Goal: Task Accomplishment & Management: Complete application form

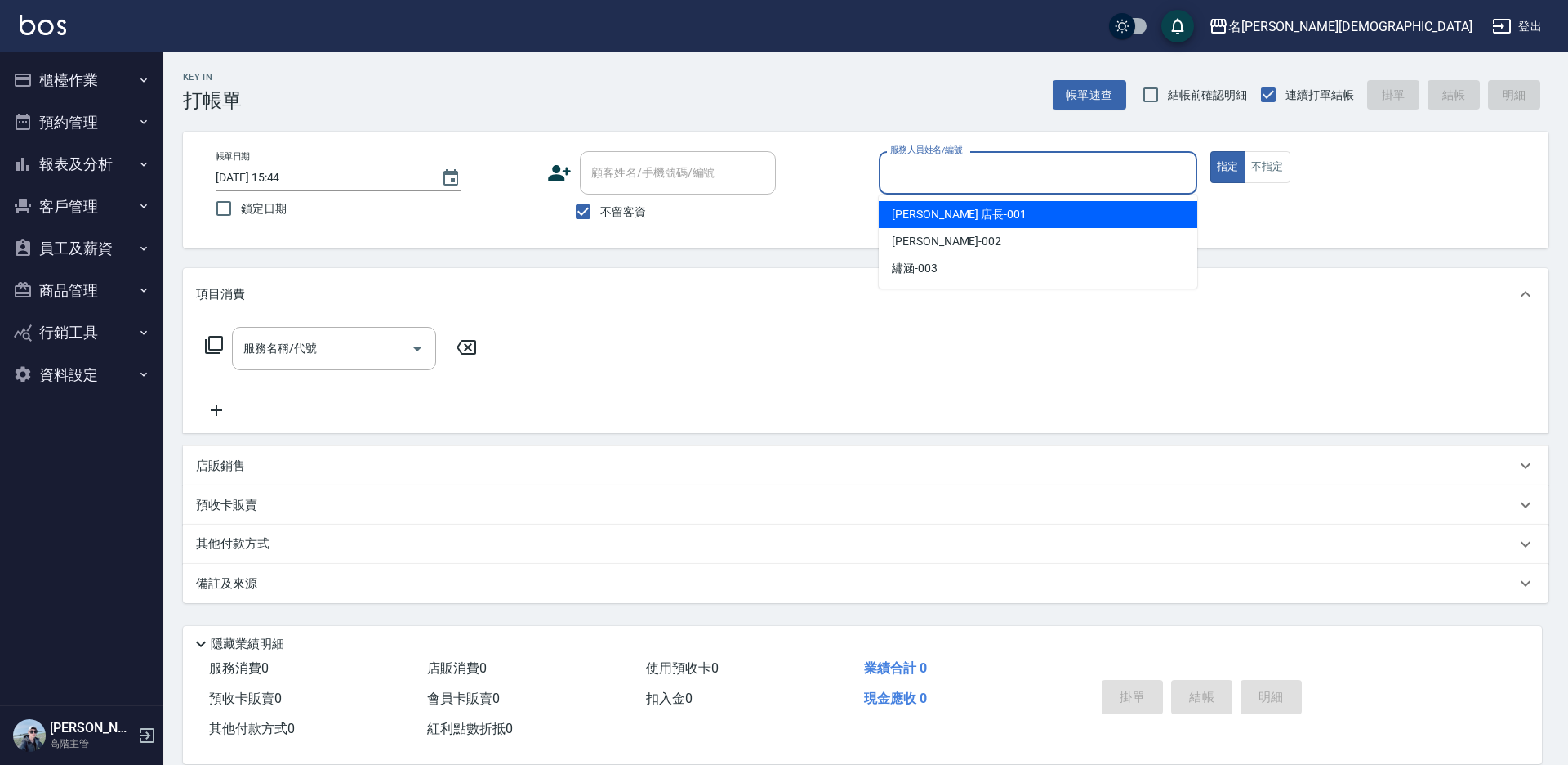
click at [937, 166] on input "服務人員姓名/編號" at bounding box center [1038, 173] width 304 height 29
click at [936, 210] on span "[PERSON_NAME] 店長 -001" at bounding box center [960, 214] width 135 height 17
type input "[PERSON_NAME] 店長-001"
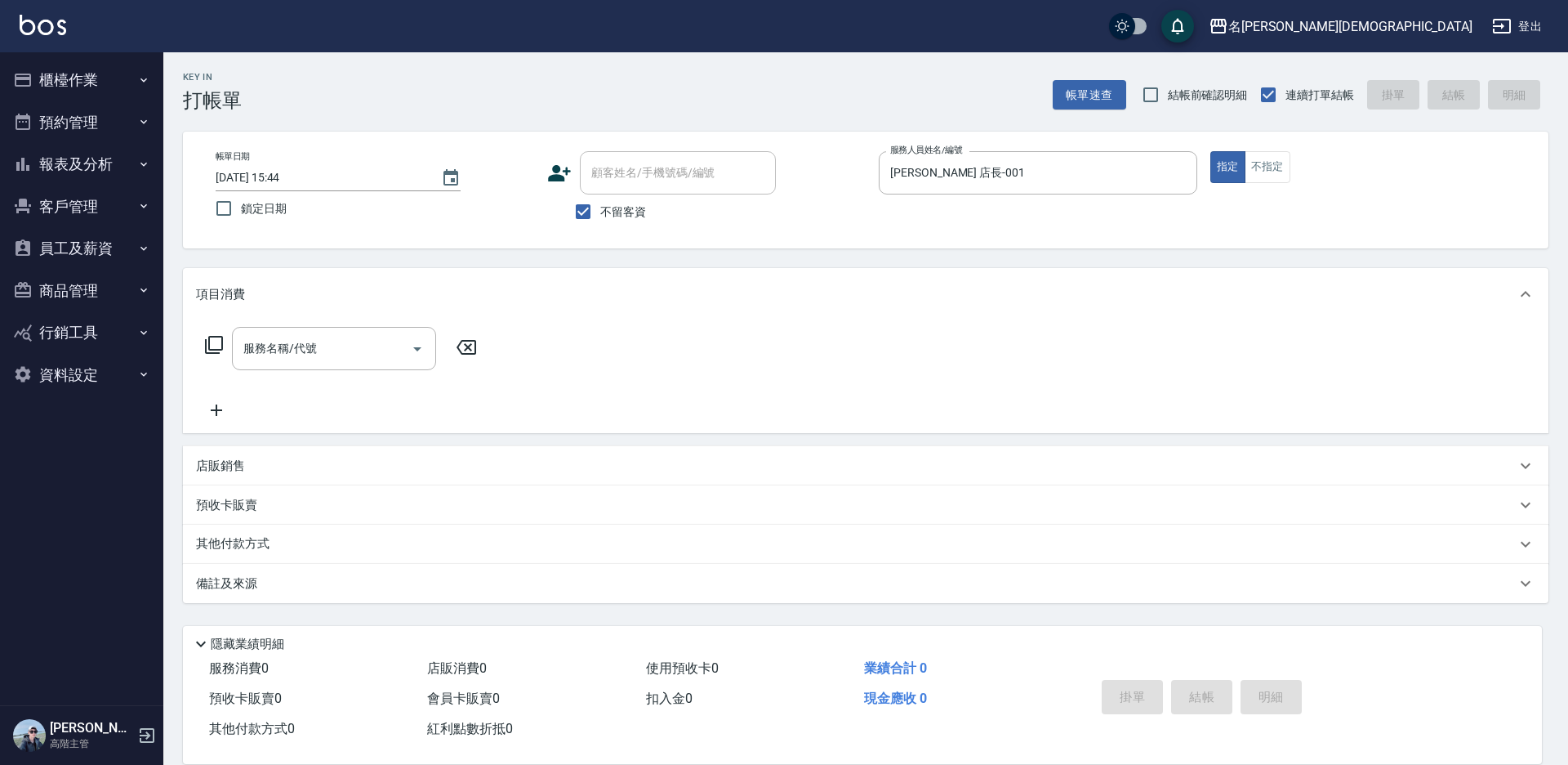
click at [211, 344] on icon at bounding box center [214, 344] width 19 height 19
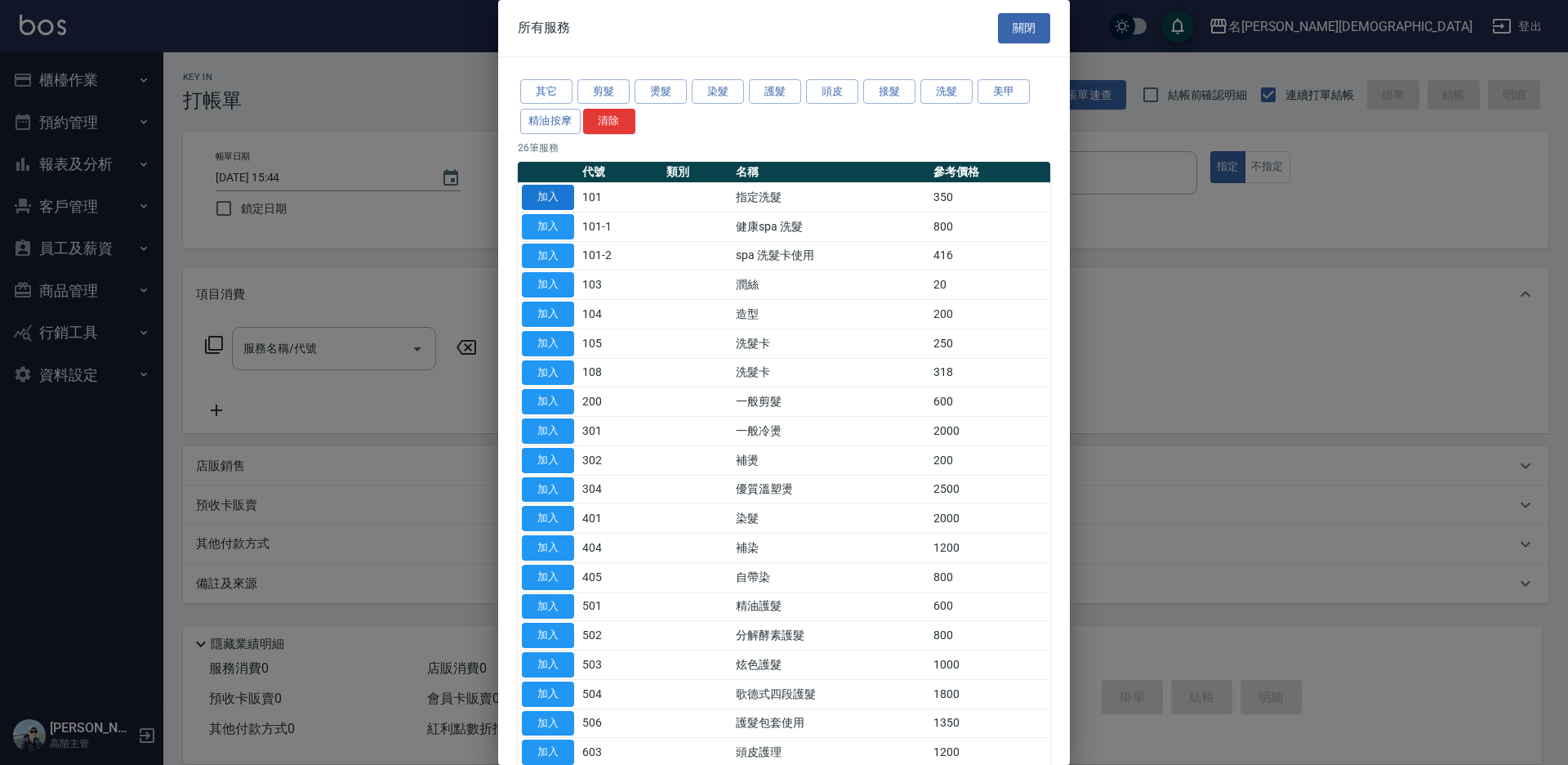
click at [541, 191] on button "加入" at bounding box center [548, 197] width 52 height 25
type input "指定洗髮(101)"
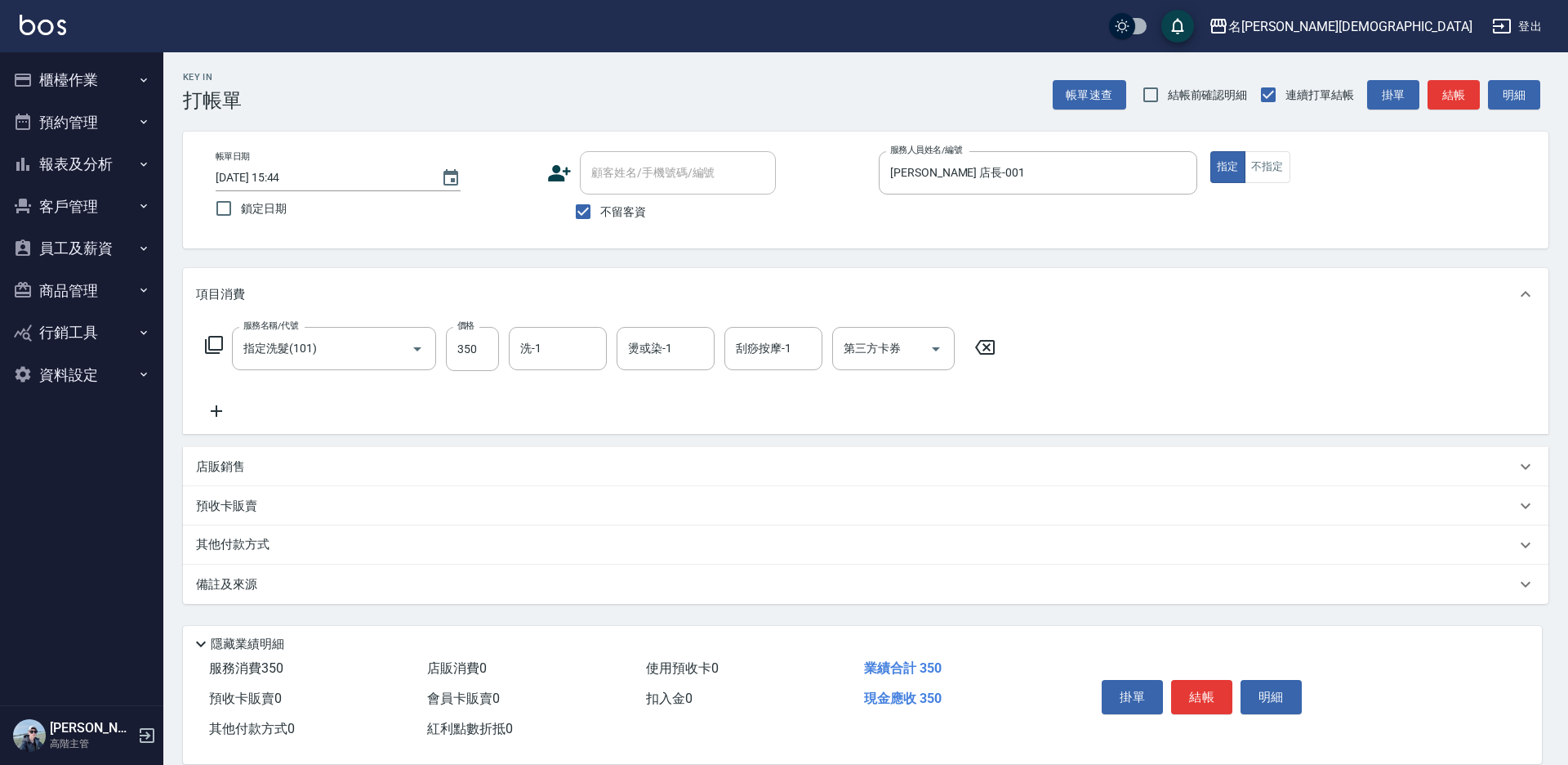
drag, startPoint x: 1208, startPoint y: 697, endPoint x: 1186, endPoint y: 653, distance: 49.2
click at [1207, 693] on button "結帳" at bounding box center [1202, 697] width 62 height 35
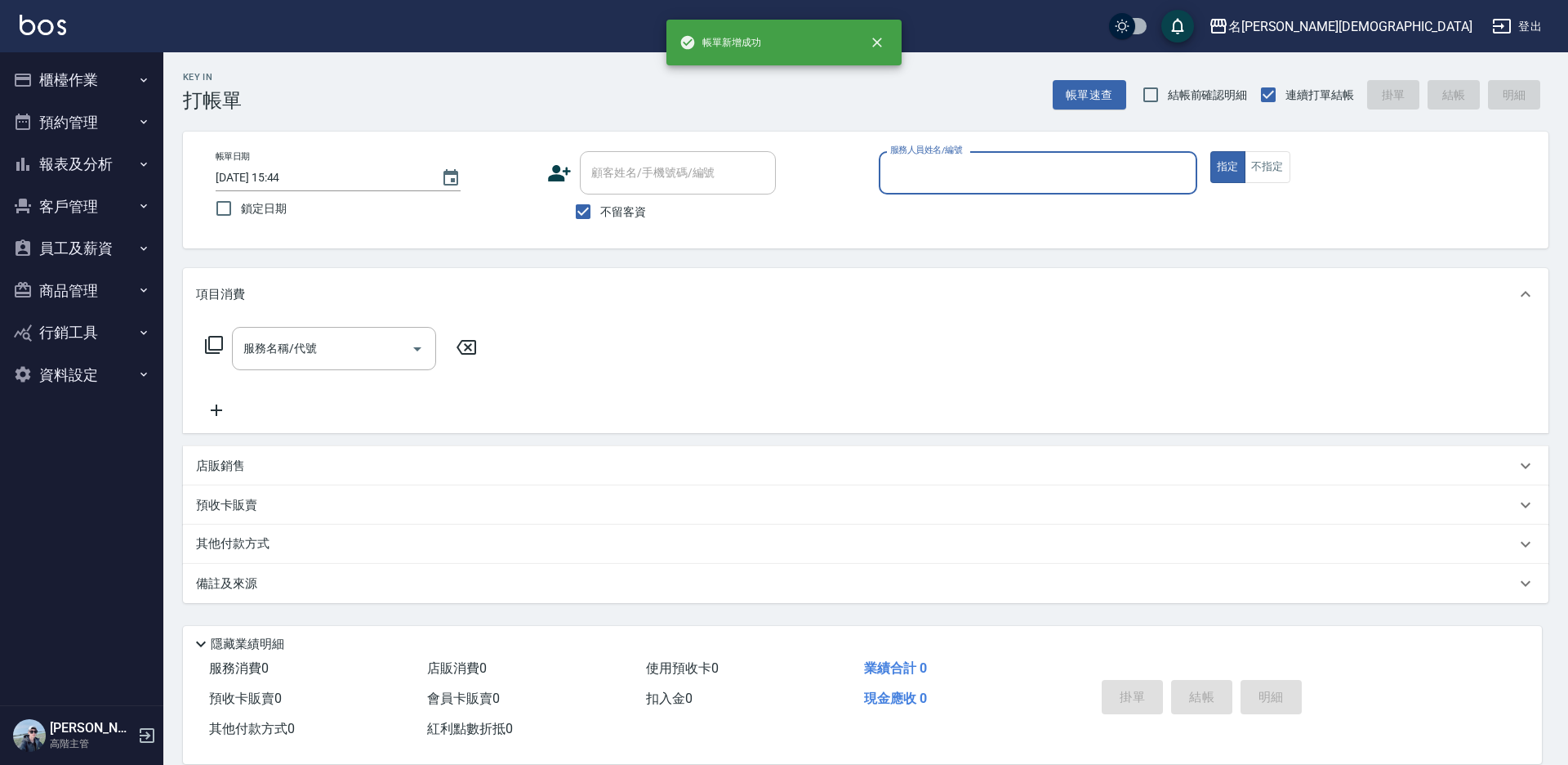
click at [925, 171] on input "服務人員姓名/編號" at bounding box center [1038, 173] width 304 height 29
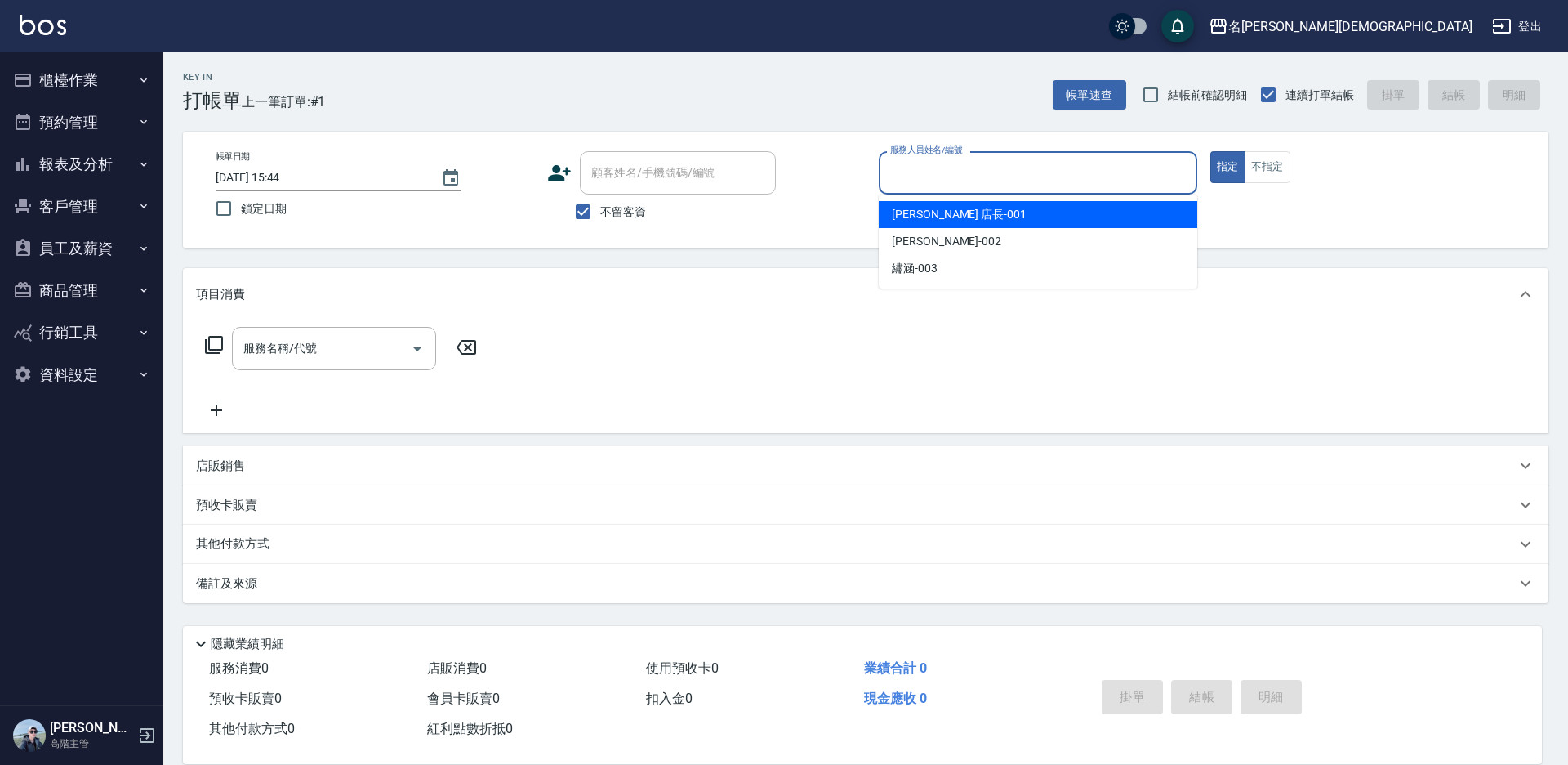
click at [915, 220] on span "[PERSON_NAME] 店長 -001" at bounding box center [960, 214] width 135 height 17
type input "[PERSON_NAME] 店長-001"
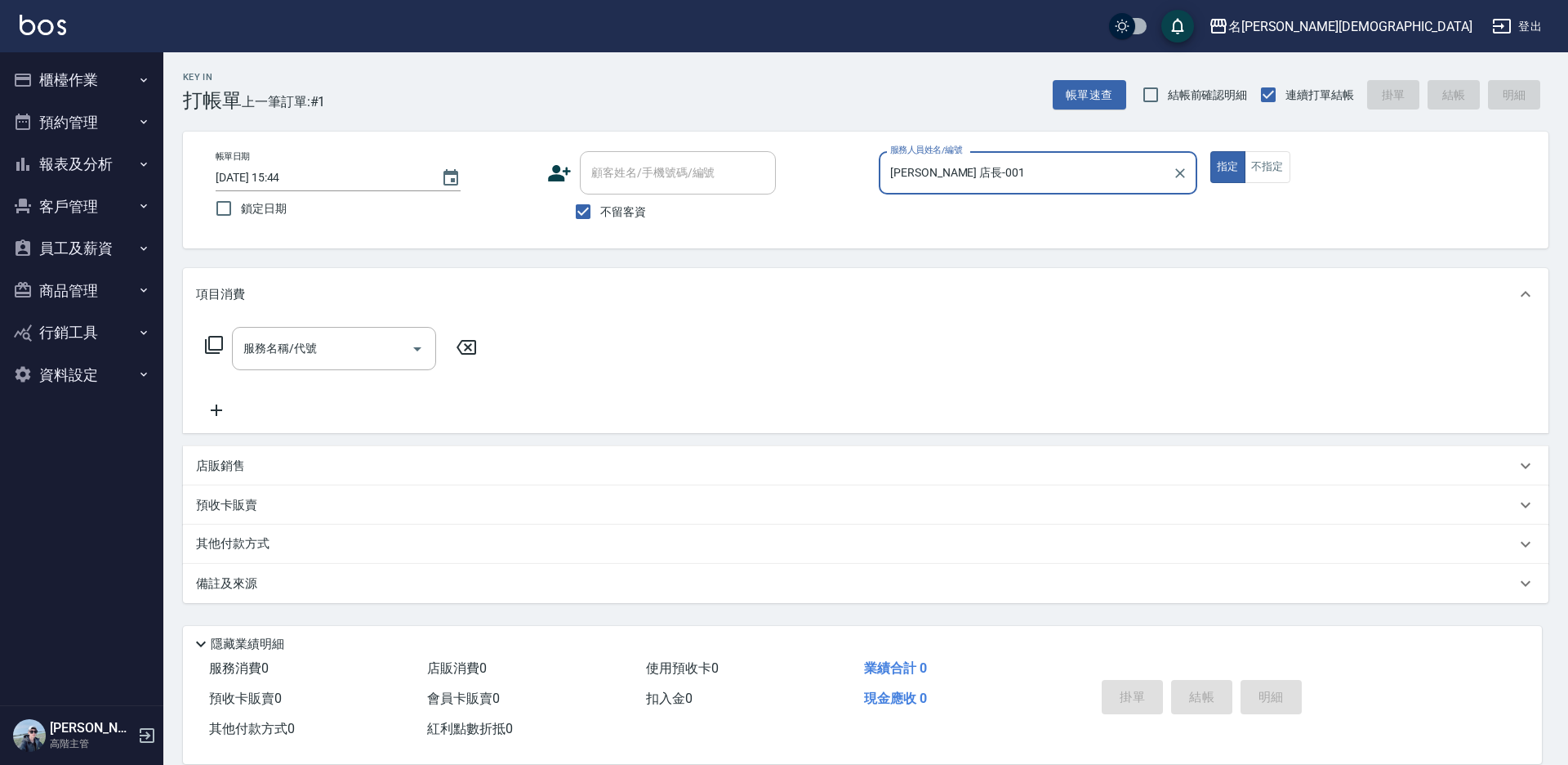
click at [213, 342] on icon at bounding box center [214, 344] width 19 height 19
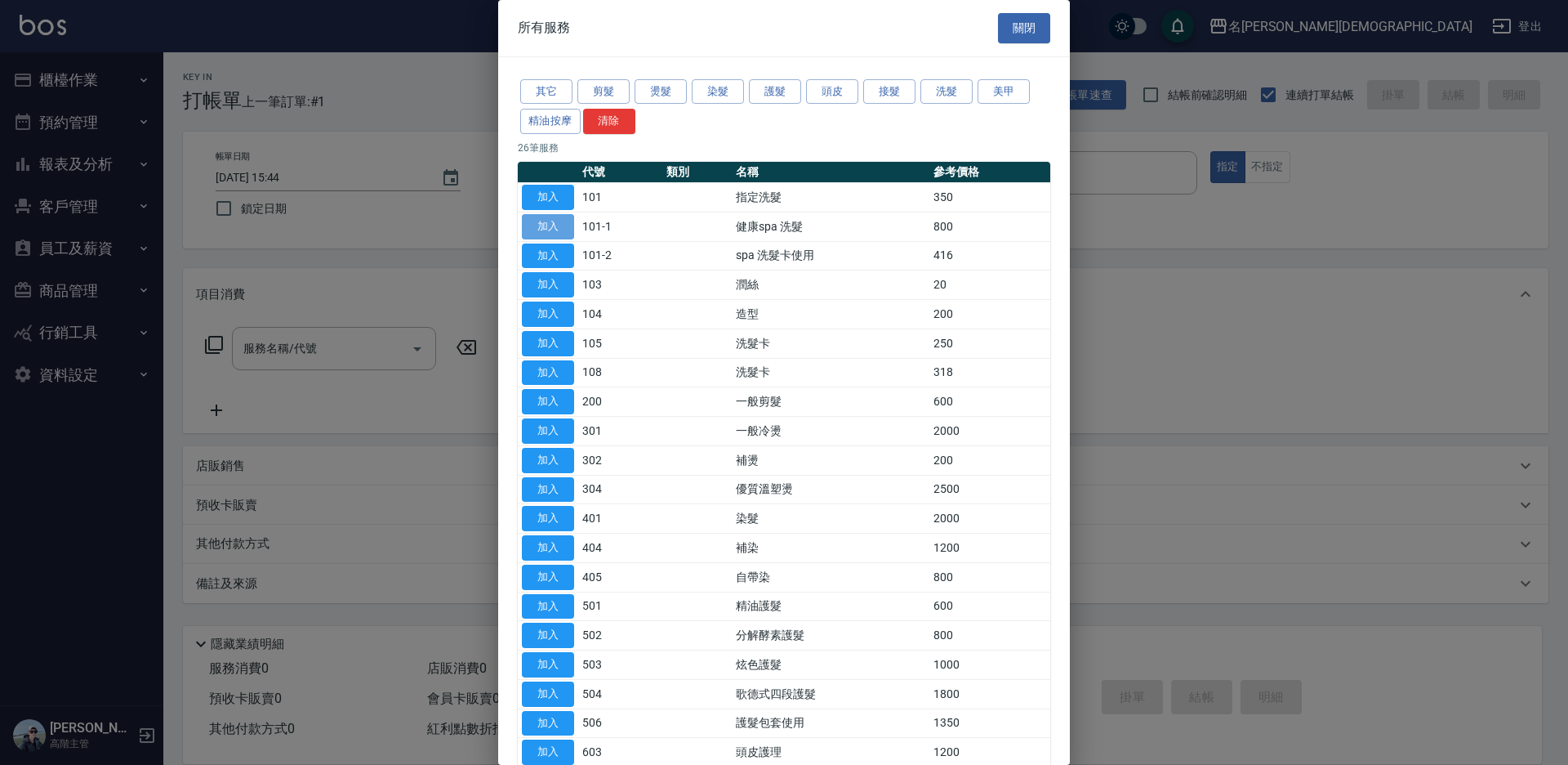
click at [524, 227] on button "加入" at bounding box center [548, 227] width 52 height 25
type input "健康spa 洗髮(101-1)"
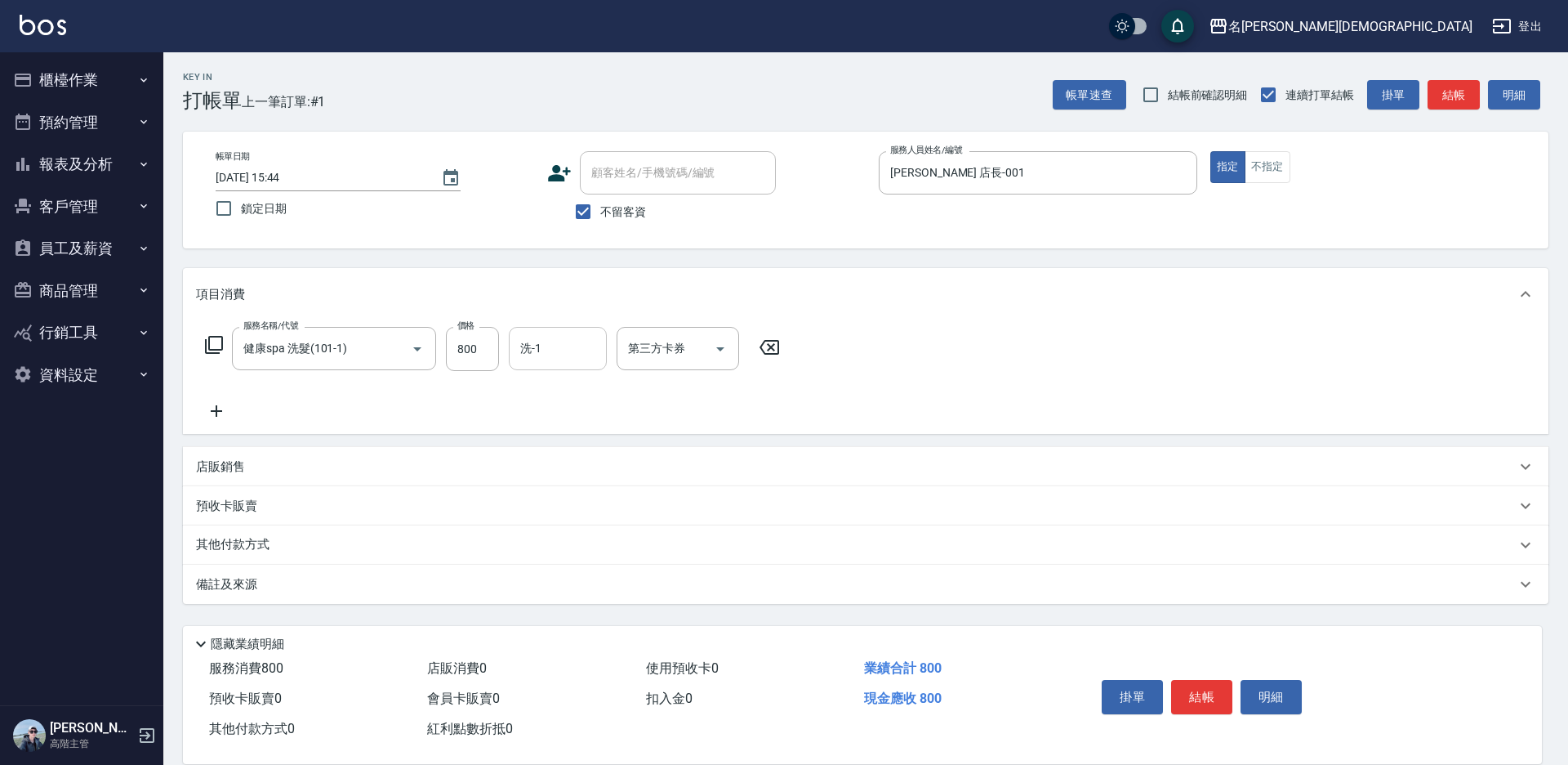
click at [541, 355] on div "洗-1 洗-1" at bounding box center [558, 348] width 98 height 43
click at [557, 452] on span "繡涵 -003" at bounding box center [544, 461] width 45 height 17
type input "繡涵-003"
click at [1187, 685] on button "結帳" at bounding box center [1202, 697] width 62 height 35
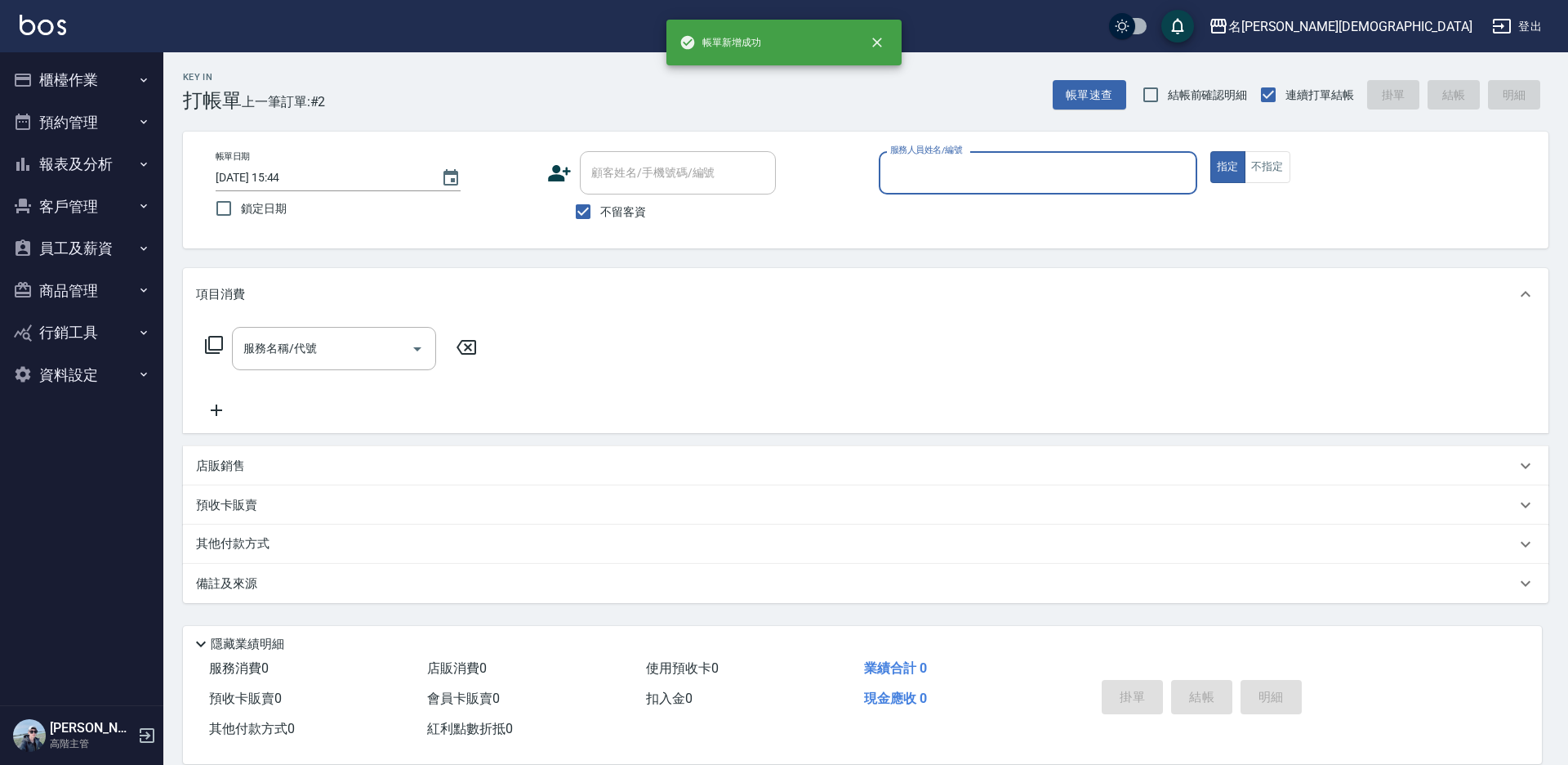
click at [909, 178] on input "服務人員姓名/編號" at bounding box center [1038, 173] width 304 height 29
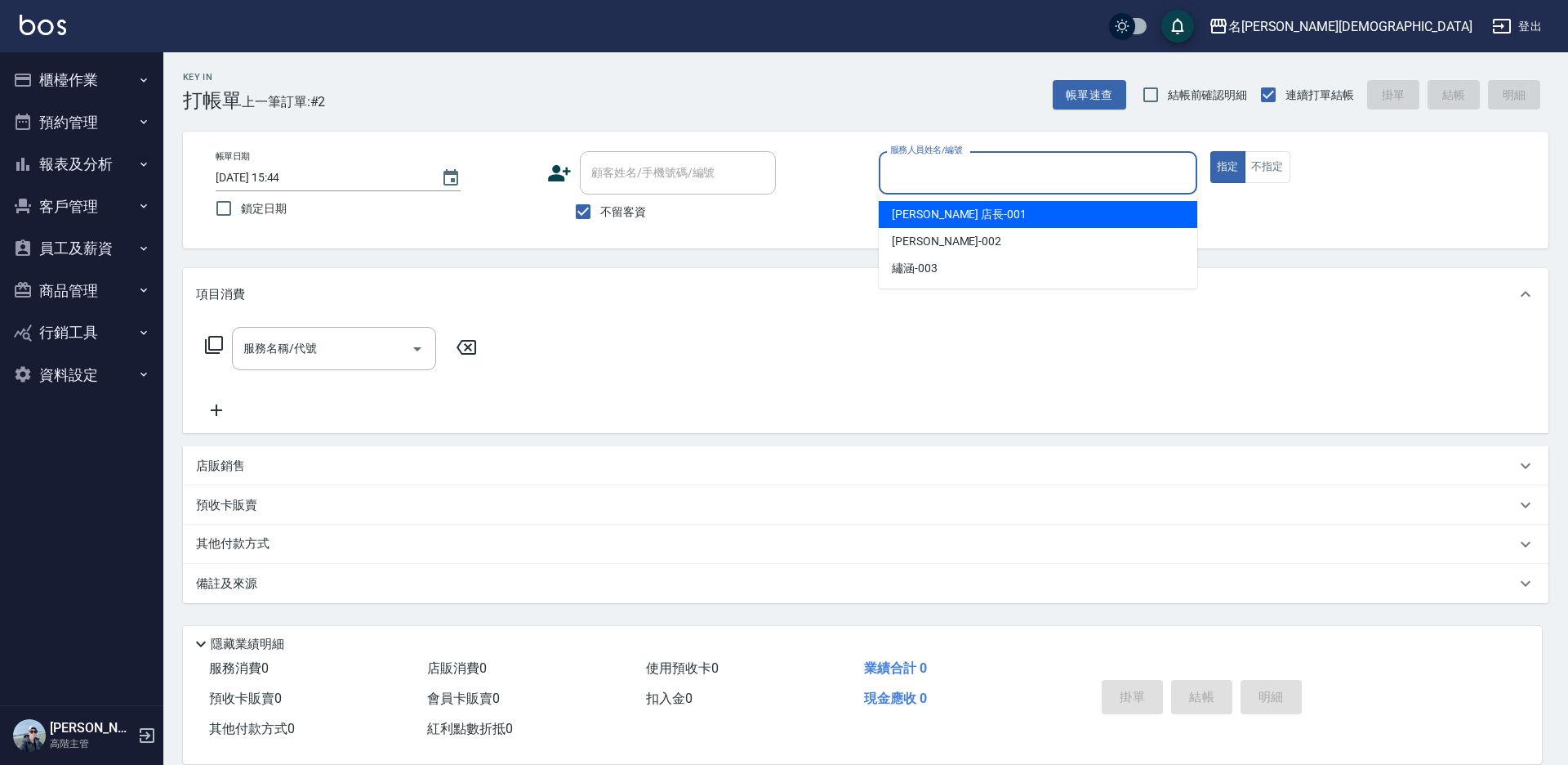
drag, startPoint x: 914, startPoint y: 221, endPoint x: 884, endPoint y: 216, distance: 30.4
click at [911, 220] on span "[PERSON_NAME] 店長 -001" at bounding box center [960, 214] width 135 height 17
type input "[PERSON_NAME] 店長-001"
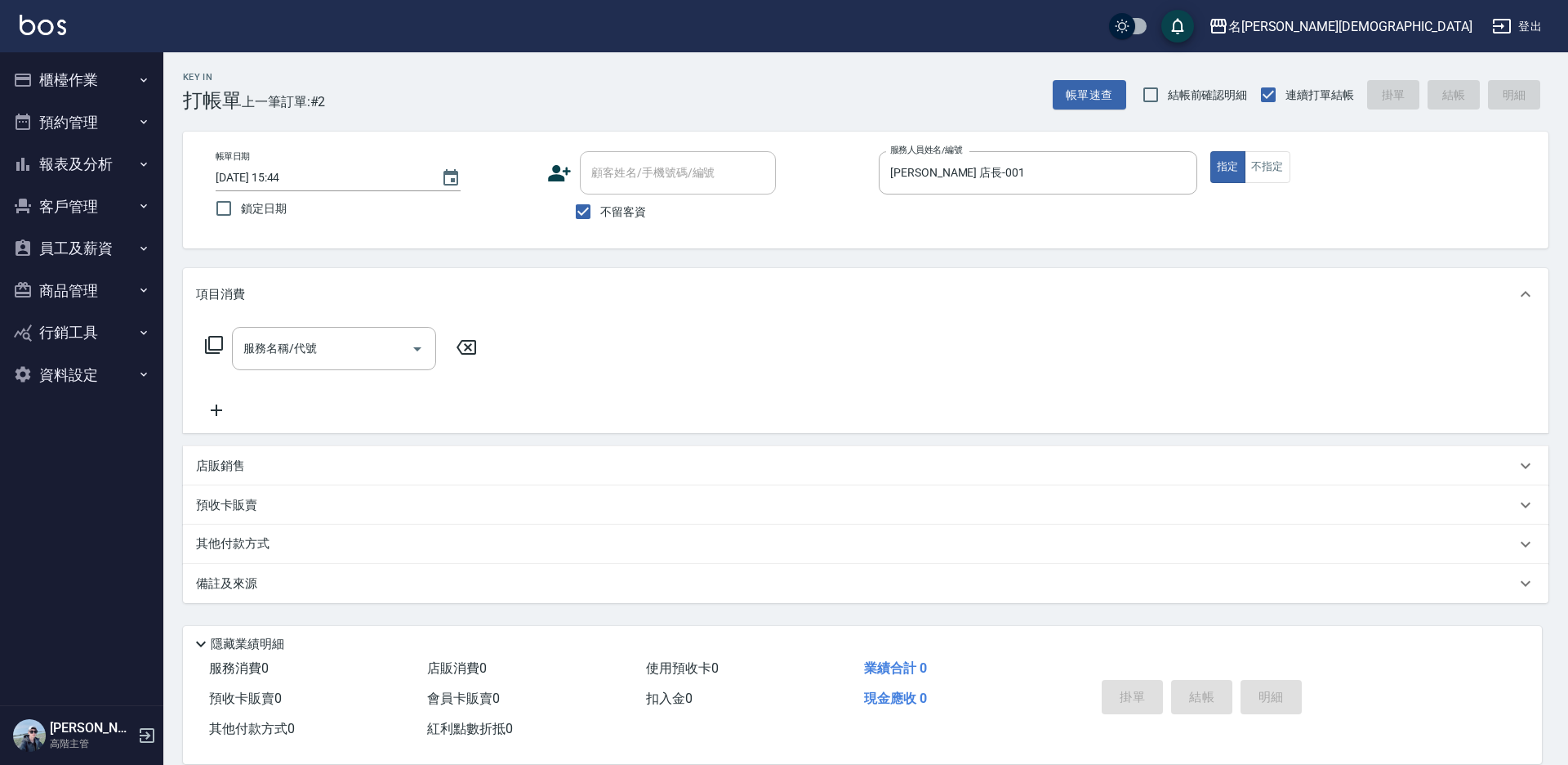
click at [209, 345] on icon at bounding box center [214, 344] width 19 height 19
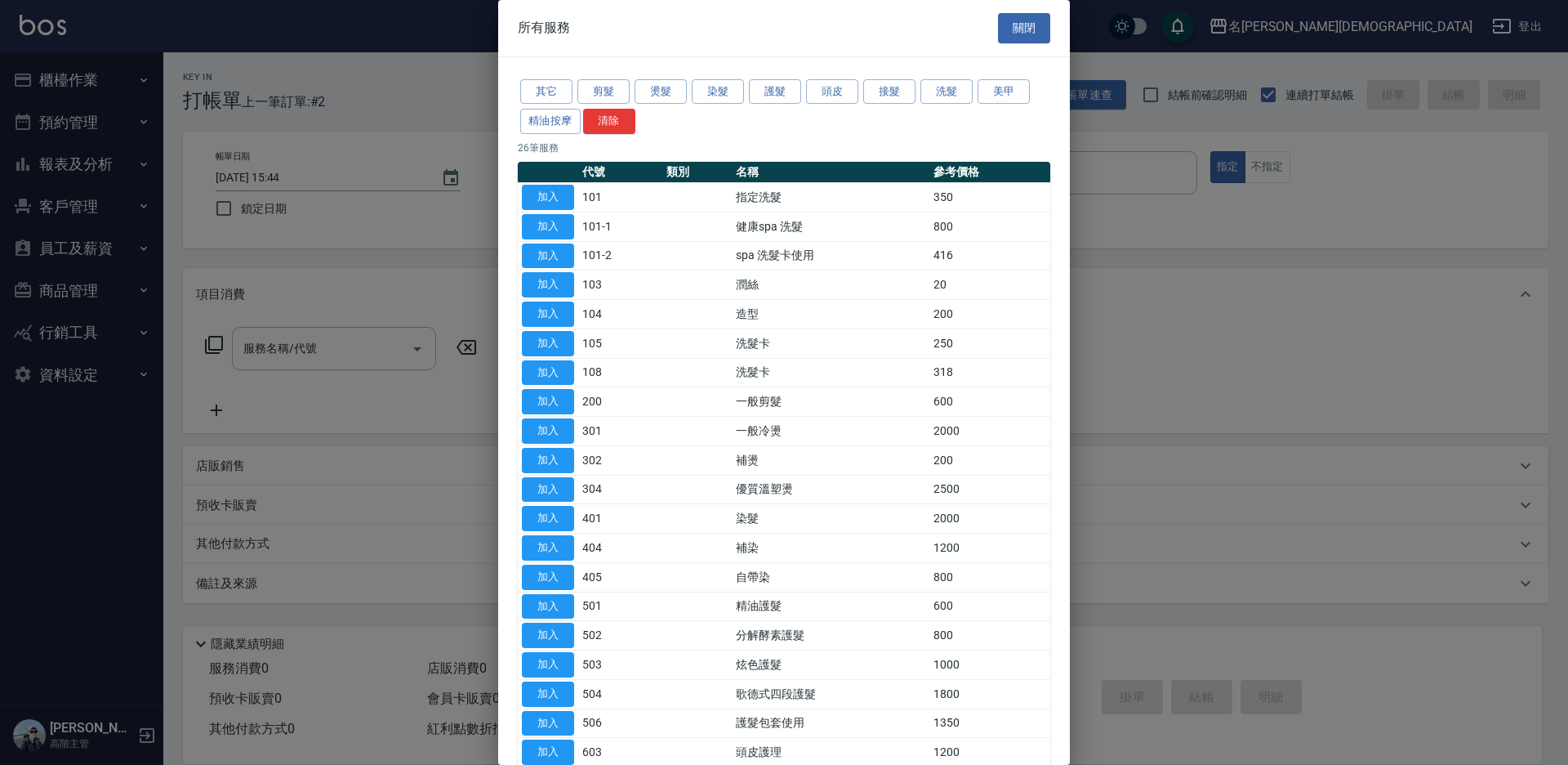
drag, startPoint x: 541, startPoint y: 195, endPoint x: 532, endPoint y: 248, distance: 53.8
click at [541, 194] on button "加入" at bounding box center [548, 197] width 52 height 25
type input "指定洗髮(101)"
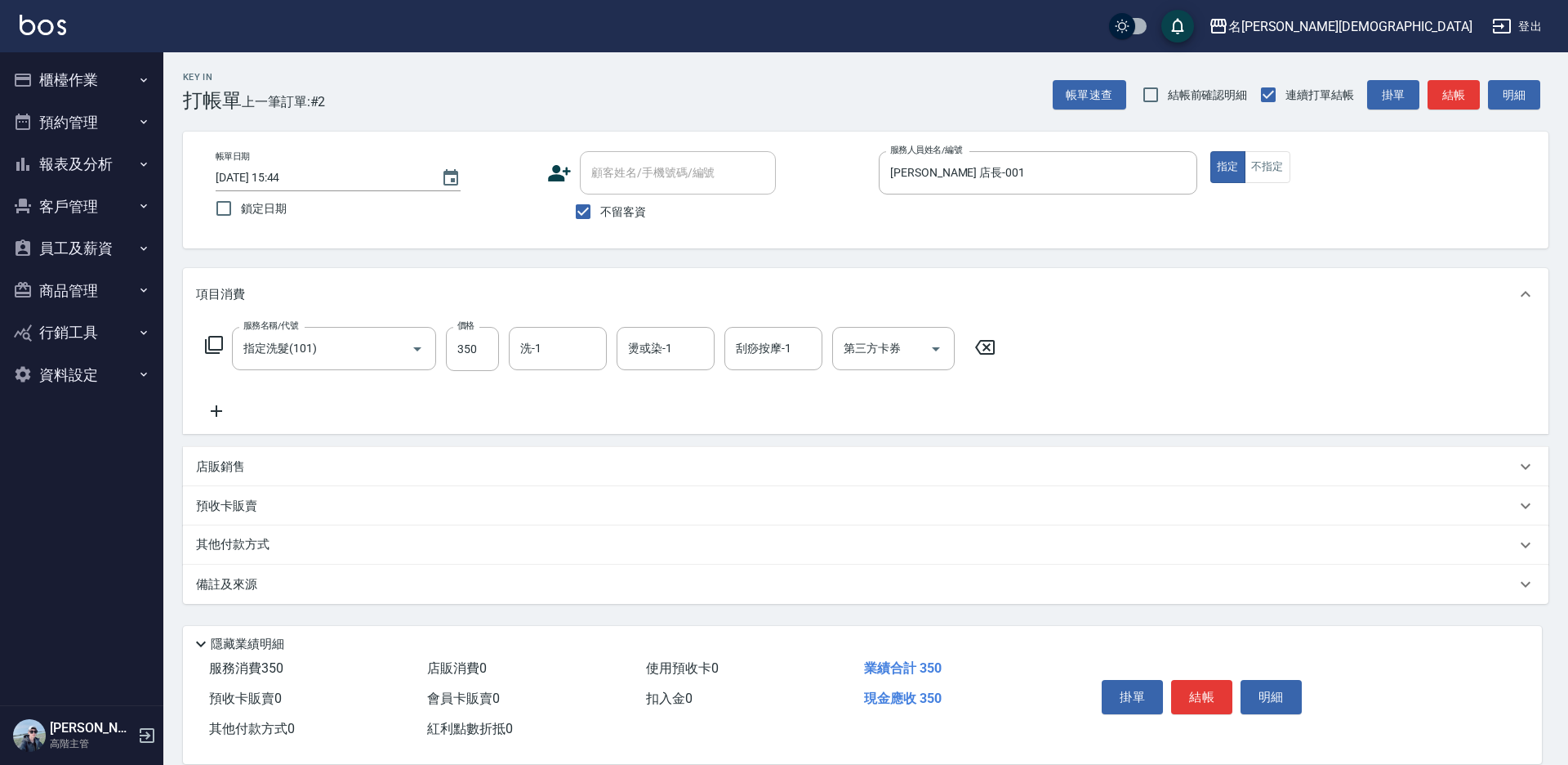
drag, startPoint x: 1200, startPoint y: 684, endPoint x: 1181, endPoint y: 653, distance: 36.4
click at [1200, 681] on button "結帳" at bounding box center [1202, 697] width 62 height 35
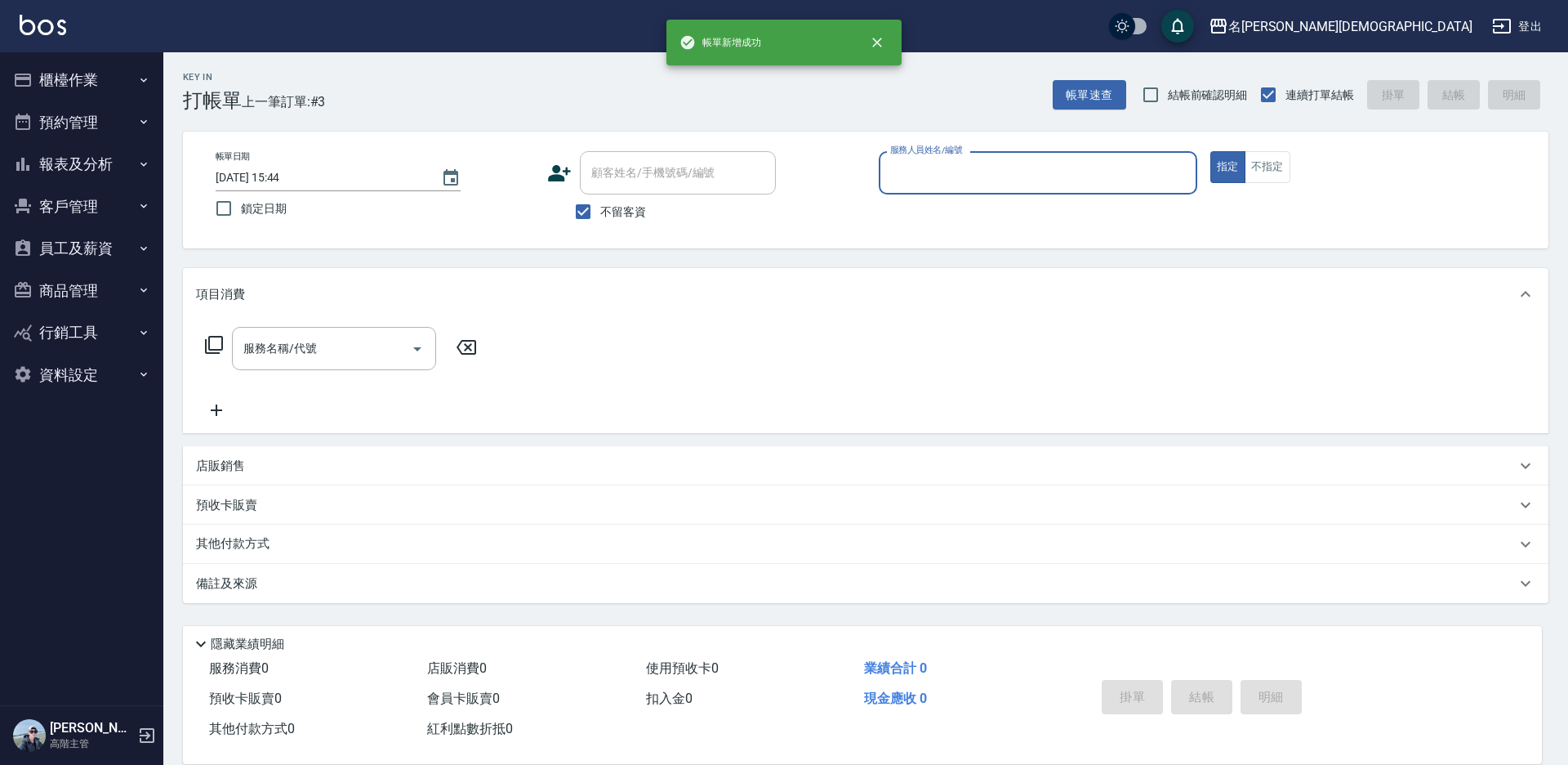
click at [948, 178] on input "服務人員姓名/編號" at bounding box center [1038, 173] width 304 height 29
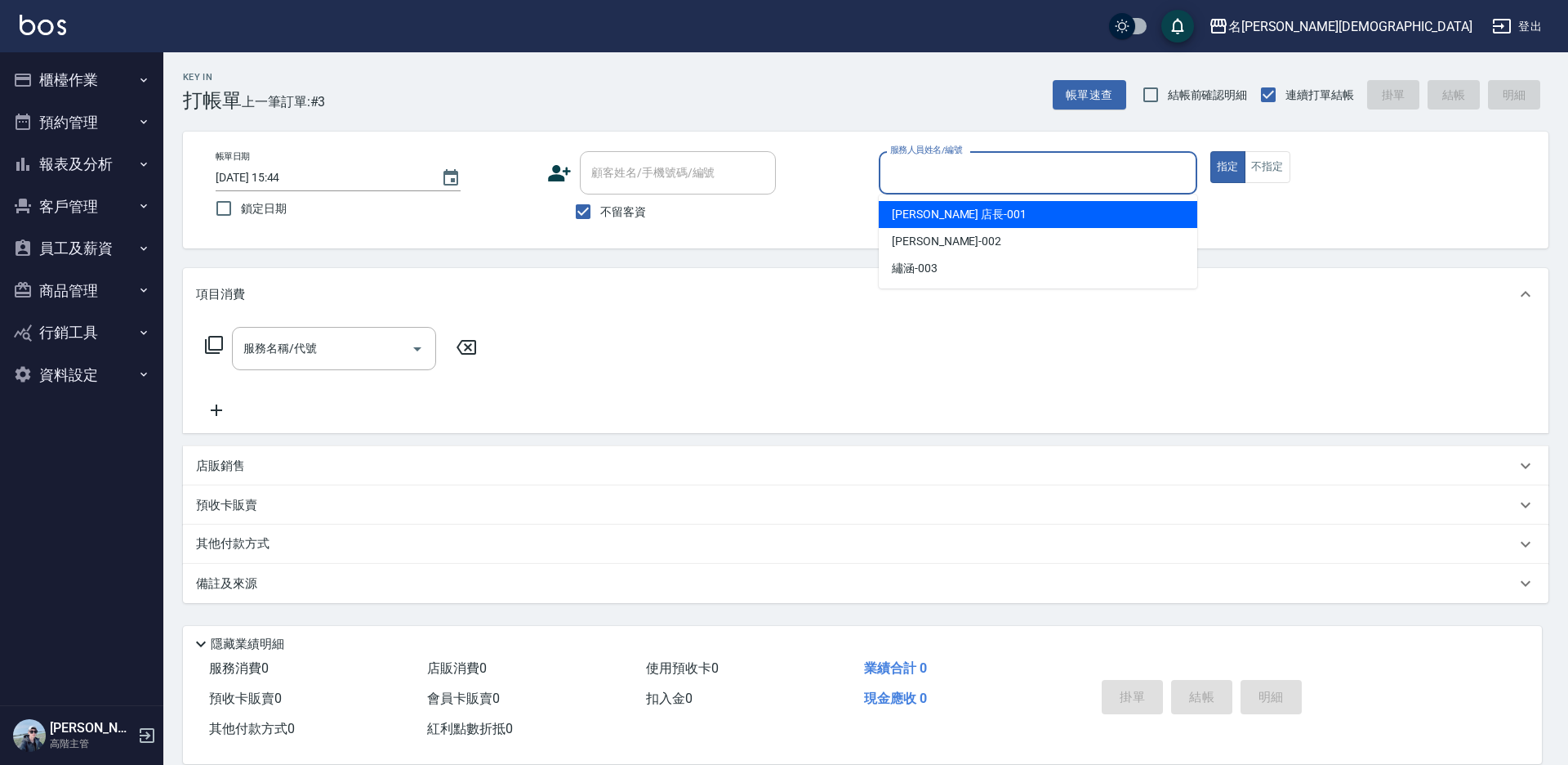
drag, startPoint x: 926, startPoint y: 217, endPoint x: 790, endPoint y: 212, distance: 136.1
click at [921, 214] on span "[PERSON_NAME] 店長 -001" at bounding box center [960, 214] width 135 height 17
type input "[PERSON_NAME] 店長-001"
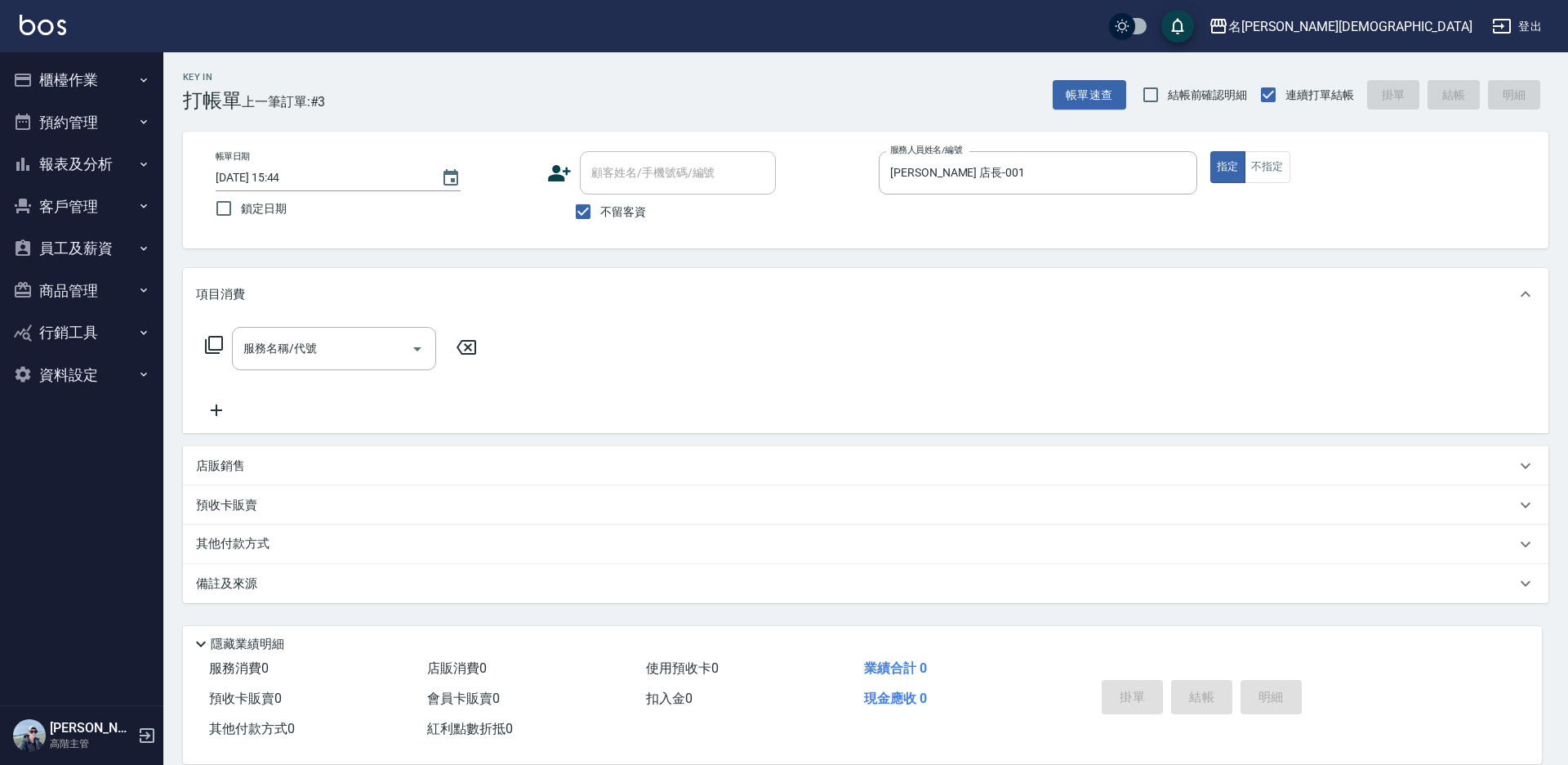
click at [212, 341] on icon at bounding box center [214, 344] width 19 height 19
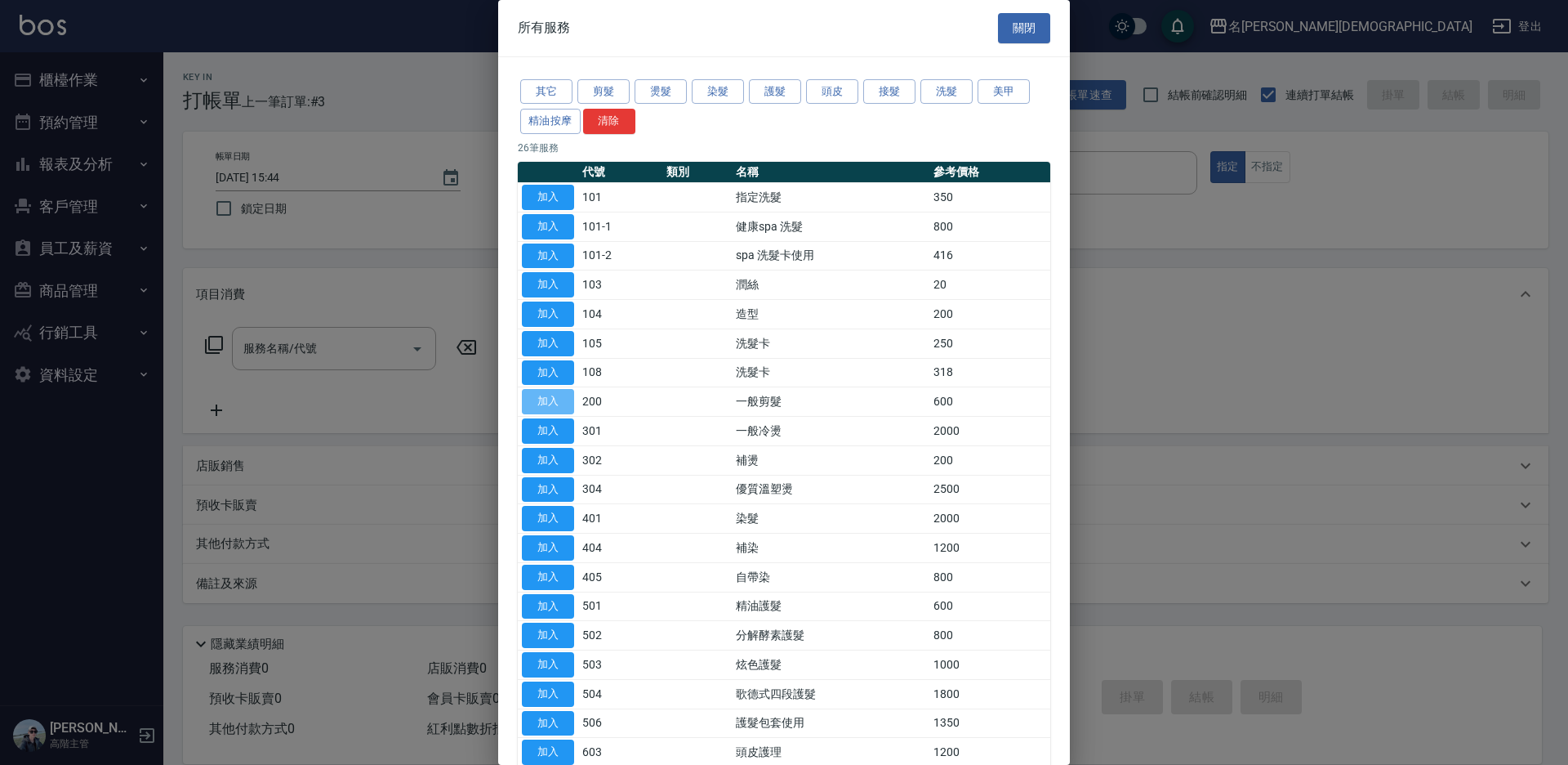
drag, startPoint x: 554, startPoint y: 392, endPoint x: 849, endPoint y: 512, distance: 318.5
click at [554, 392] on button "加入" at bounding box center [548, 401] width 52 height 25
type input "一般剪髮(200)"
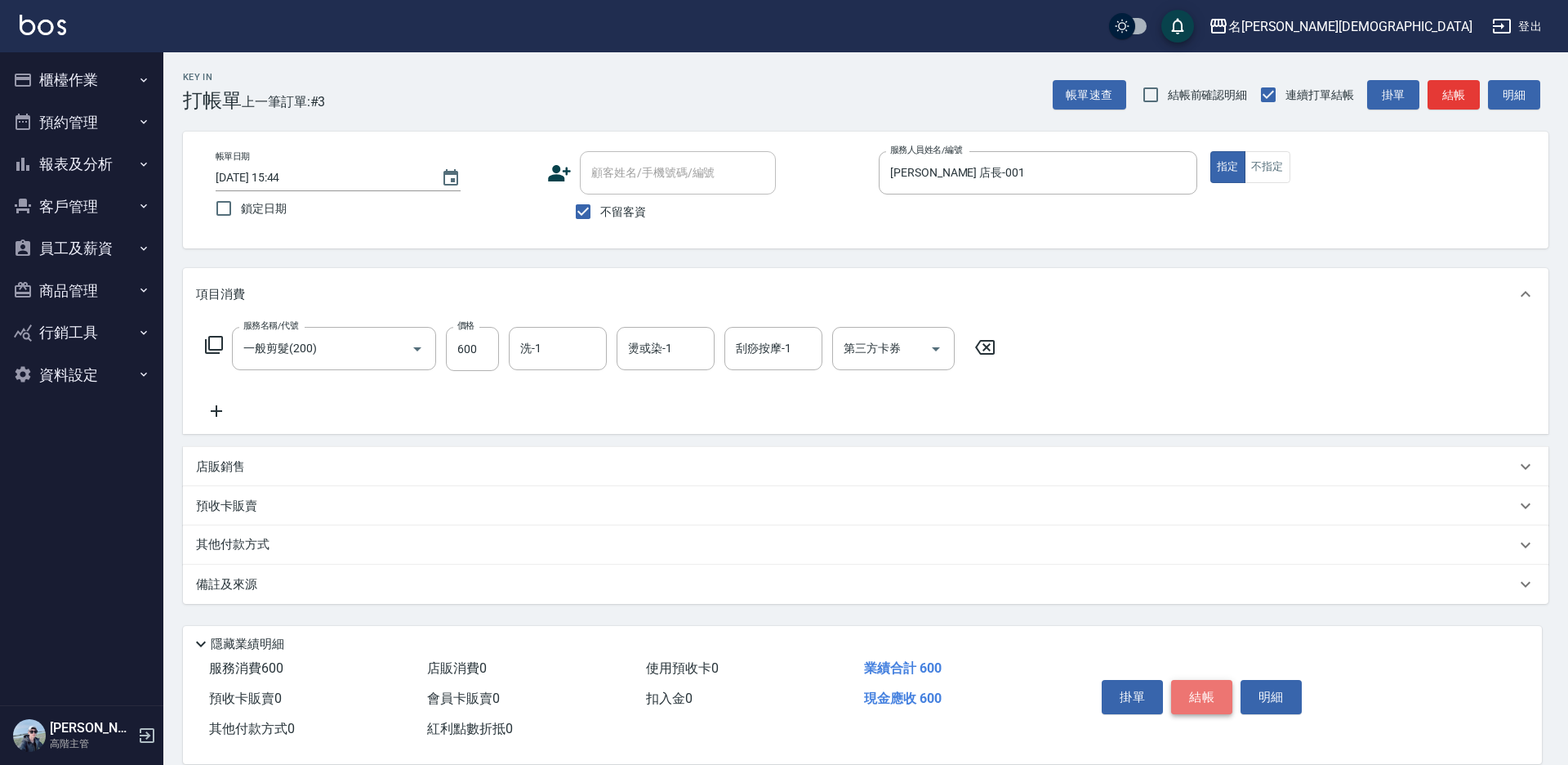
click at [1229, 689] on button "結帳" at bounding box center [1202, 697] width 62 height 35
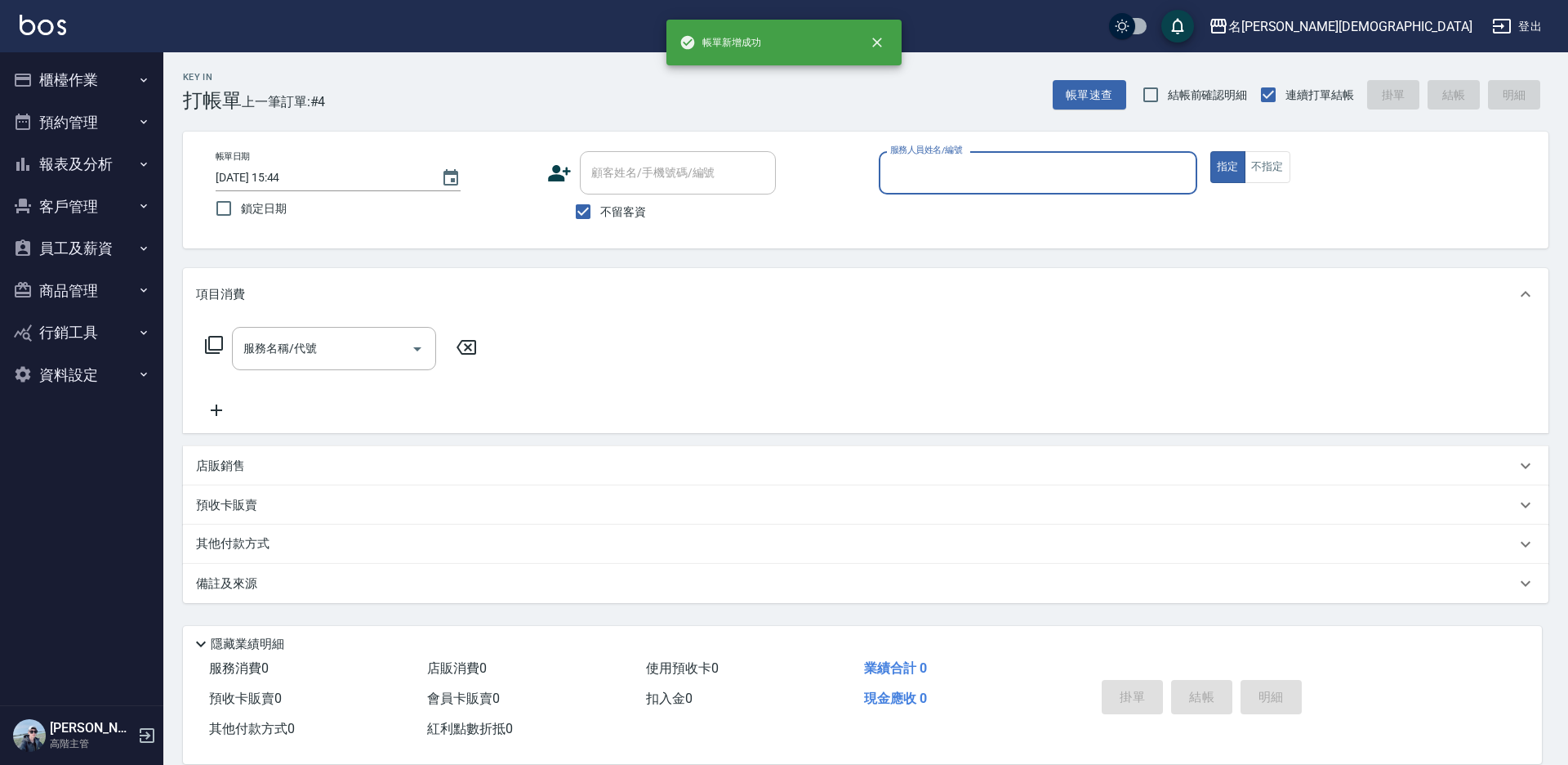
click at [935, 176] on input "服務人員姓名/編號" at bounding box center [1038, 173] width 304 height 29
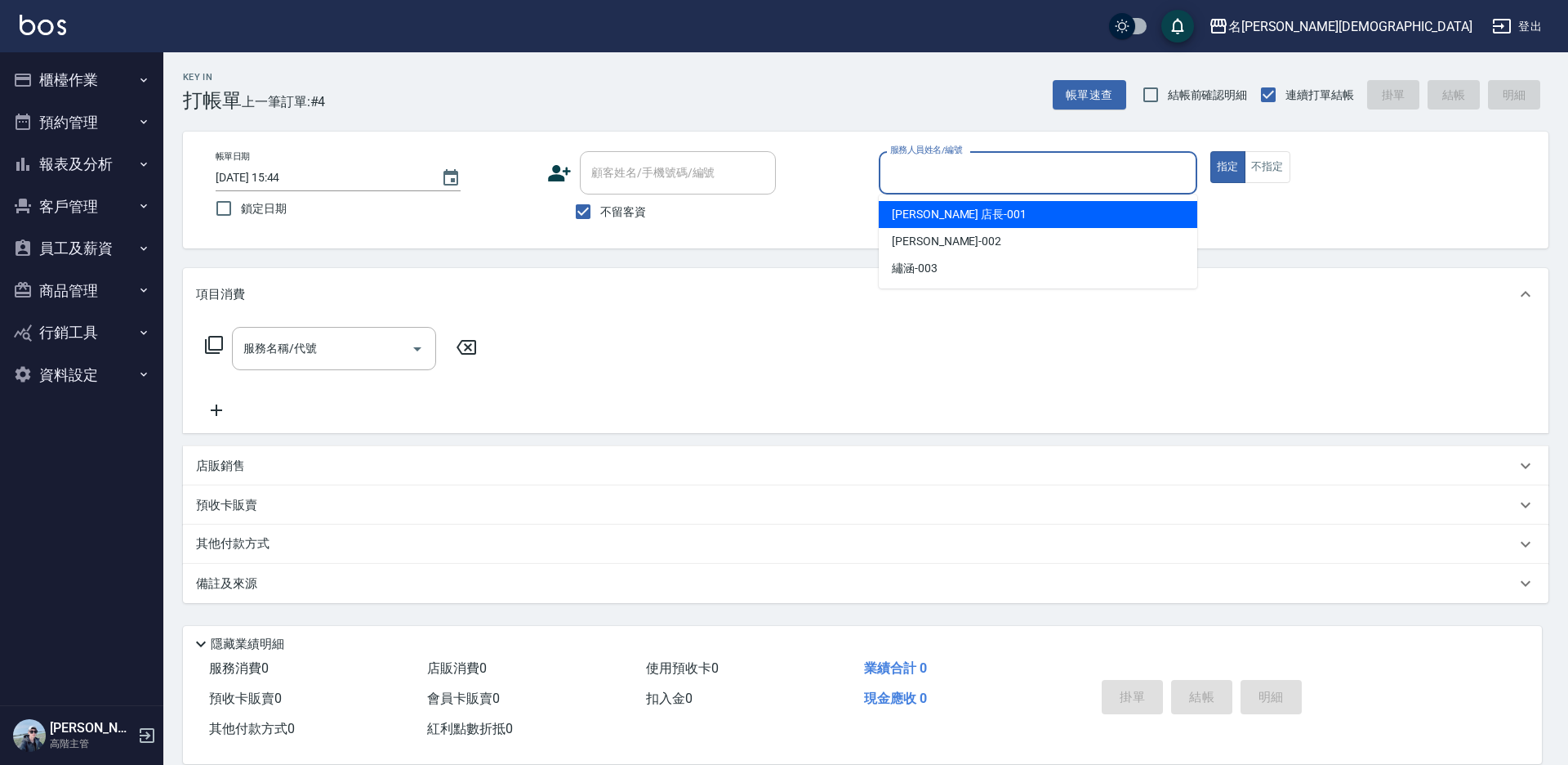
drag, startPoint x: 935, startPoint y: 206, endPoint x: 653, endPoint y: 216, distance: 282.2
click at [930, 205] on span "[PERSON_NAME] 店長 -001" at bounding box center [960, 214] width 135 height 17
type input "[PERSON_NAME] 店長-001"
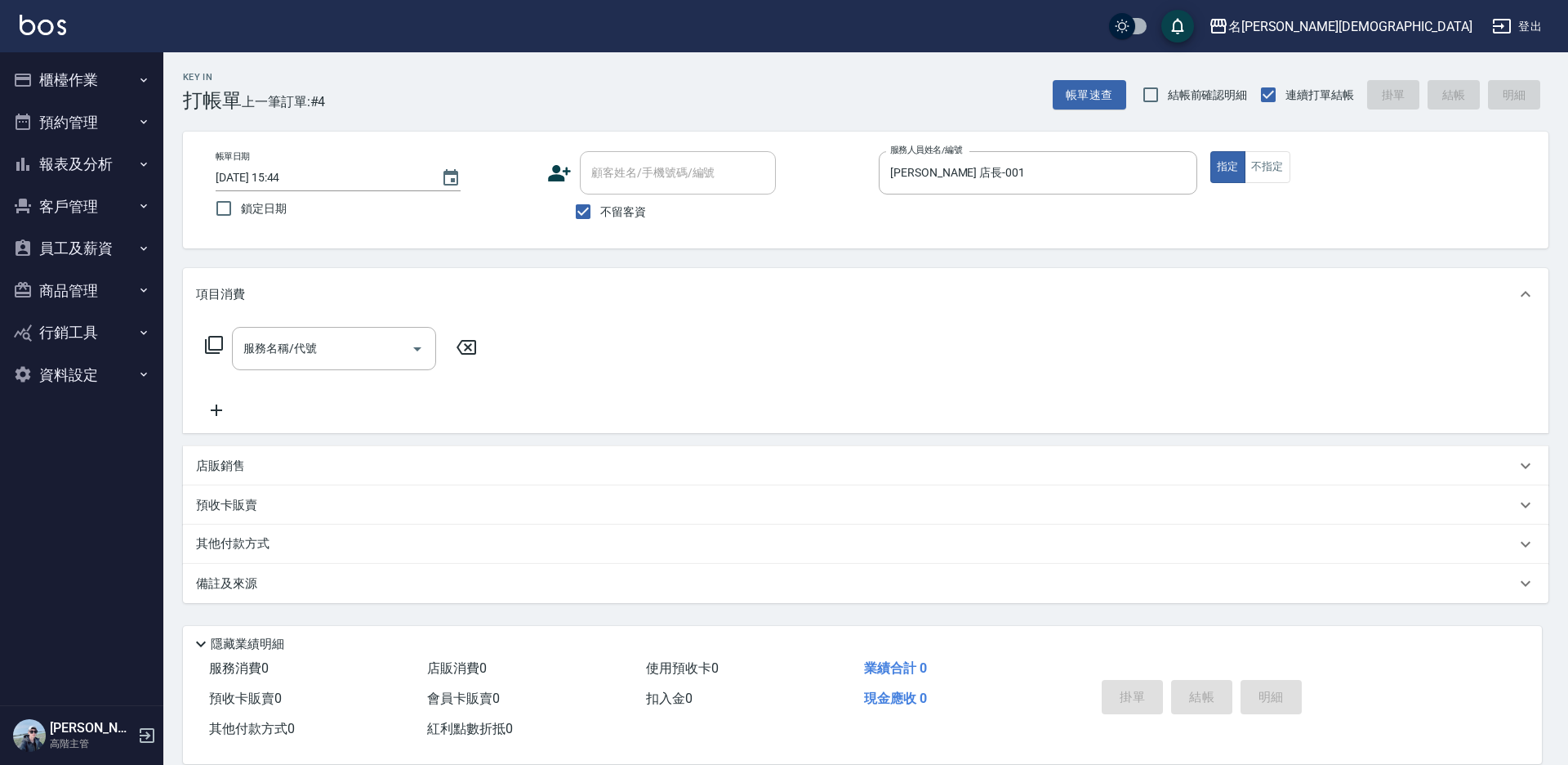
click at [216, 343] on icon at bounding box center [214, 344] width 19 height 19
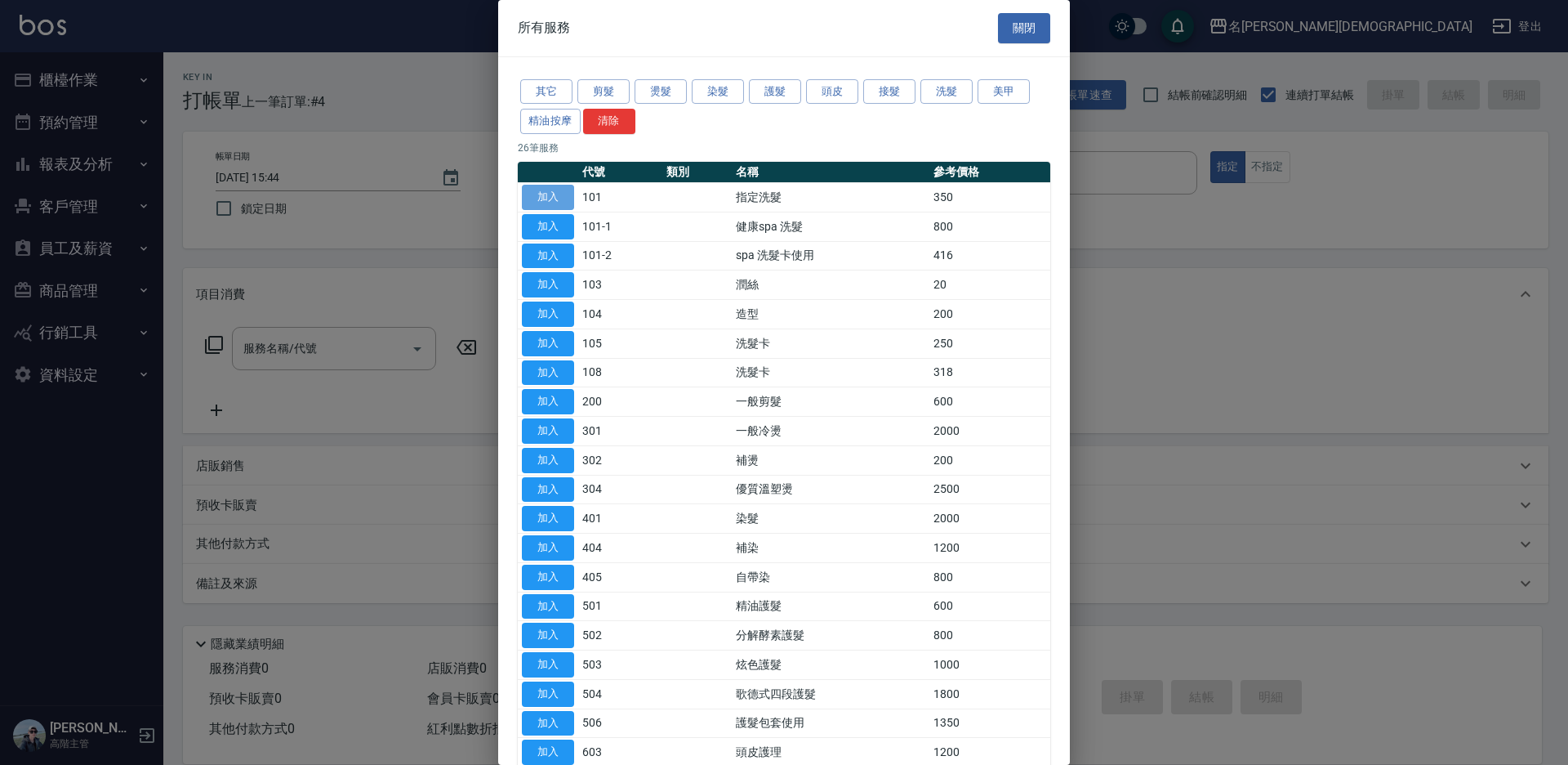
click at [554, 189] on button "加入" at bounding box center [548, 197] width 52 height 25
type input "指定洗髮(101)"
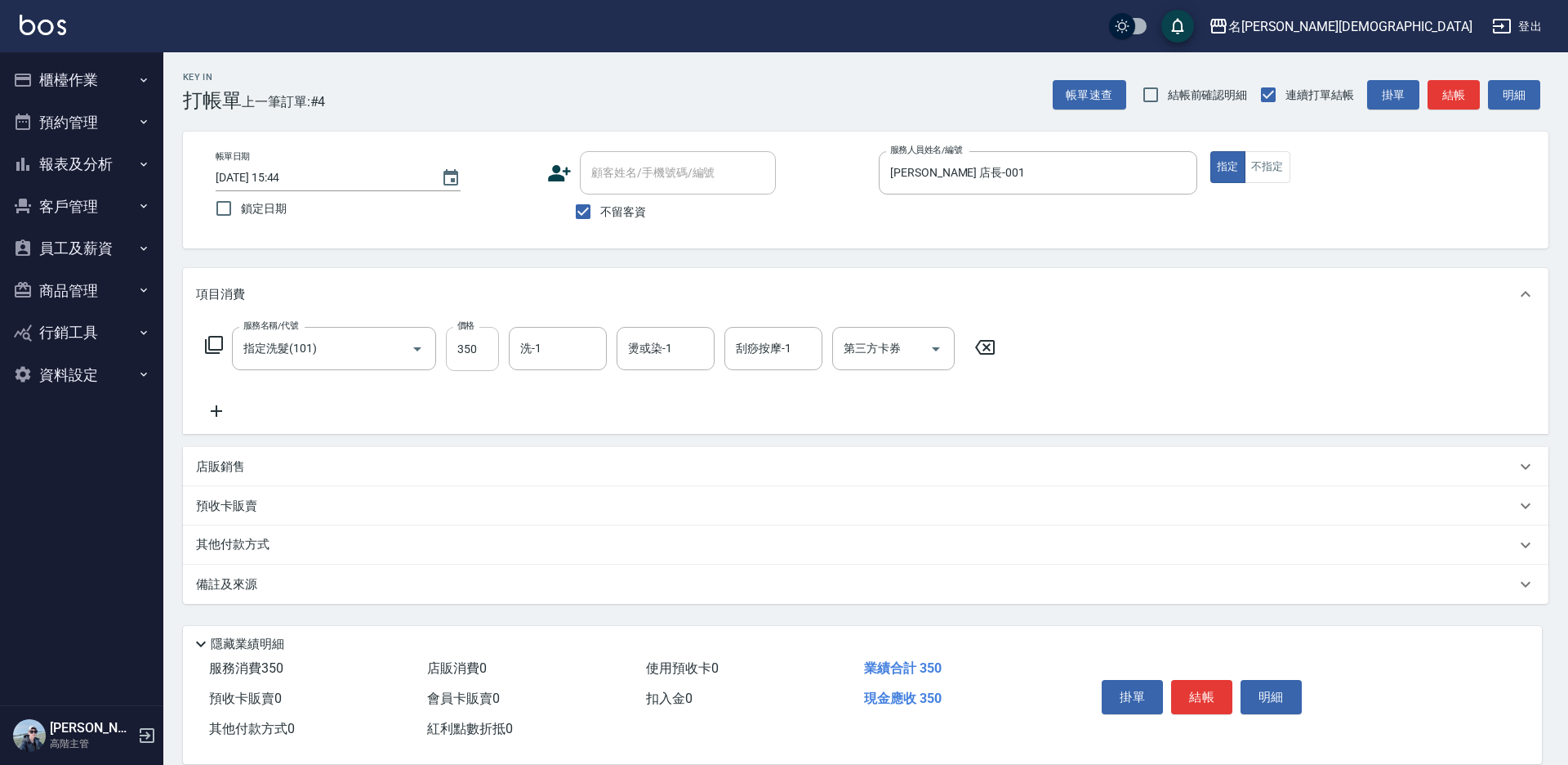
click at [481, 350] on input "350" at bounding box center [472, 349] width 53 height 44
type input "370"
click at [560, 352] on input "洗-1" at bounding box center [557, 348] width 83 height 29
click at [583, 448] on div "繡涵 -003" at bounding box center [558, 461] width 98 height 27
type input "繡涵-003"
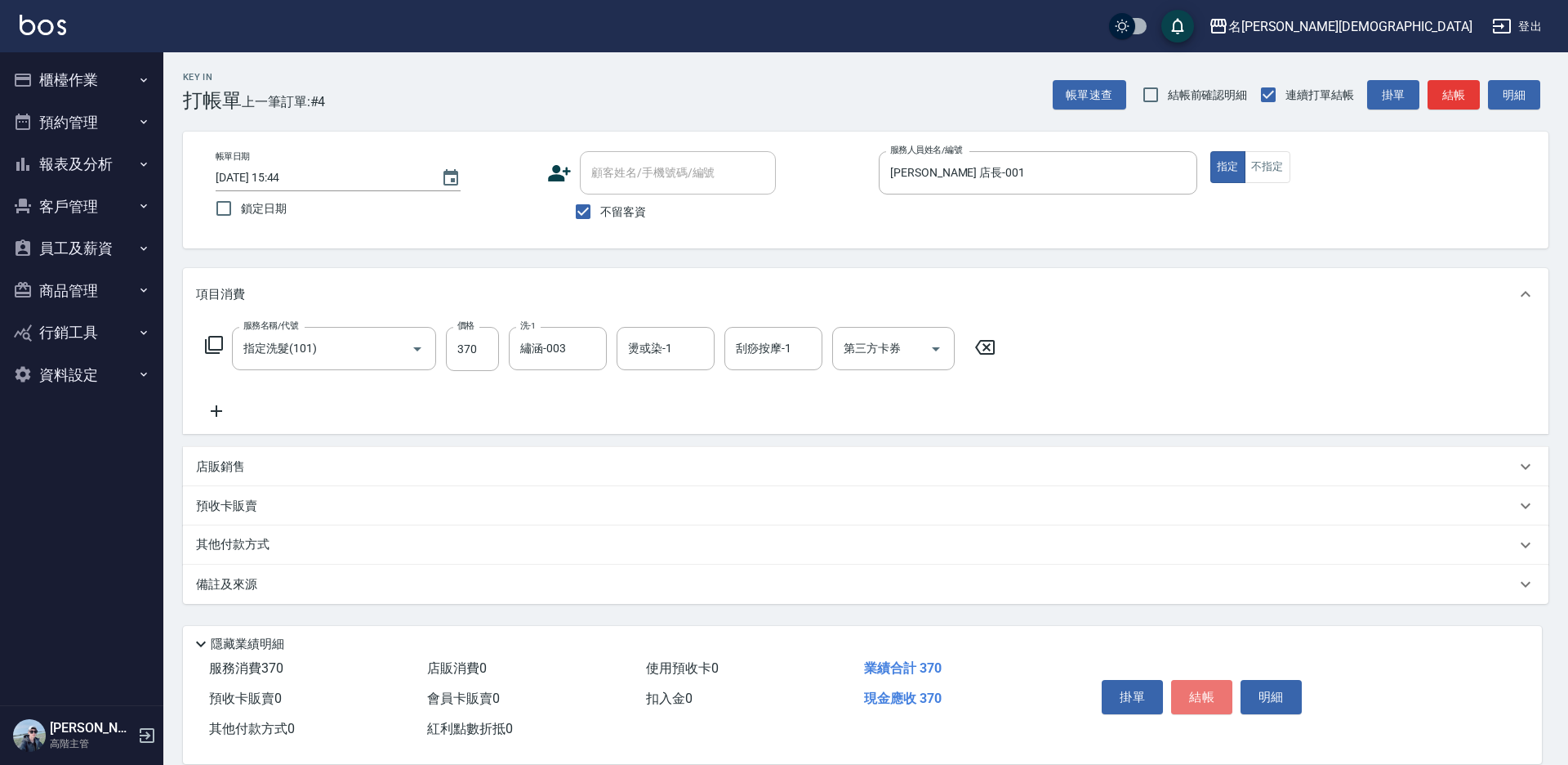
click at [1206, 691] on button "結帳" at bounding box center [1202, 697] width 62 height 35
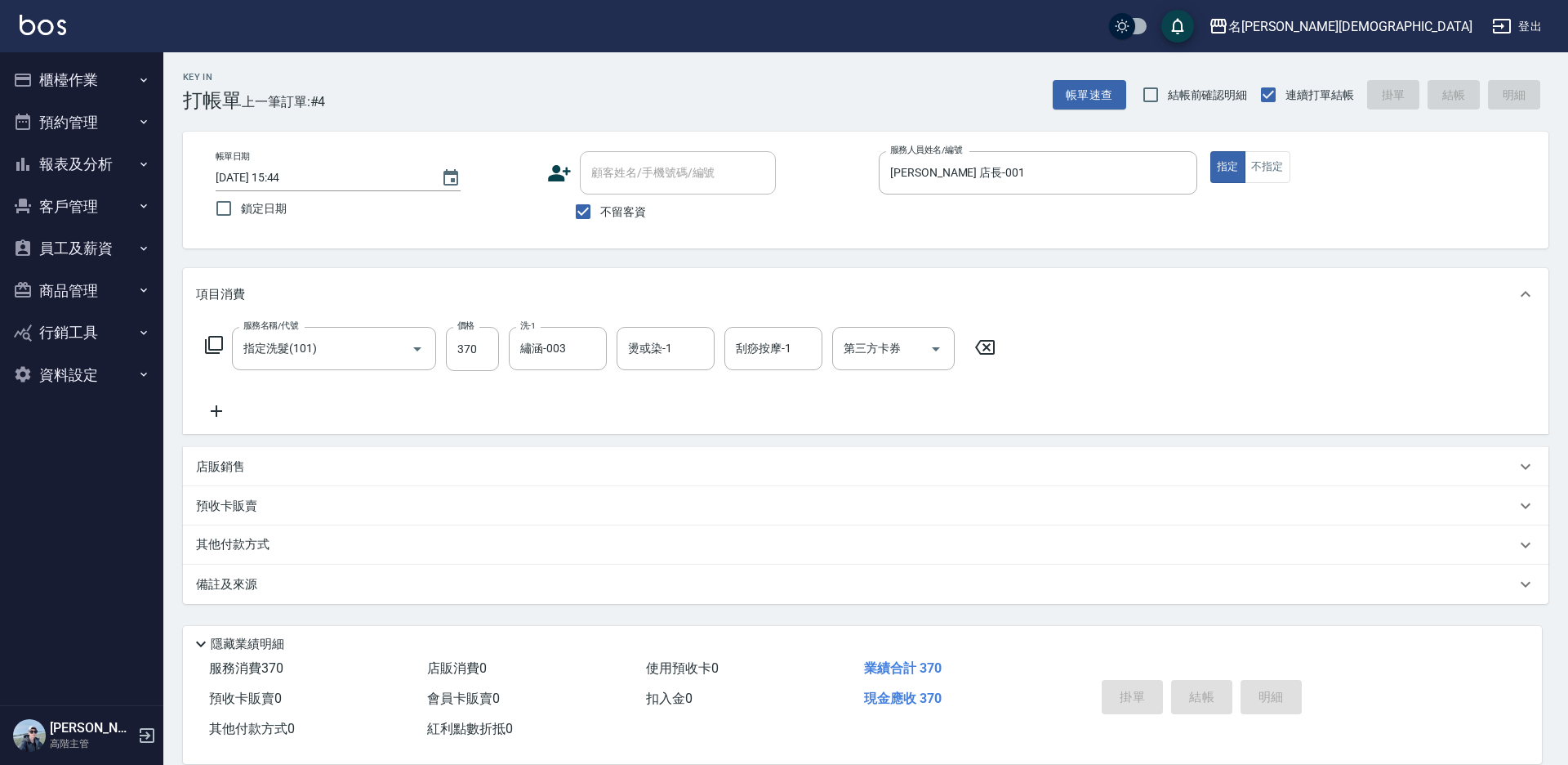
type input "[DATE] 15:45"
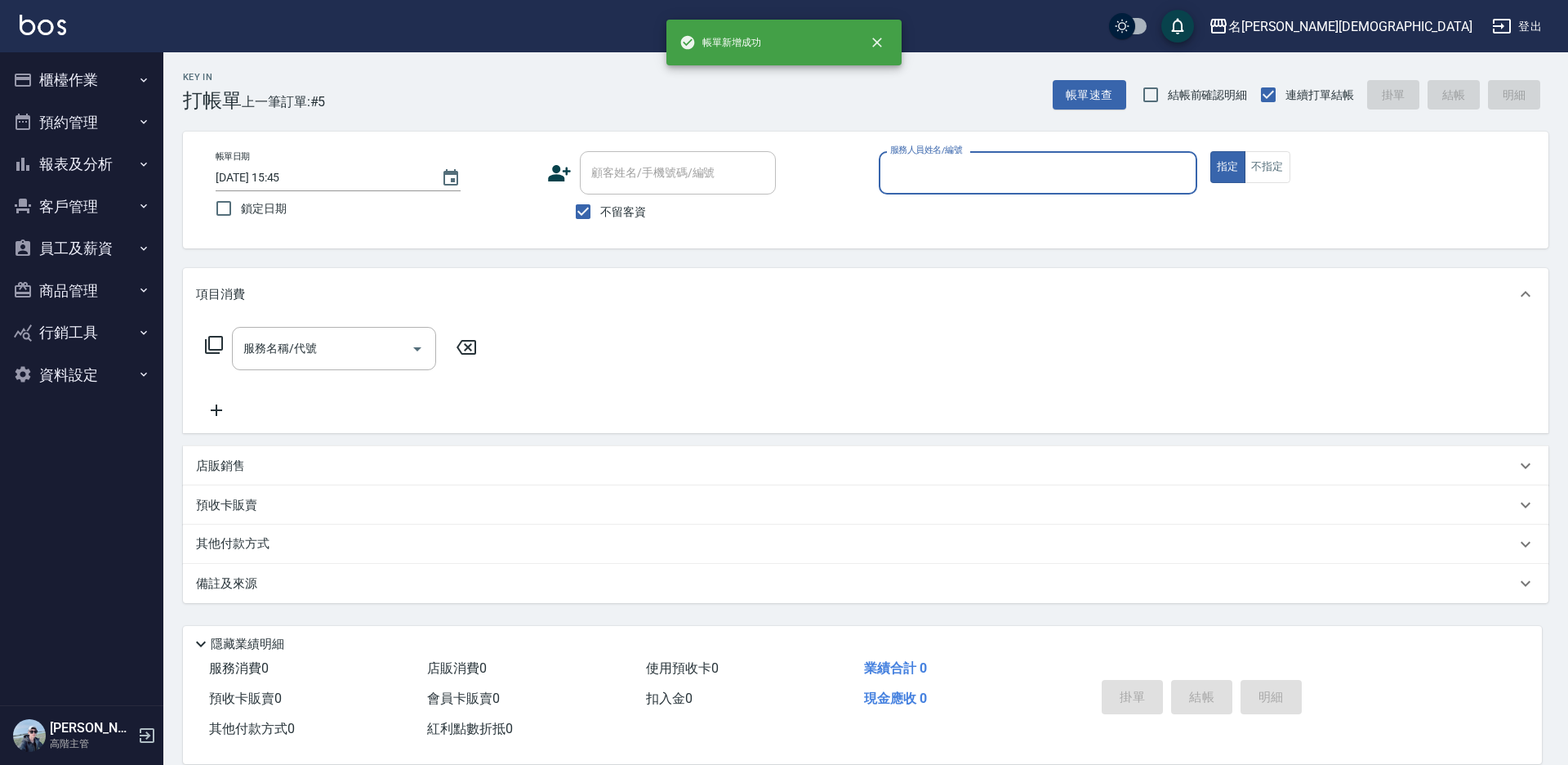
click at [917, 159] on input "服務人員姓名/編號" at bounding box center [1038, 173] width 304 height 29
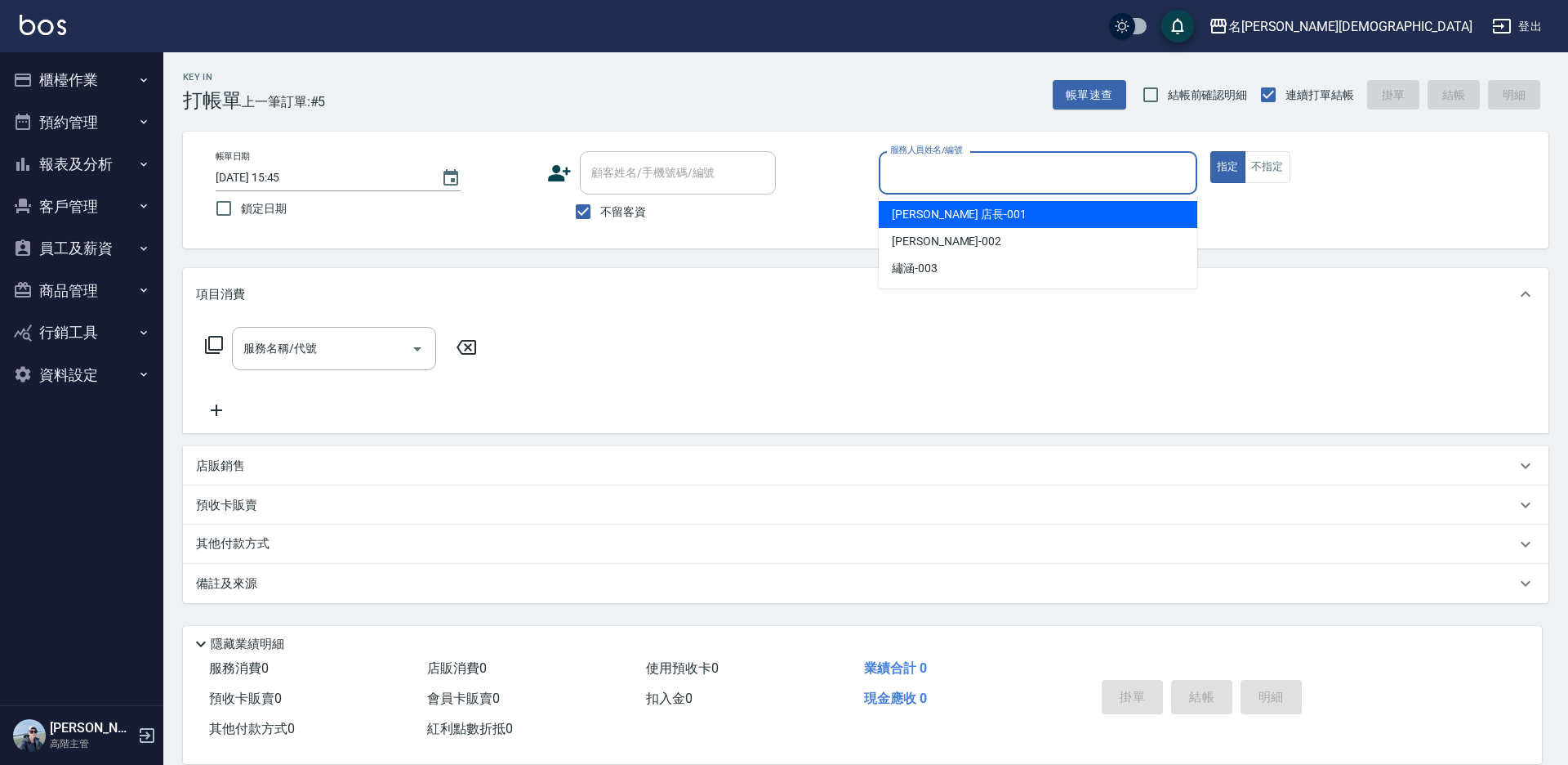
drag, startPoint x: 907, startPoint y: 210, endPoint x: 623, endPoint y: 264, distance: 289.1
click at [906, 210] on span "[PERSON_NAME] 店長 -001" at bounding box center [960, 214] width 135 height 17
type input "[PERSON_NAME] 店長-001"
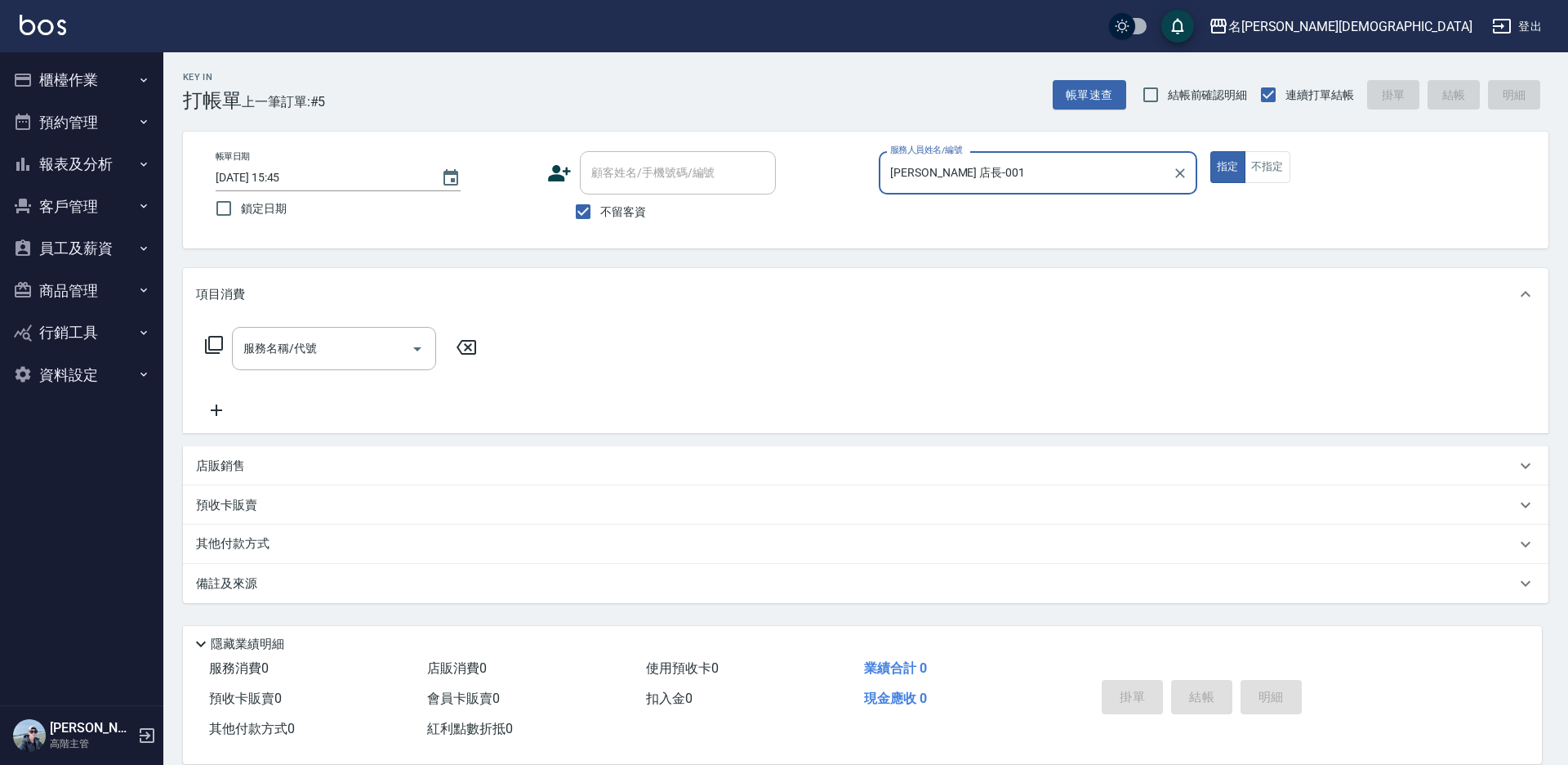
click at [207, 344] on icon at bounding box center [214, 344] width 19 height 19
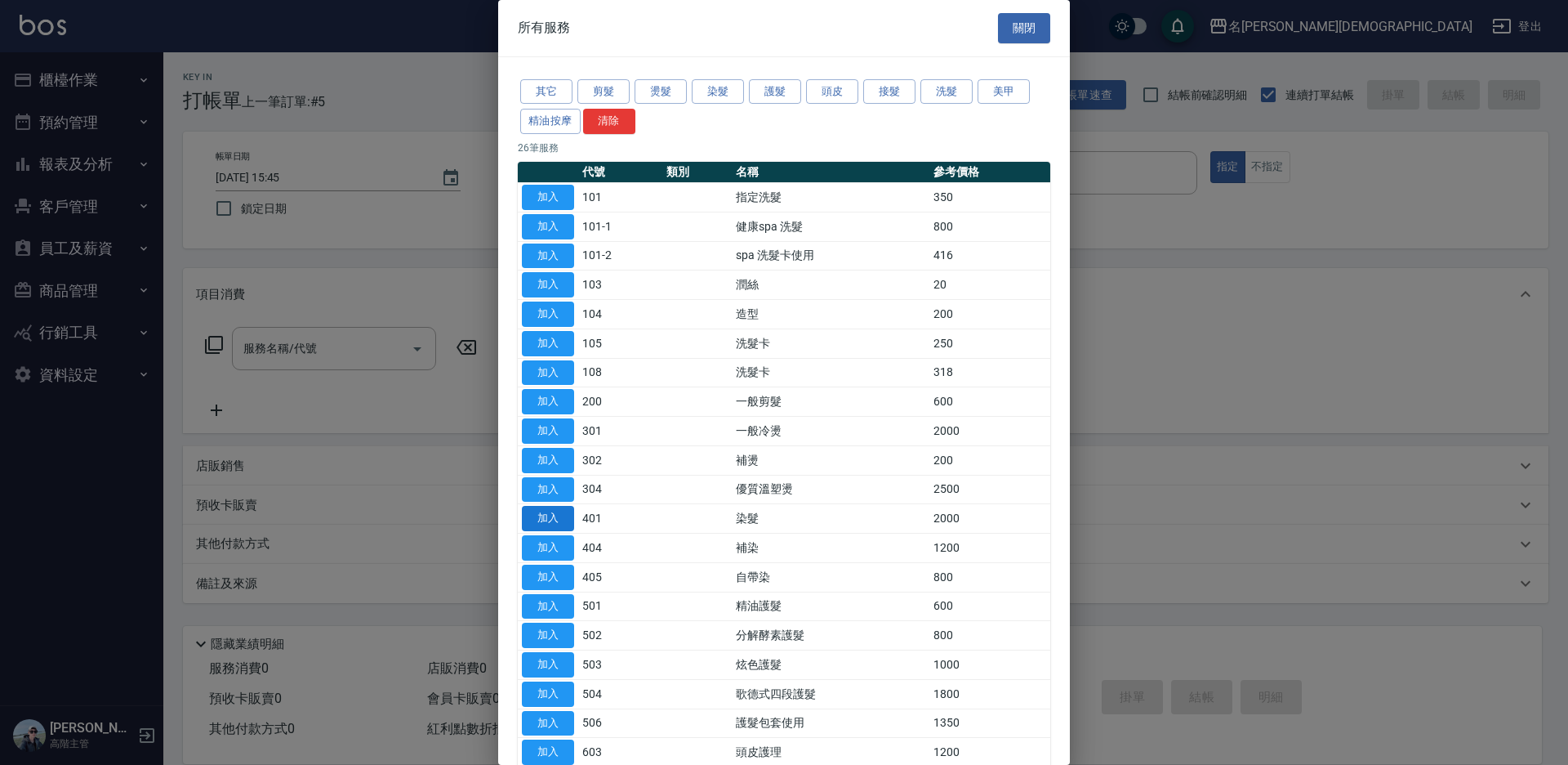
click at [543, 518] on button "加入" at bounding box center [548, 518] width 52 height 25
type input "染髮(401)"
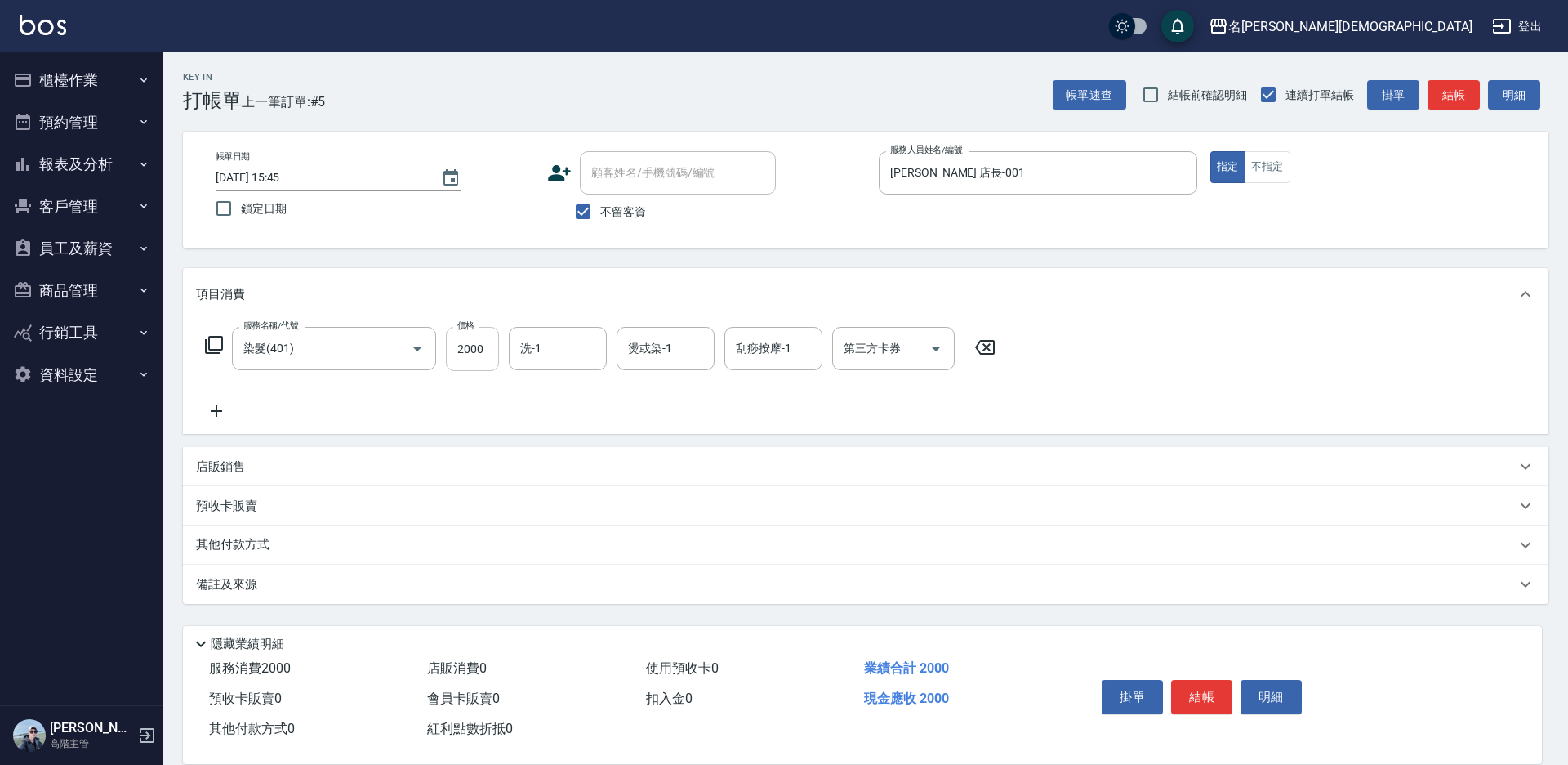
click at [470, 355] on input "2000" at bounding box center [472, 349] width 53 height 44
type input "2800"
click at [541, 361] on input "洗-1" at bounding box center [557, 348] width 83 height 29
drag, startPoint x: 541, startPoint y: 438, endPoint x: 886, endPoint y: 555, distance: 364.3
click at [548, 452] on span "繡涵 -003" at bounding box center [544, 461] width 45 height 17
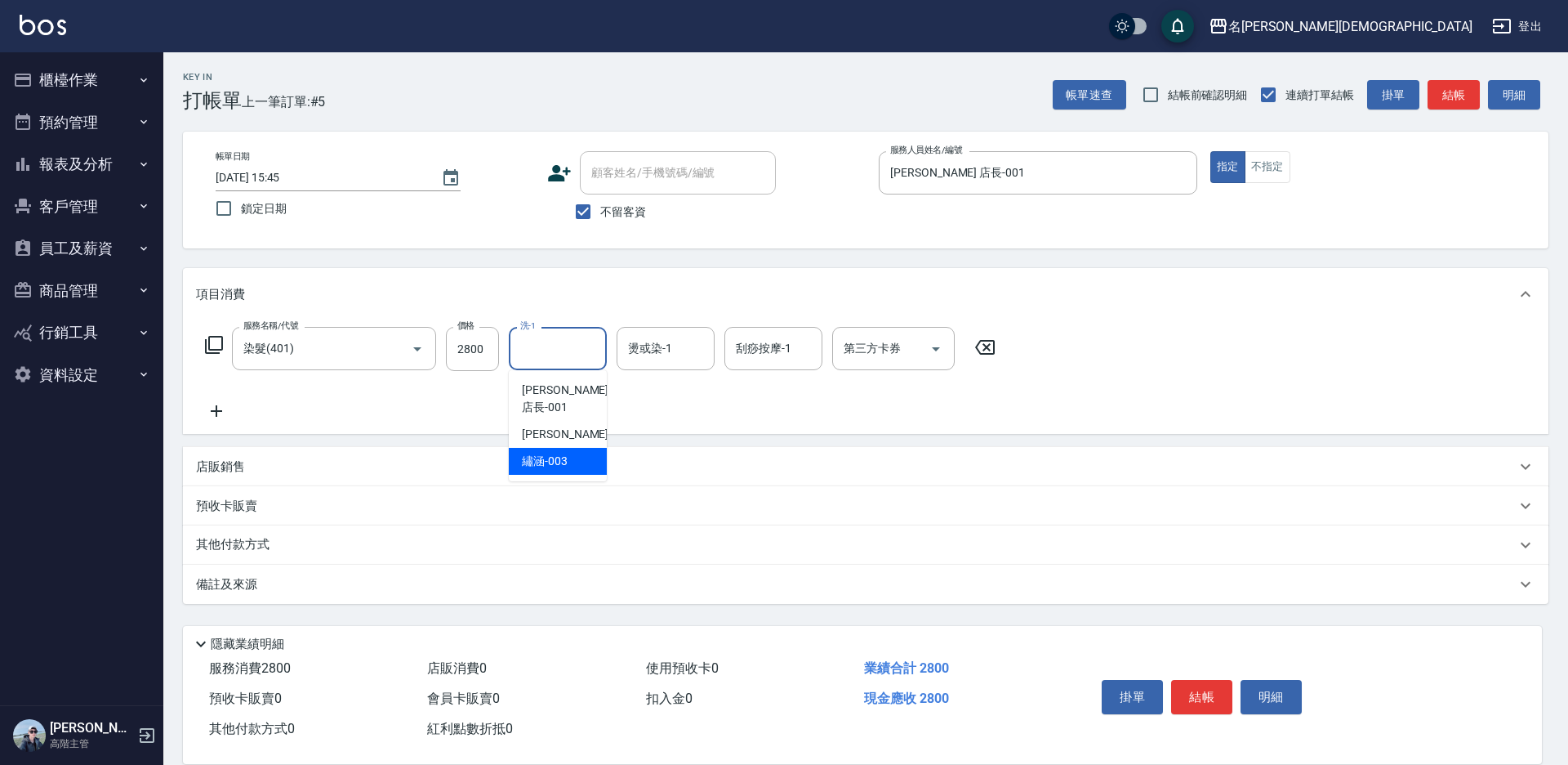
type input "繡涵-003"
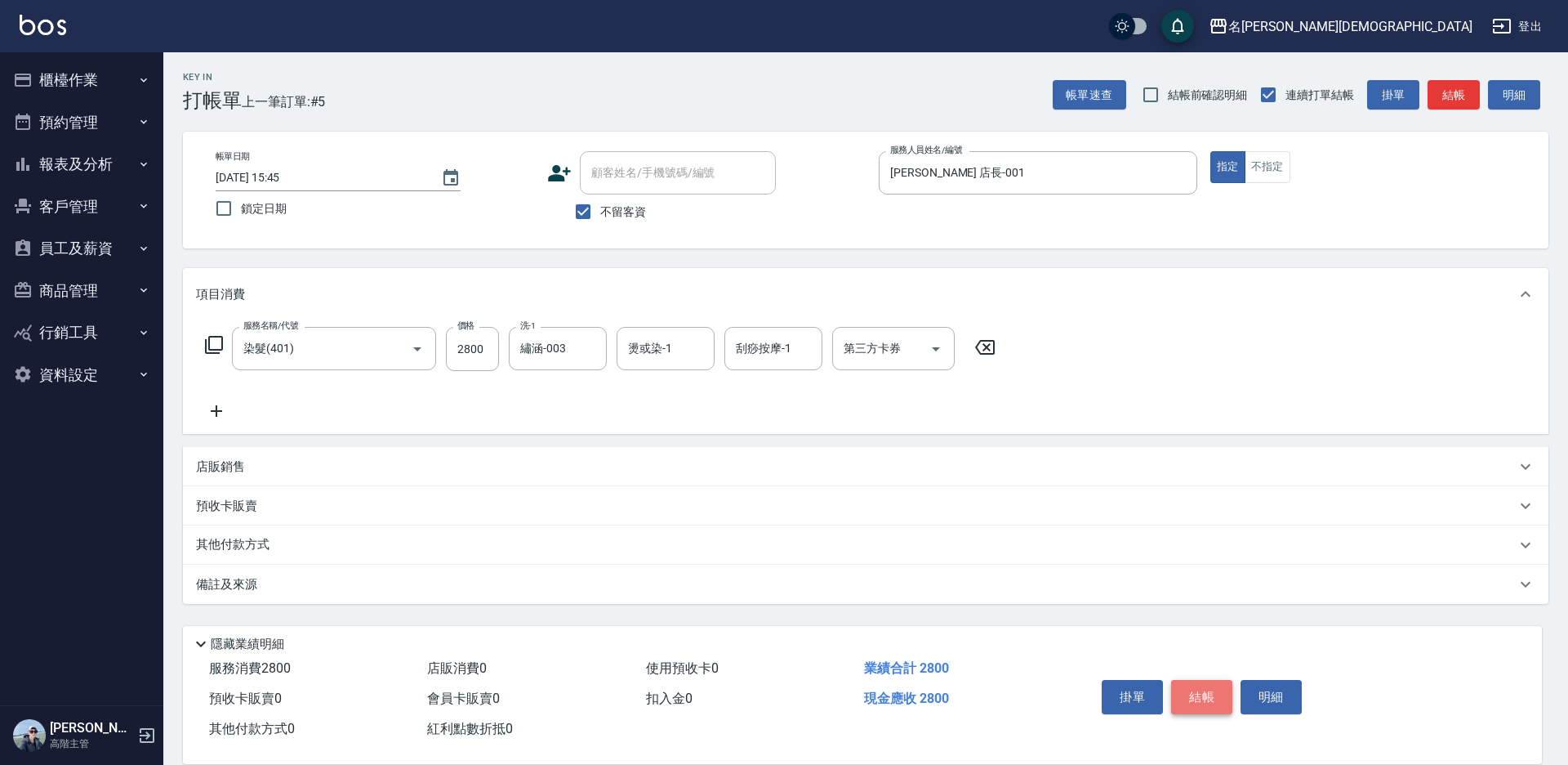
click at [1174, 695] on button "結帳" at bounding box center [1202, 697] width 62 height 35
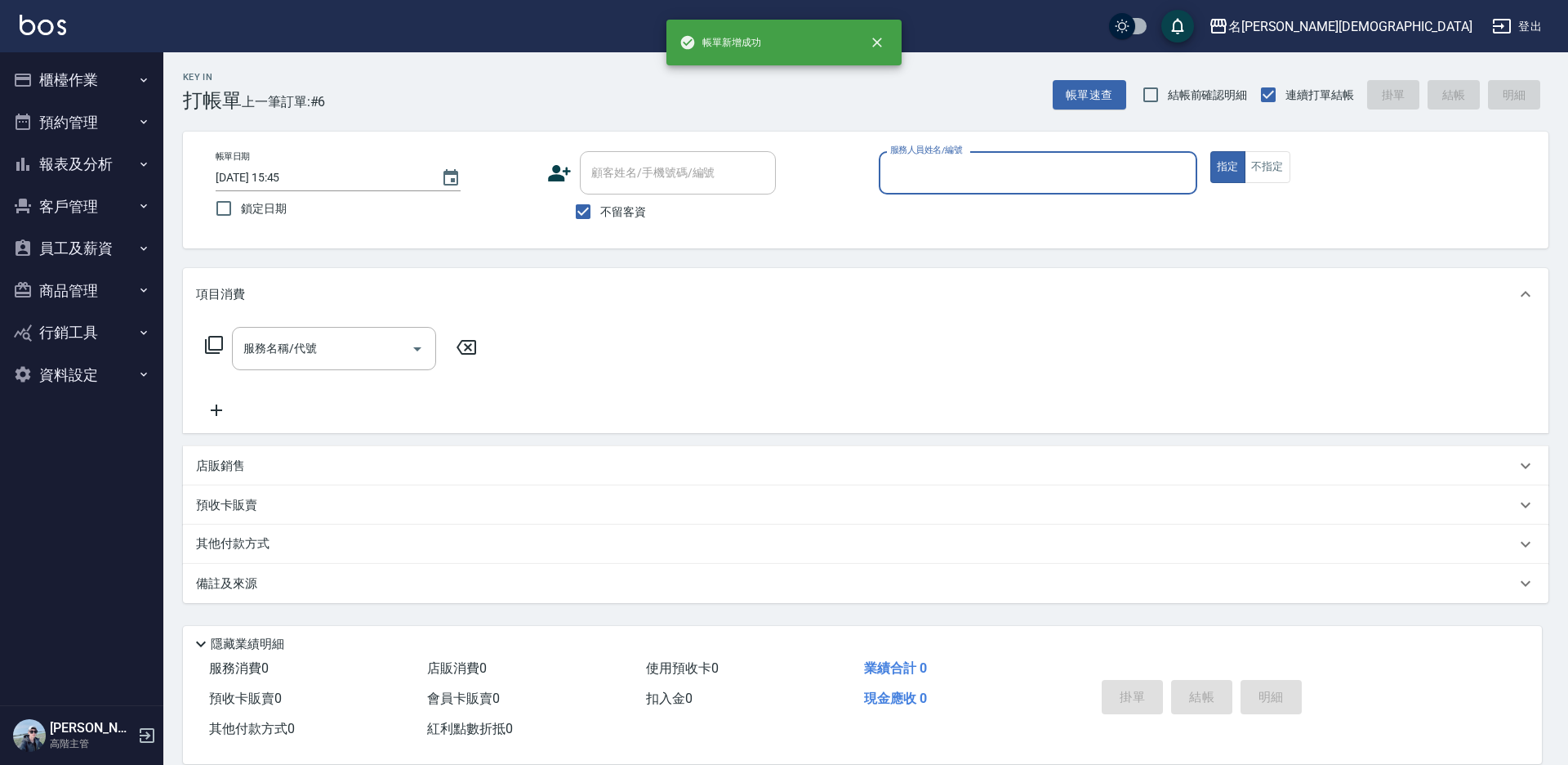
click at [925, 168] on input "服務人員姓名/編號" at bounding box center [1038, 173] width 304 height 29
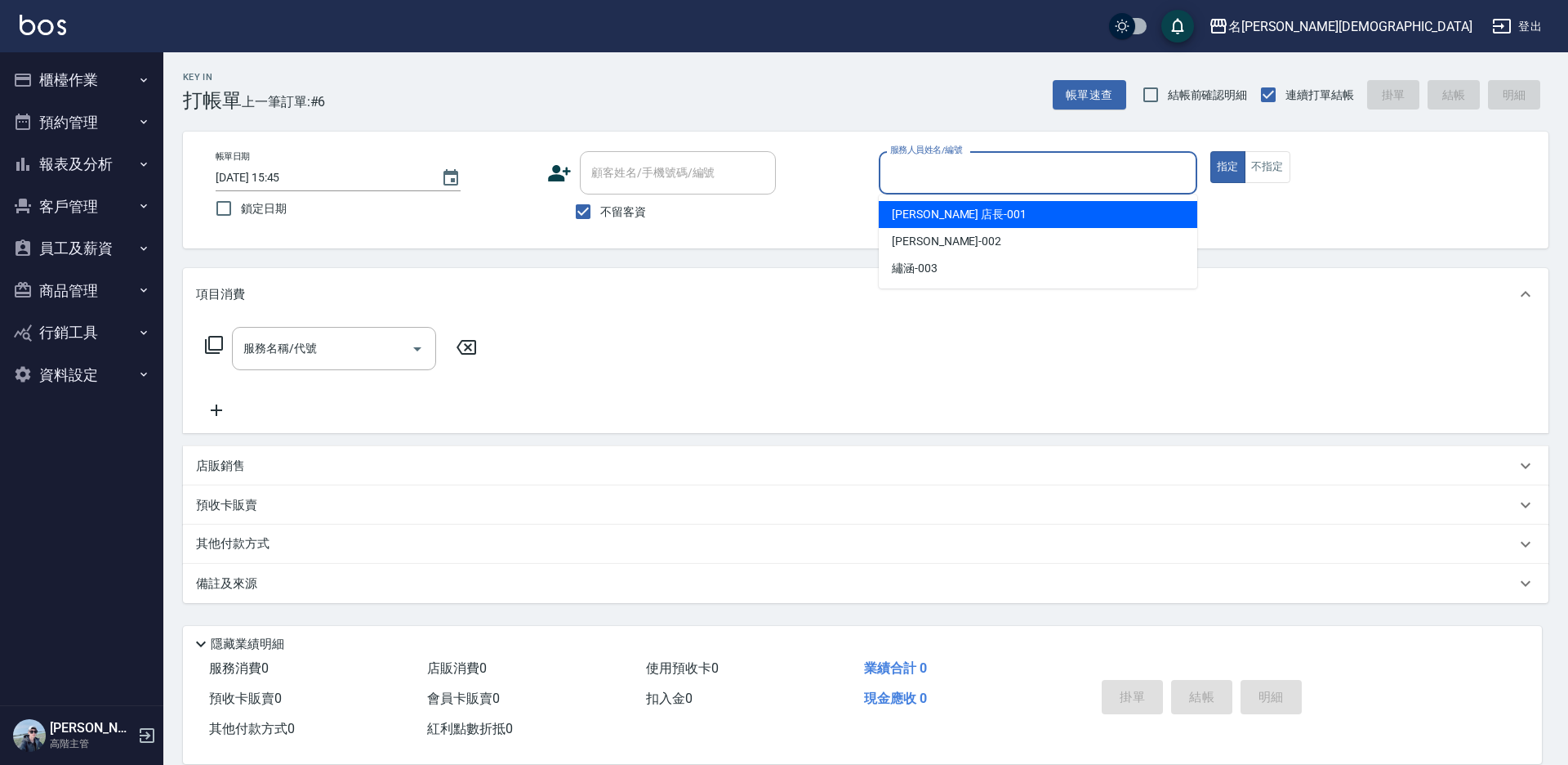
click at [915, 213] on span "[PERSON_NAME] 店長 -001" at bounding box center [960, 214] width 135 height 17
type input "[PERSON_NAME] 店長-001"
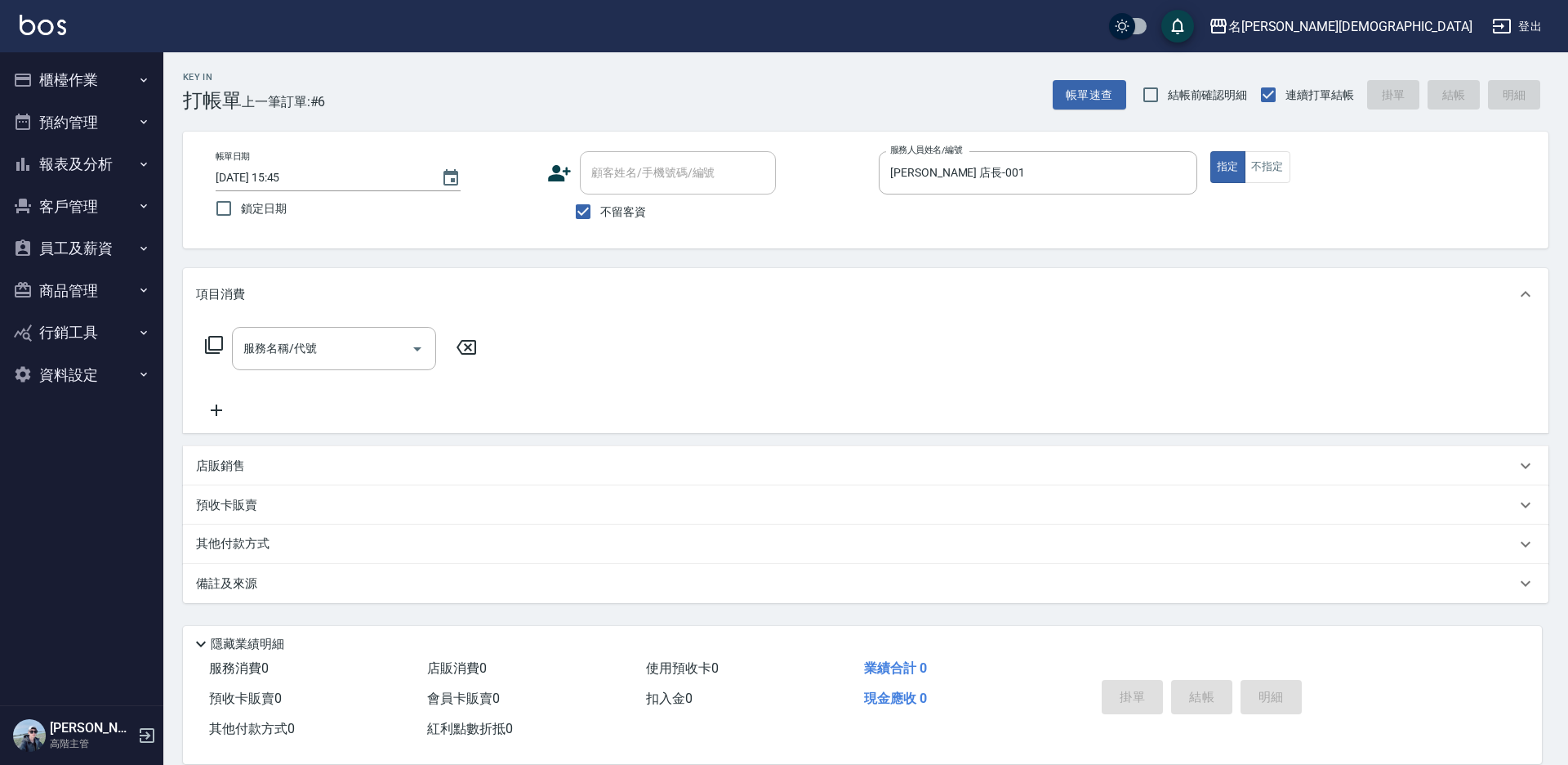
click at [216, 340] on icon at bounding box center [214, 344] width 19 height 19
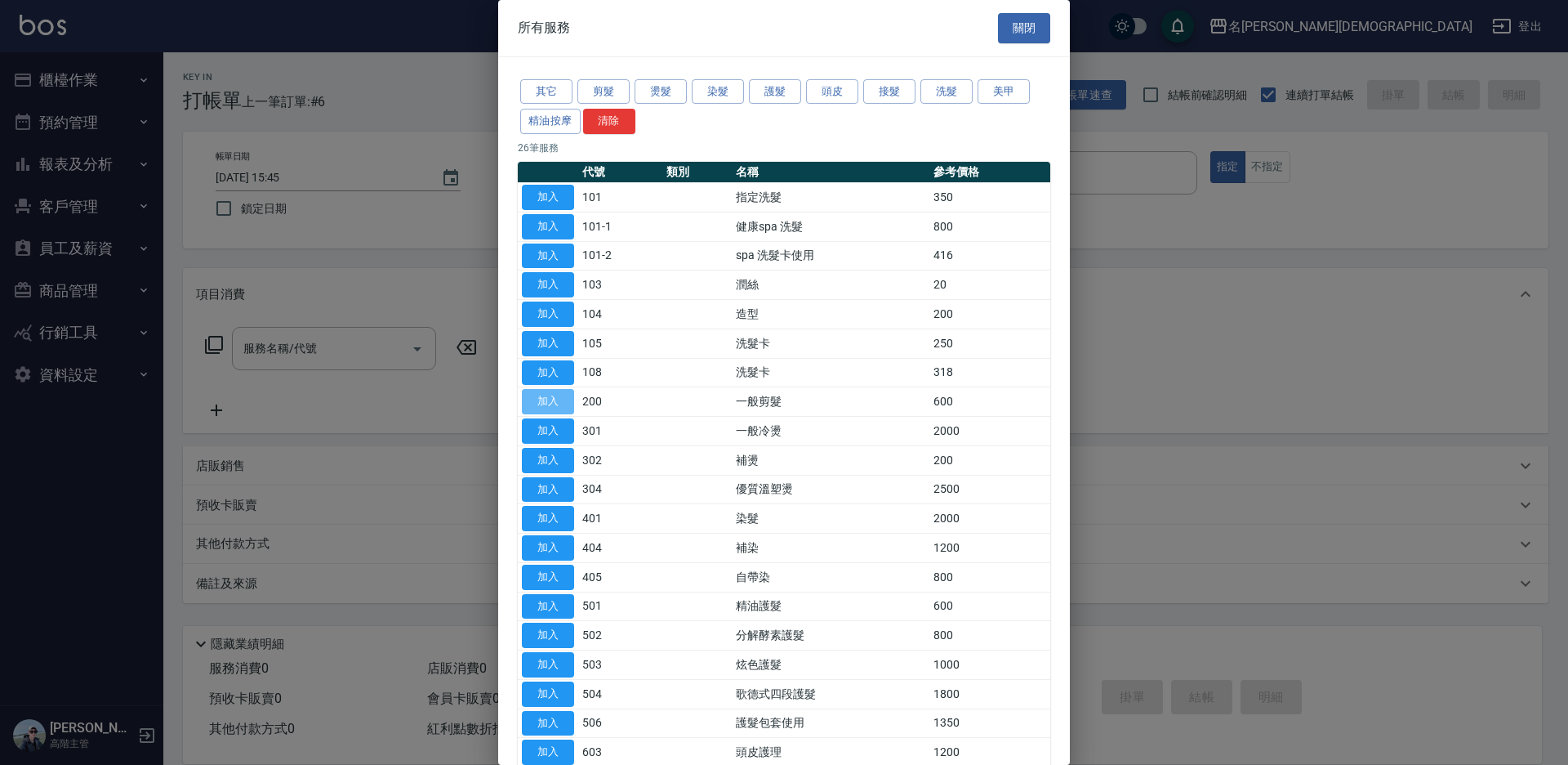
drag, startPoint x: 554, startPoint y: 391, endPoint x: 972, endPoint y: 591, distance: 463.4
click at [554, 391] on button "加入" at bounding box center [548, 401] width 52 height 25
type input "一般剪髮(200)"
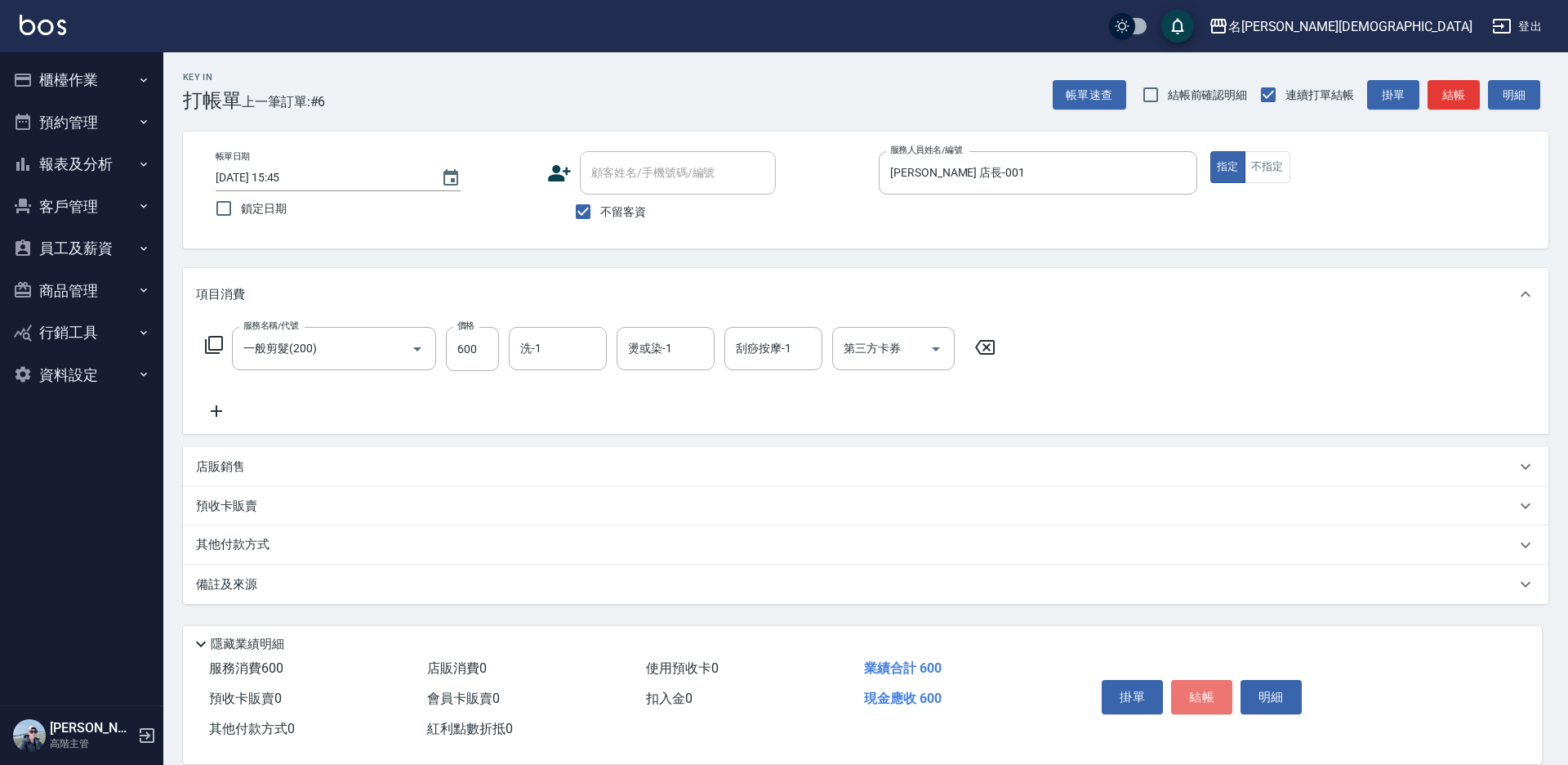
drag, startPoint x: 1212, startPoint y: 699, endPoint x: 1201, endPoint y: 682, distance: 20.2
click at [1211, 699] on button "結帳" at bounding box center [1202, 697] width 62 height 35
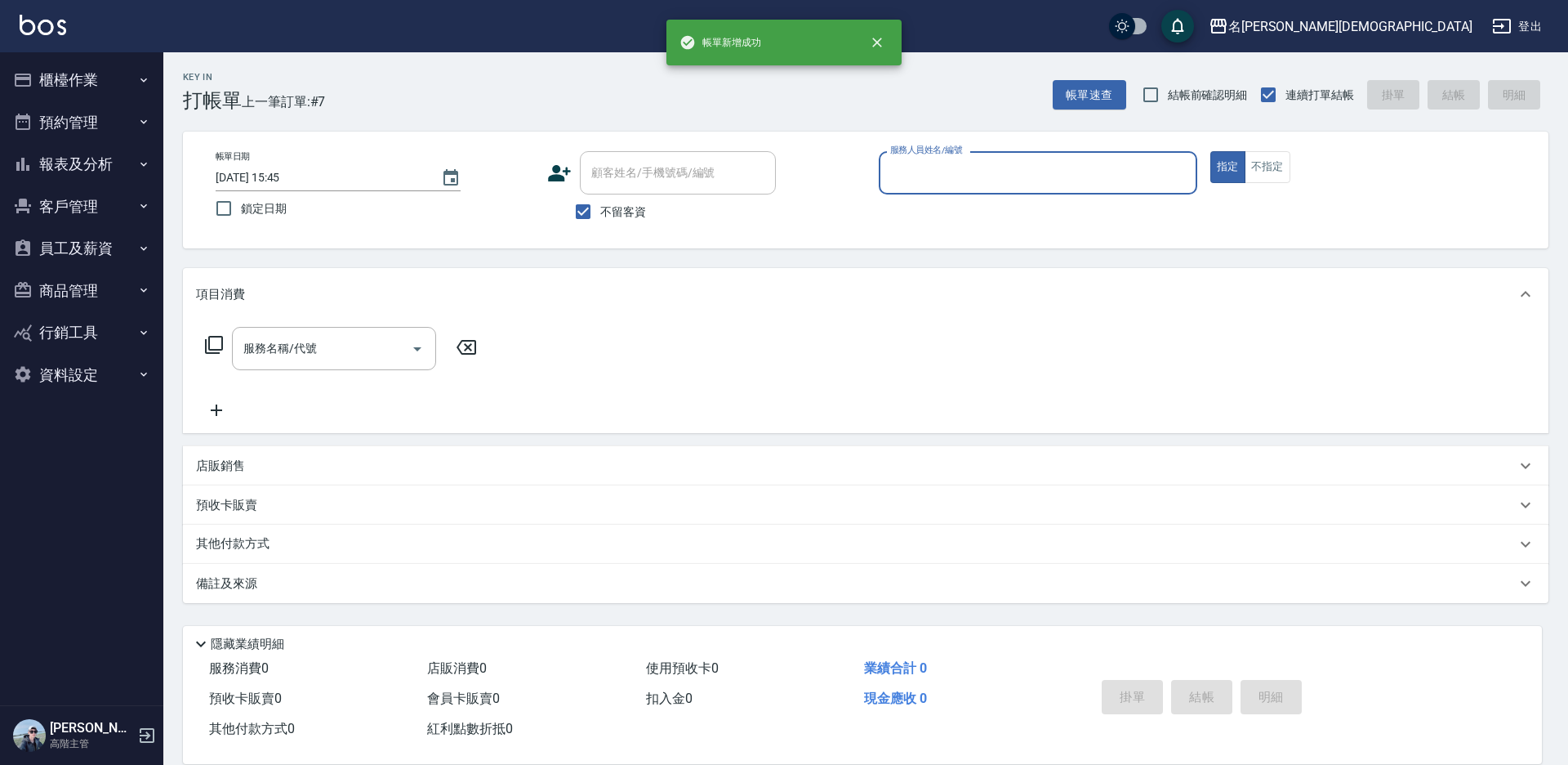
click at [926, 172] on input "服務人員姓名/編號" at bounding box center [1038, 173] width 304 height 29
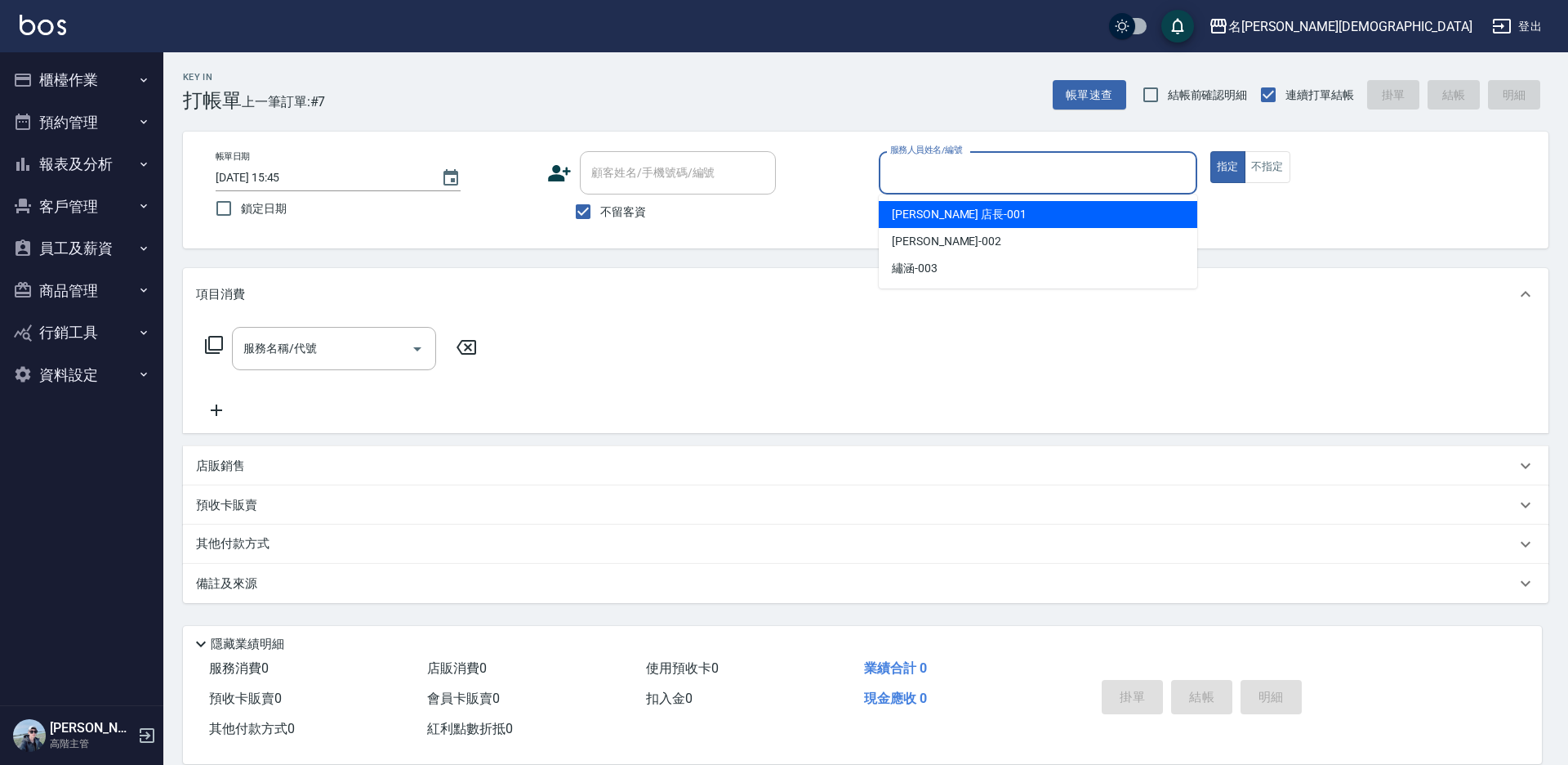
click at [909, 205] on div "[PERSON_NAME] 店長 -001" at bounding box center [1038, 214] width 318 height 27
type input "[PERSON_NAME] 店長-001"
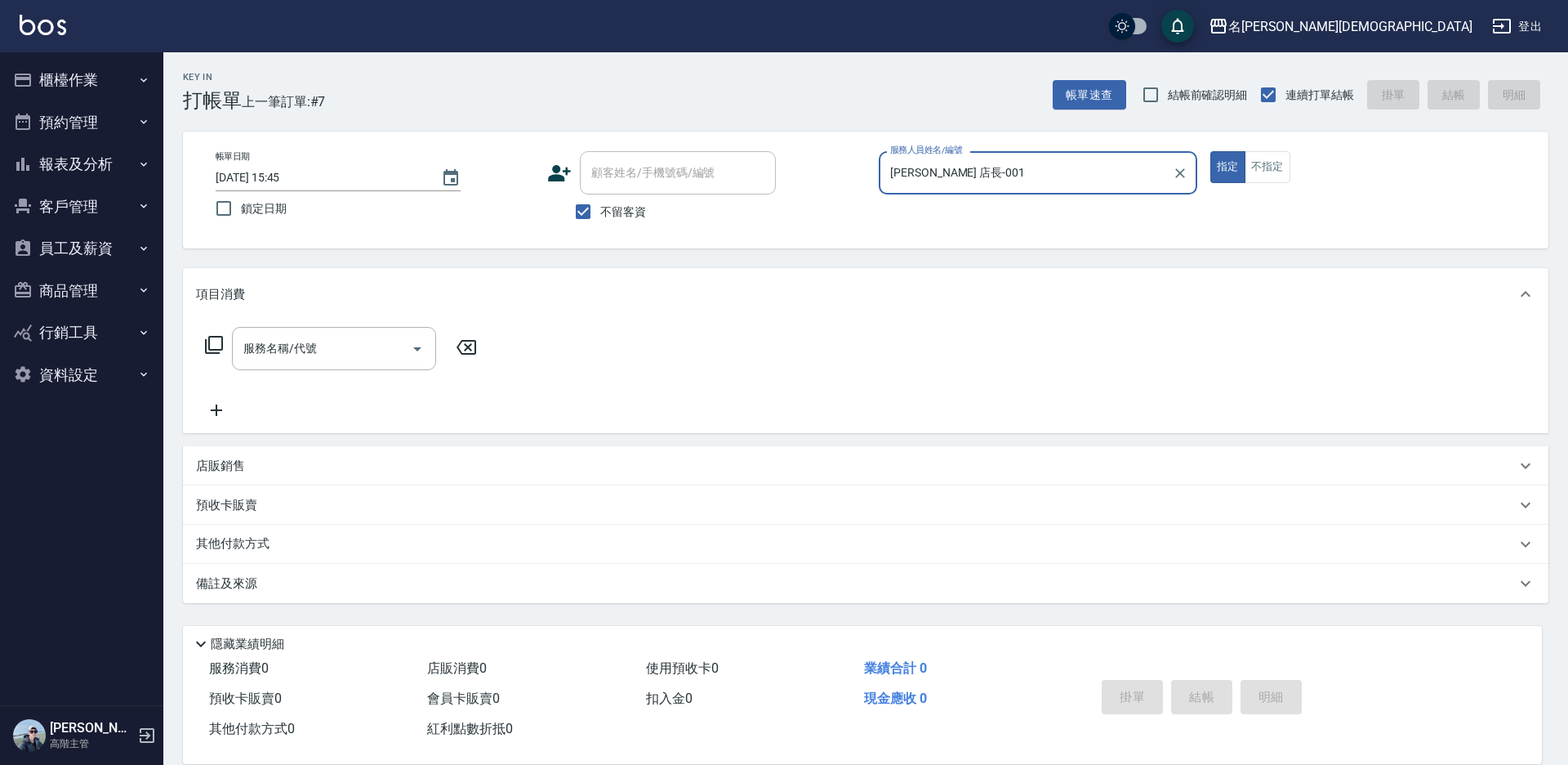
click at [207, 349] on icon at bounding box center [214, 344] width 19 height 19
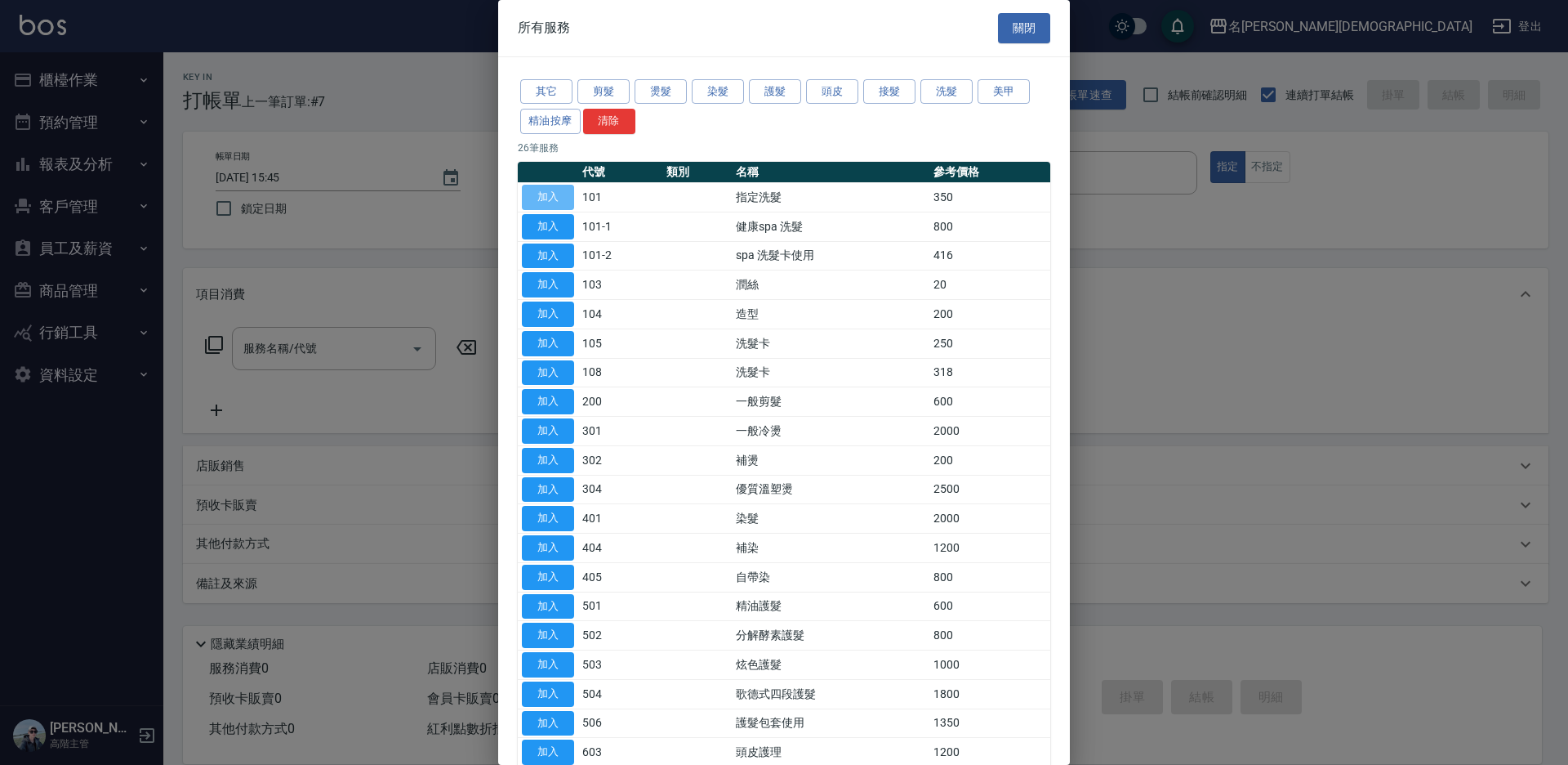
drag, startPoint x: 552, startPoint y: 191, endPoint x: 986, endPoint y: 568, distance: 574.9
click at [552, 192] on button "加入" at bounding box center [548, 197] width 52 height 25
type input "指定洗髮(101)"
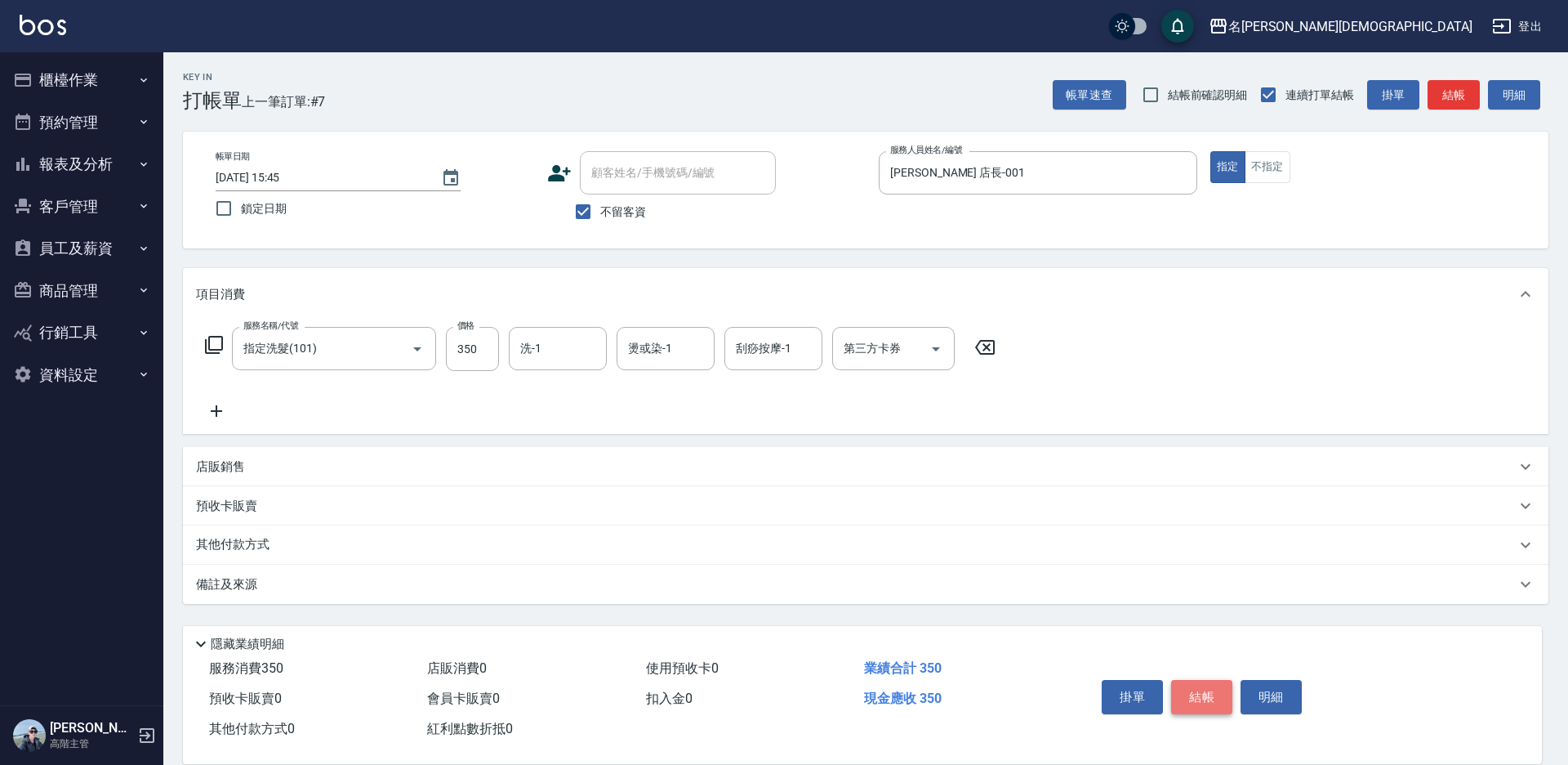
click at [1192, 683] on button "結帳" at bounding box center [1202, 697] width 62 height 35
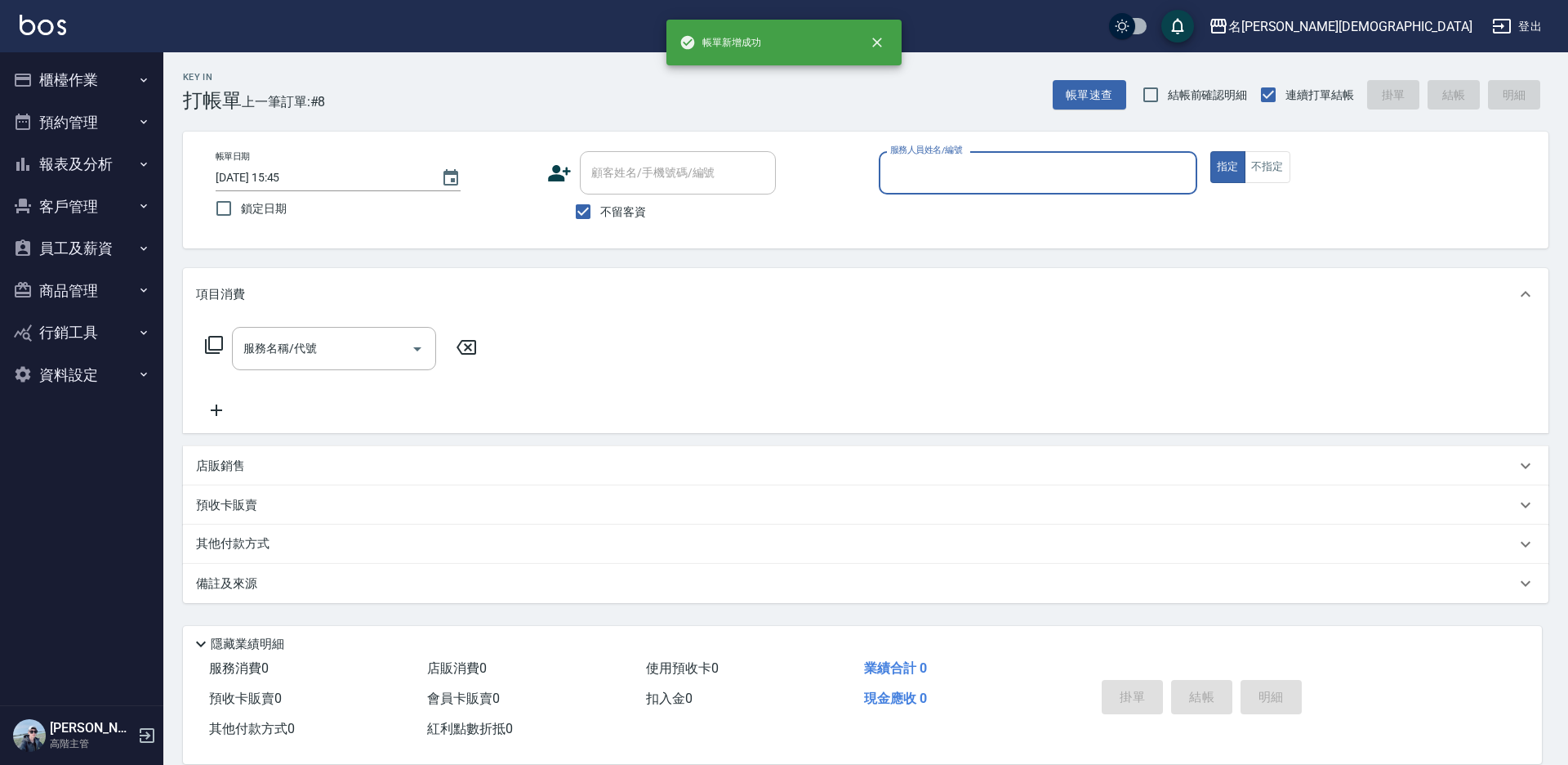
click at [924, 164] on input "服務人員姓名/編號" at bounding box center [1038, 173] width 304 height 29
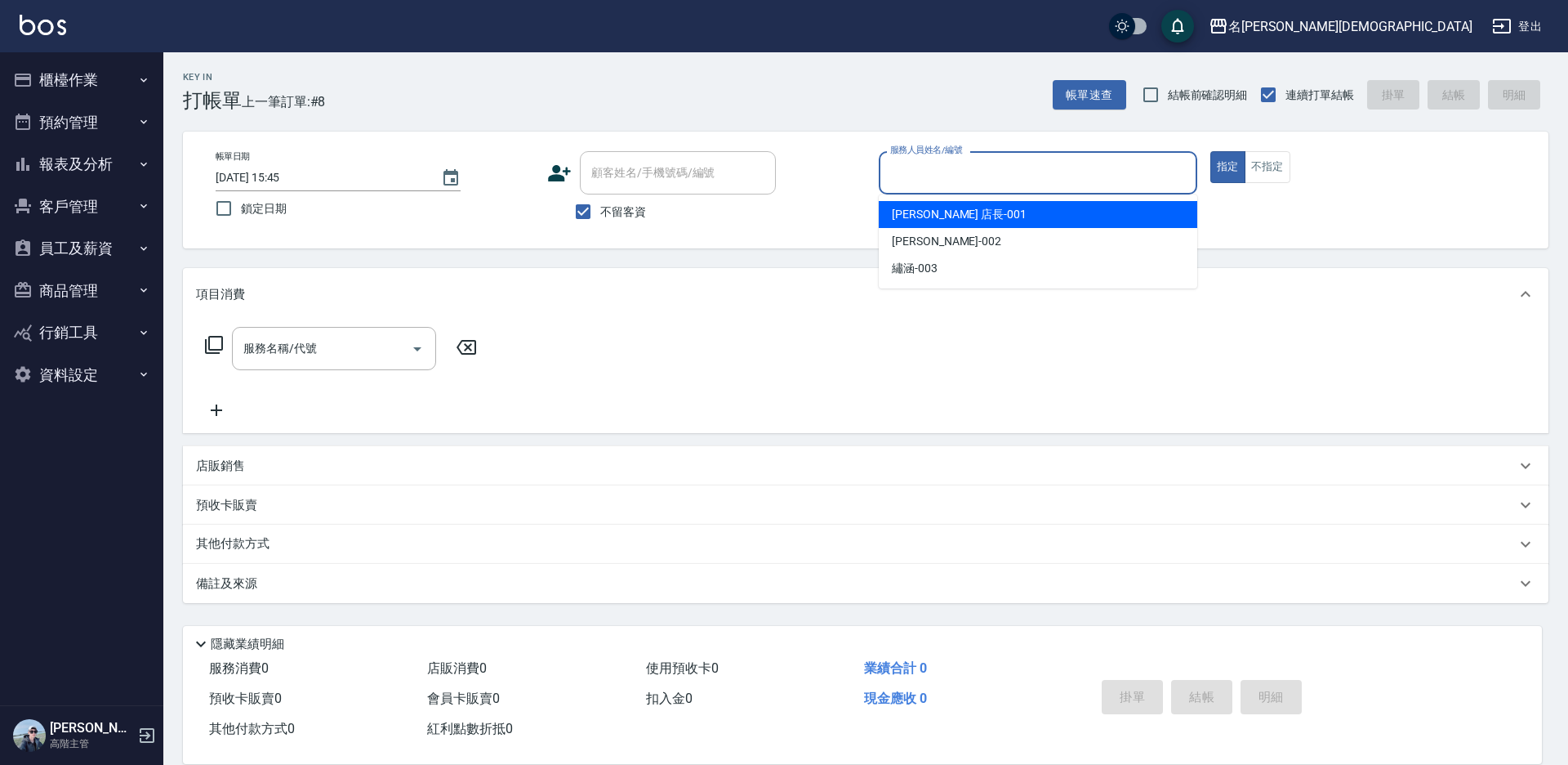
drag, startPoint x: 910, startPoint y: 210, endPoint x: 467, endPoint y: 290, distance: 450.2
click at [908, 211] on span "[PERSON_NAME] 店長 -001" at bounding box center [960, 214] width 135 height 17
type input "[PERSON_NAME] 店長-001"
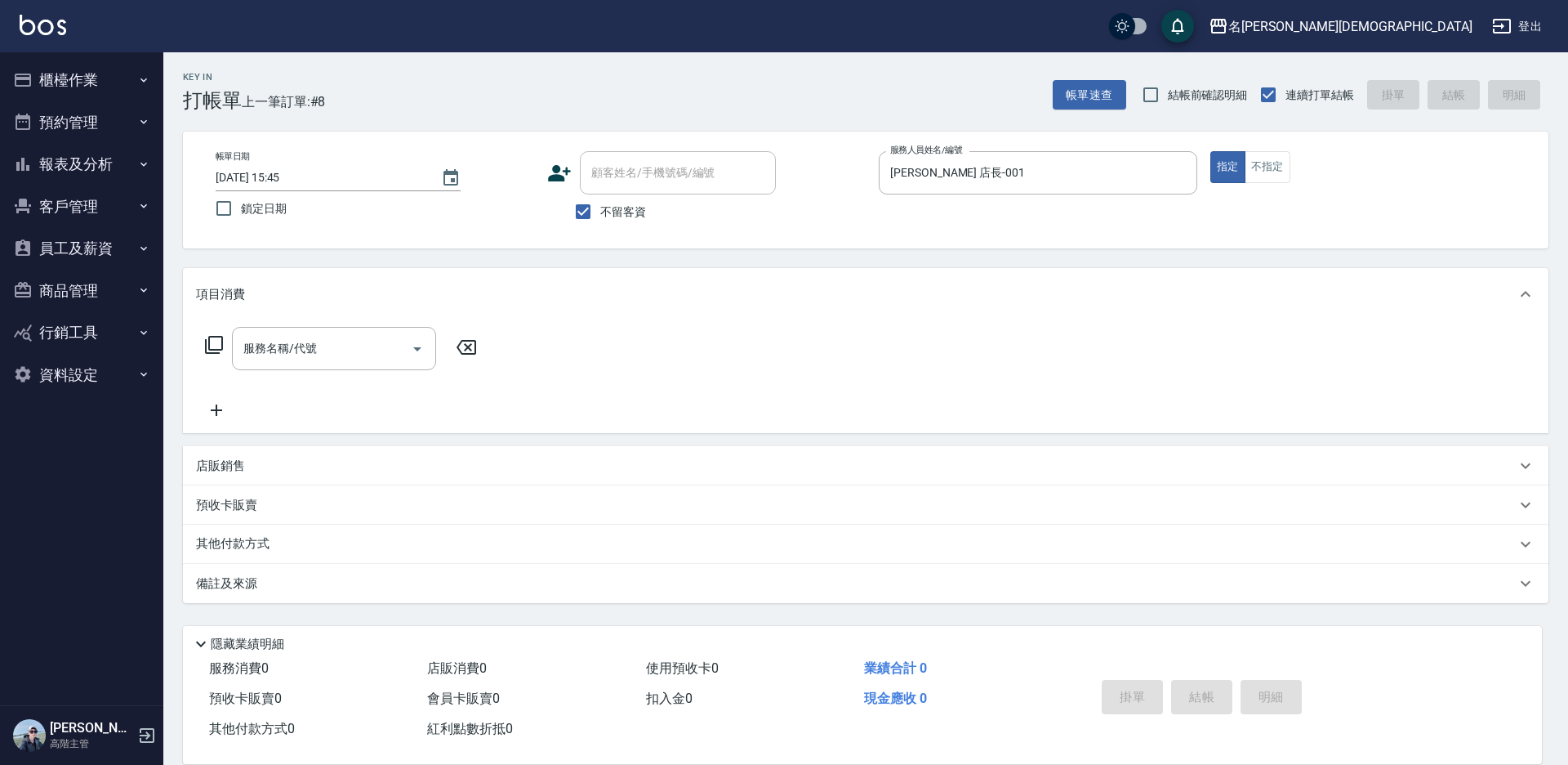
click at [212, 342] on icon at bounding box center [214, 344] width 19 height 19
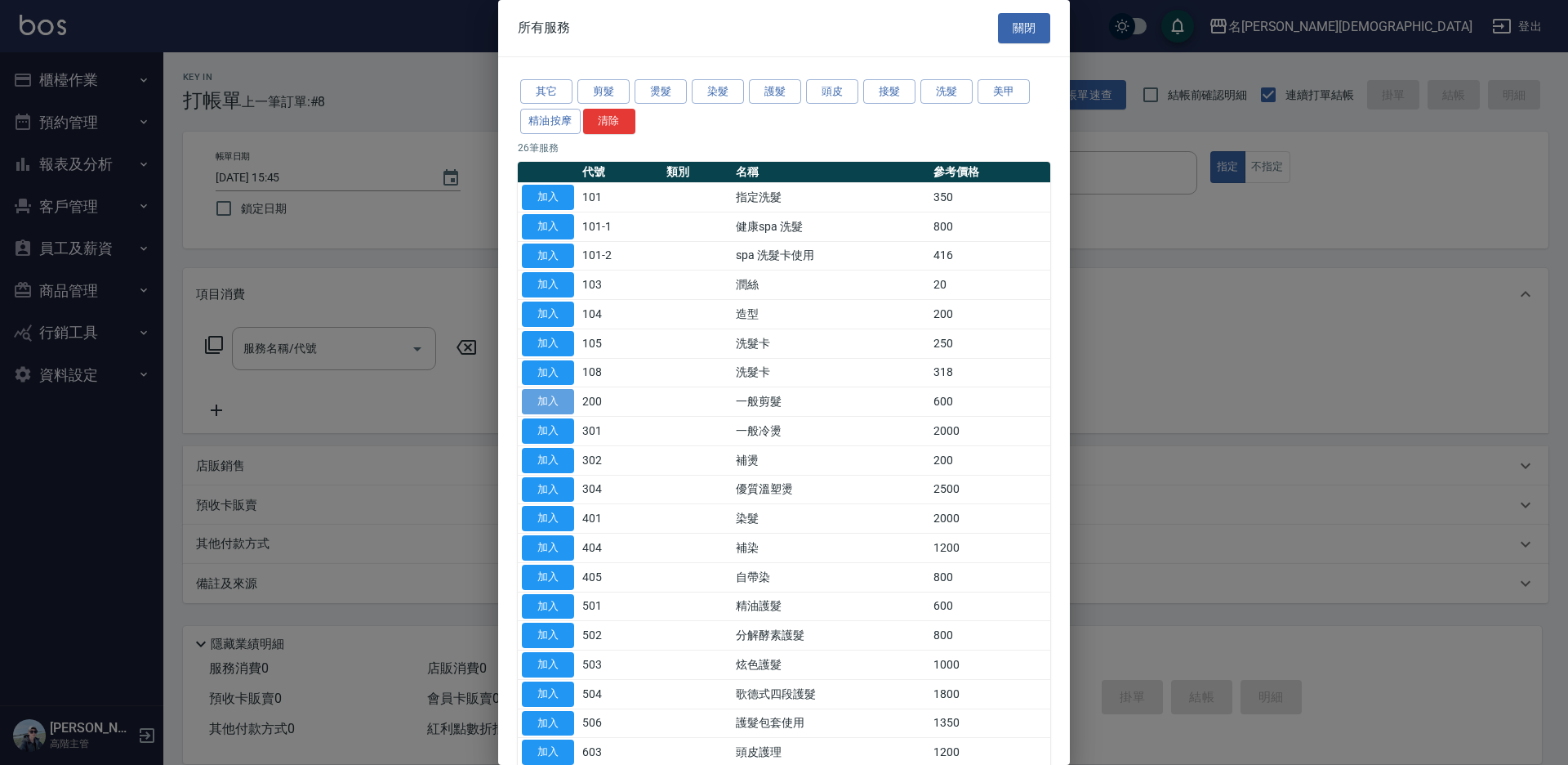
click at [553, 393] on button "加入" at bounding box center [548, 401] width 52 height 25
type input "一般剪髮(200)"
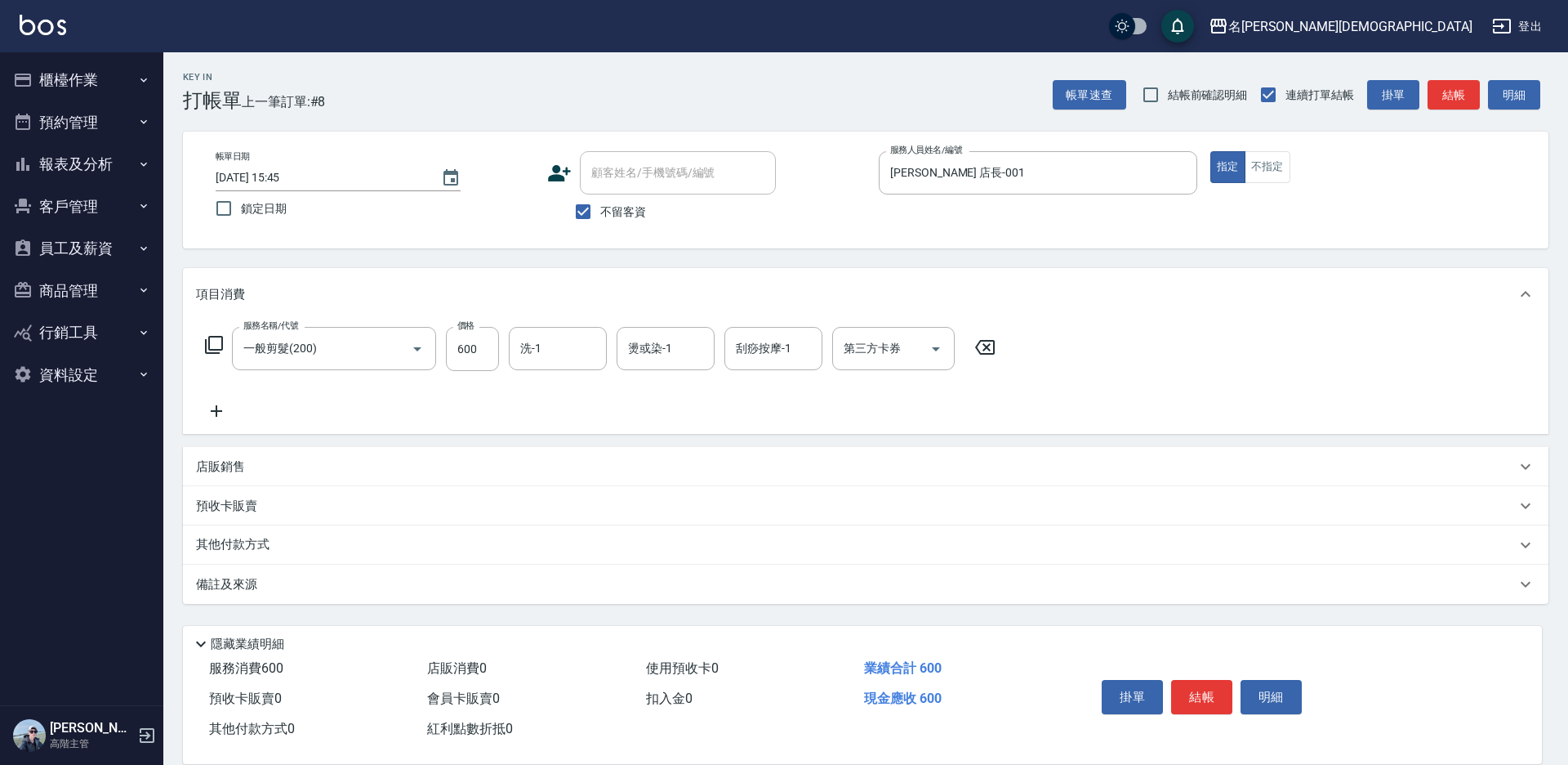
drag, startPoint x: 1209, startPoint y: 696, endPoint x: 1192, endPoint y: 686, distance: 19.7
click at [1208, 695] on button "結帳" at bounding box center [1202, 697] width 62 height 35
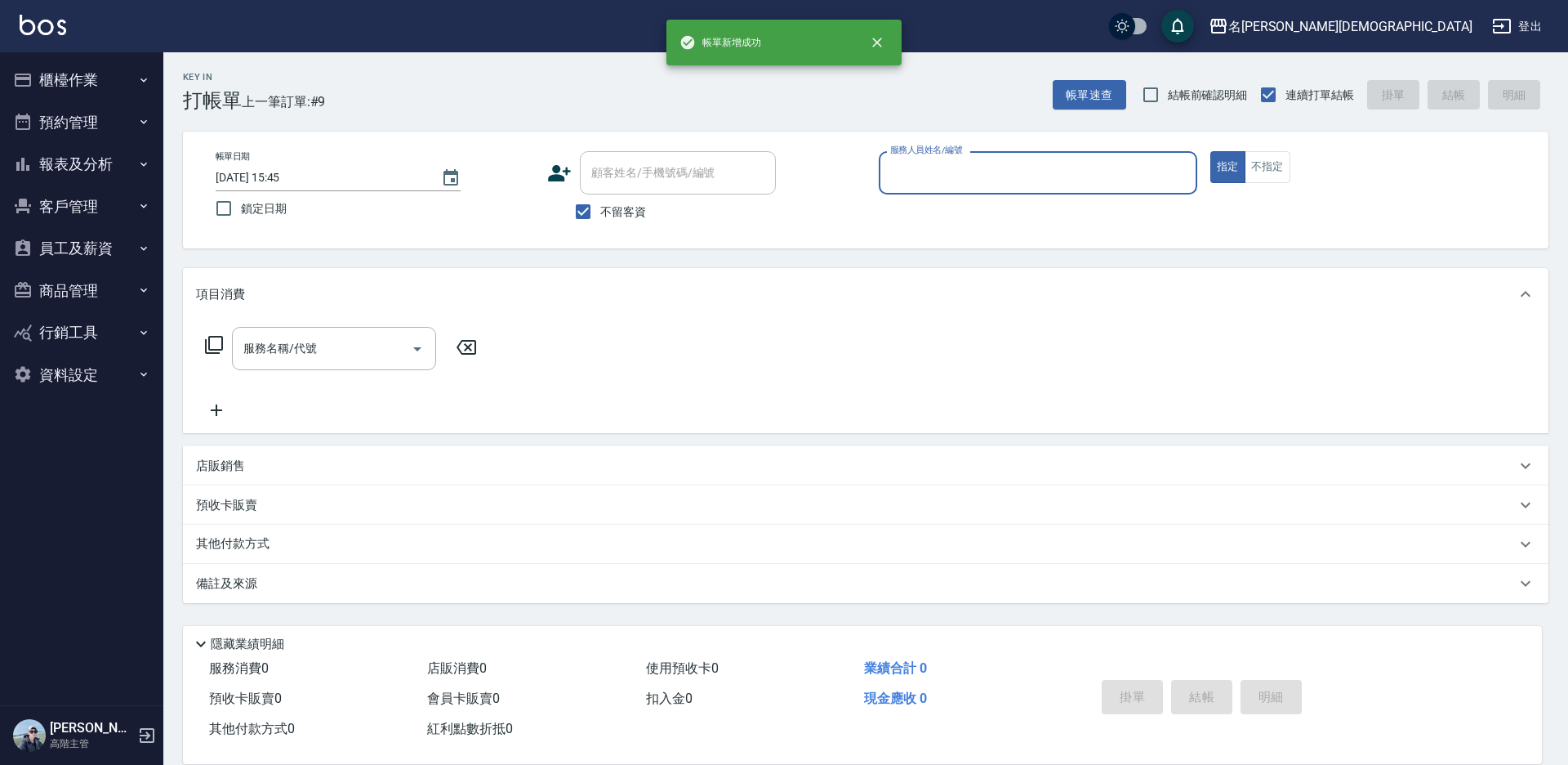
drag, startPoint x: 920, startPoint y: 174, endPoint x: 917, endPoint y: 194, distance: 20.2
click at [917, 175] on input "服務人員姓名/編號" at bounding box center [1038, 173] width 304 height 29
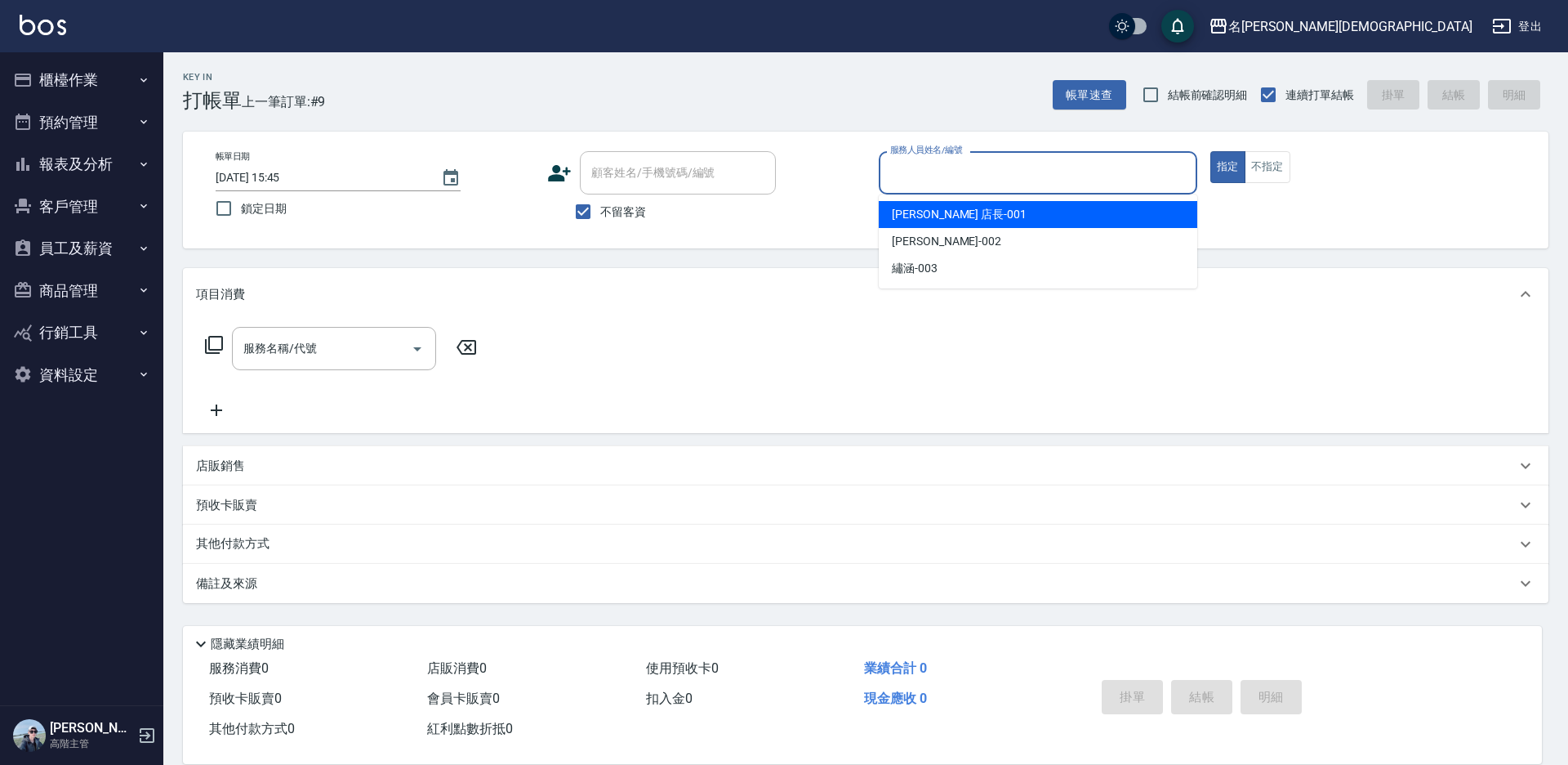
drag, startPoint x: 910, startPoint y: 219, endPoint x: 633, endPoint y: 244, distance: 278.1
click at [909, 219] on span "[PERSON_NAME] 店長 -001" at bounding box center [960, 214] width 135 height 17
type input "[PERSON_NAME] 店長-001"
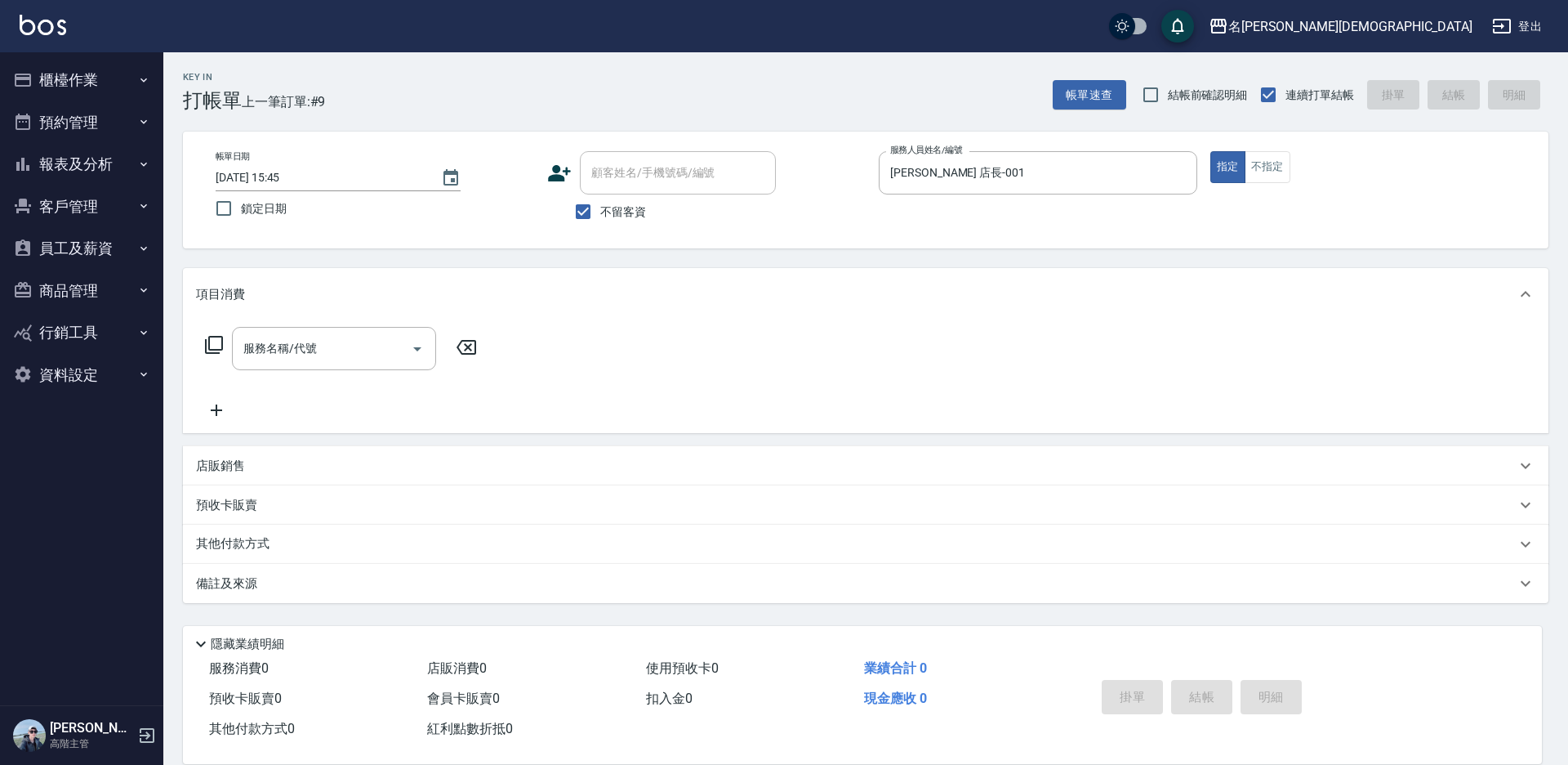
click at [211, 344] on icon at bounding box center [214, 344] width 19 height 19
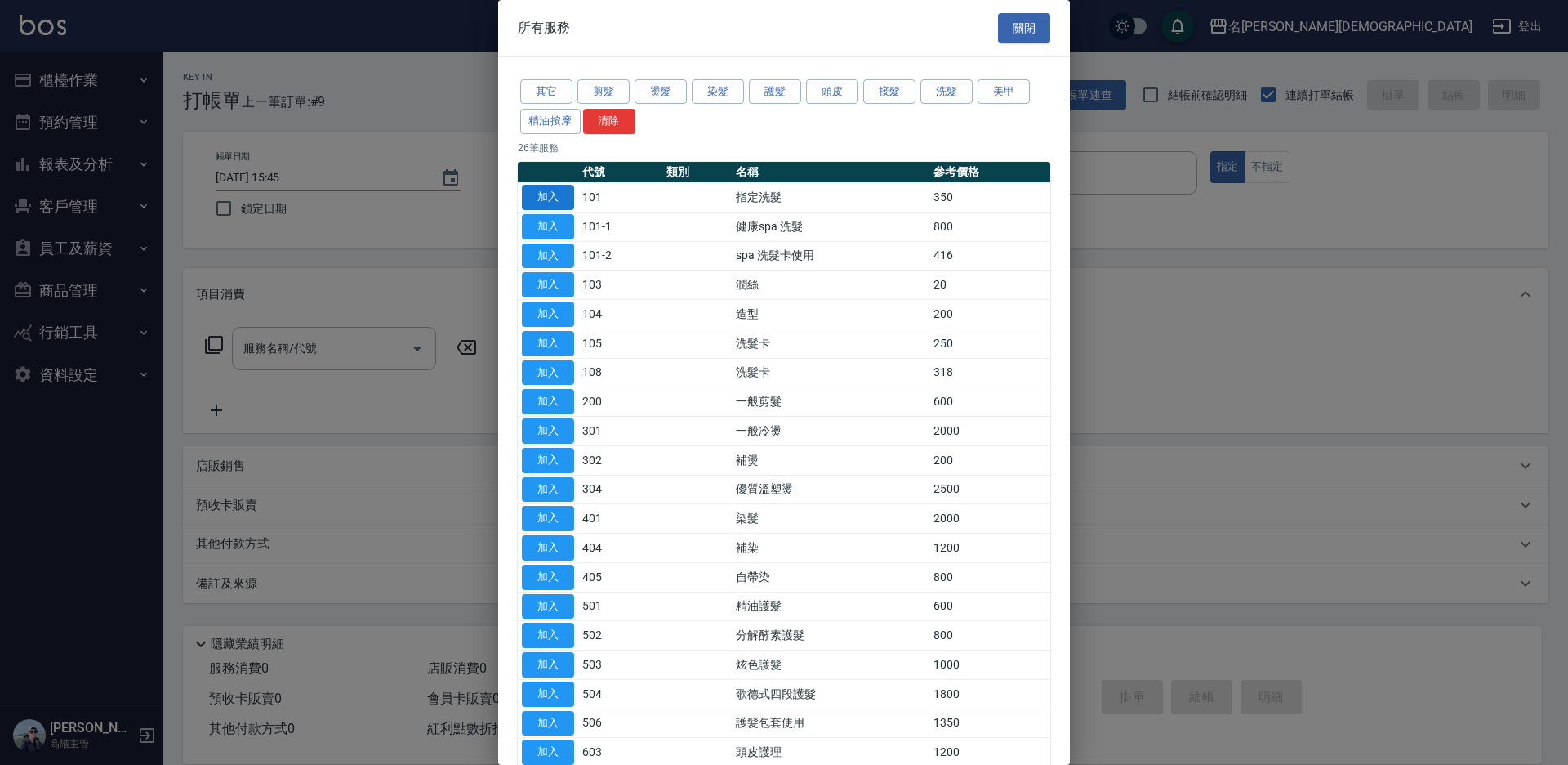
click at [536, 196] on button "加入" at bounding box center [548, 197] width 52 height 25
type input "指定洗髮(101)"
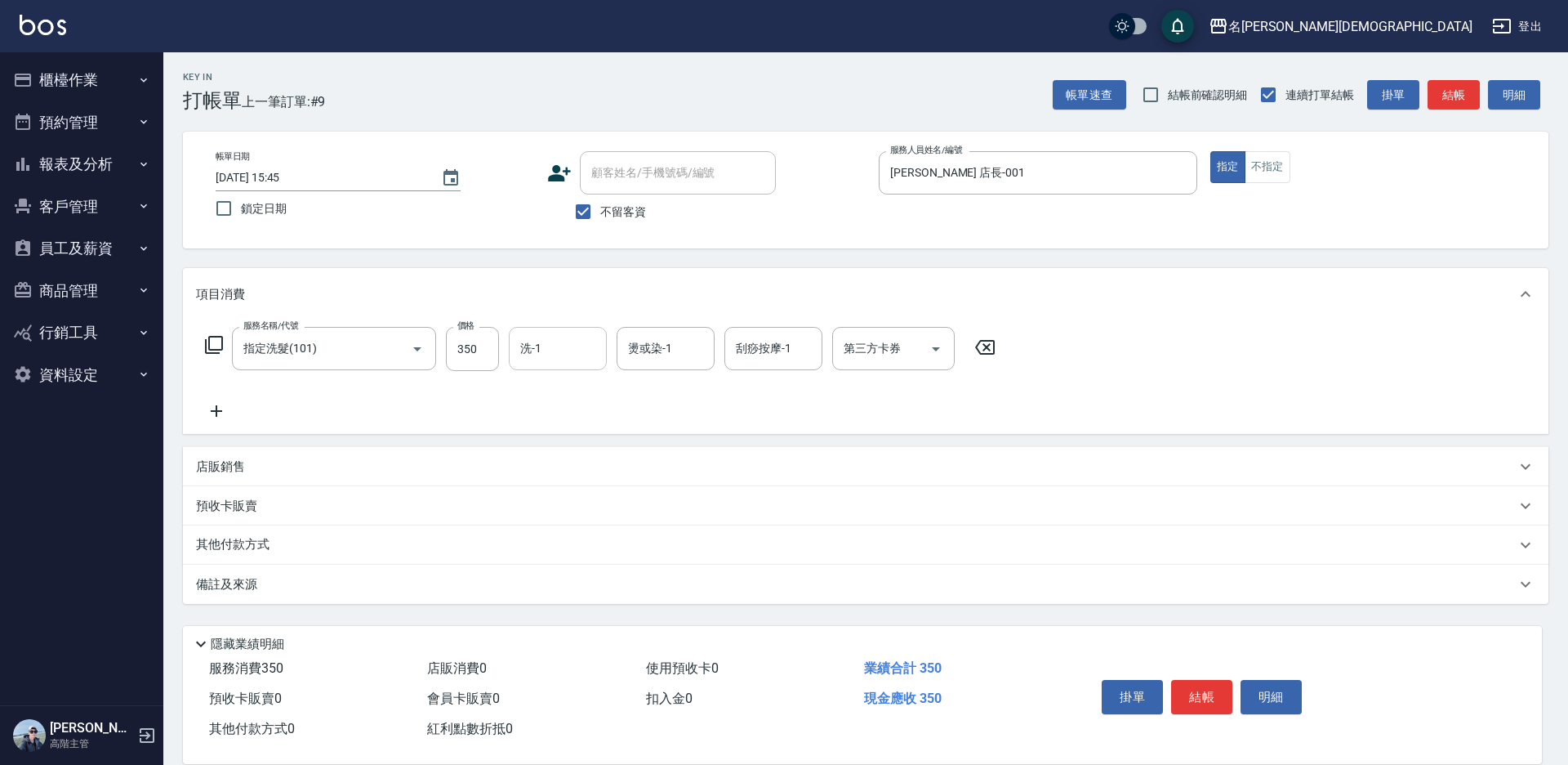
drag, startPoint x: 568, startPoint y: 344, endPoint x: 562, endPoint y: 366, distance: 22.8
click at [568, 349] on input "洗-1" at bounding box center [557, 348] width 83 height 29
drag, startPoint x: 559, startPoint y: 440, endPoint x: 829, endPoint y: 533, distance: 285.6
click at [561, 452] on span "繡涵 -003" at bounding box center [544, 461] width 45 height 17
type input "繡涵-003"
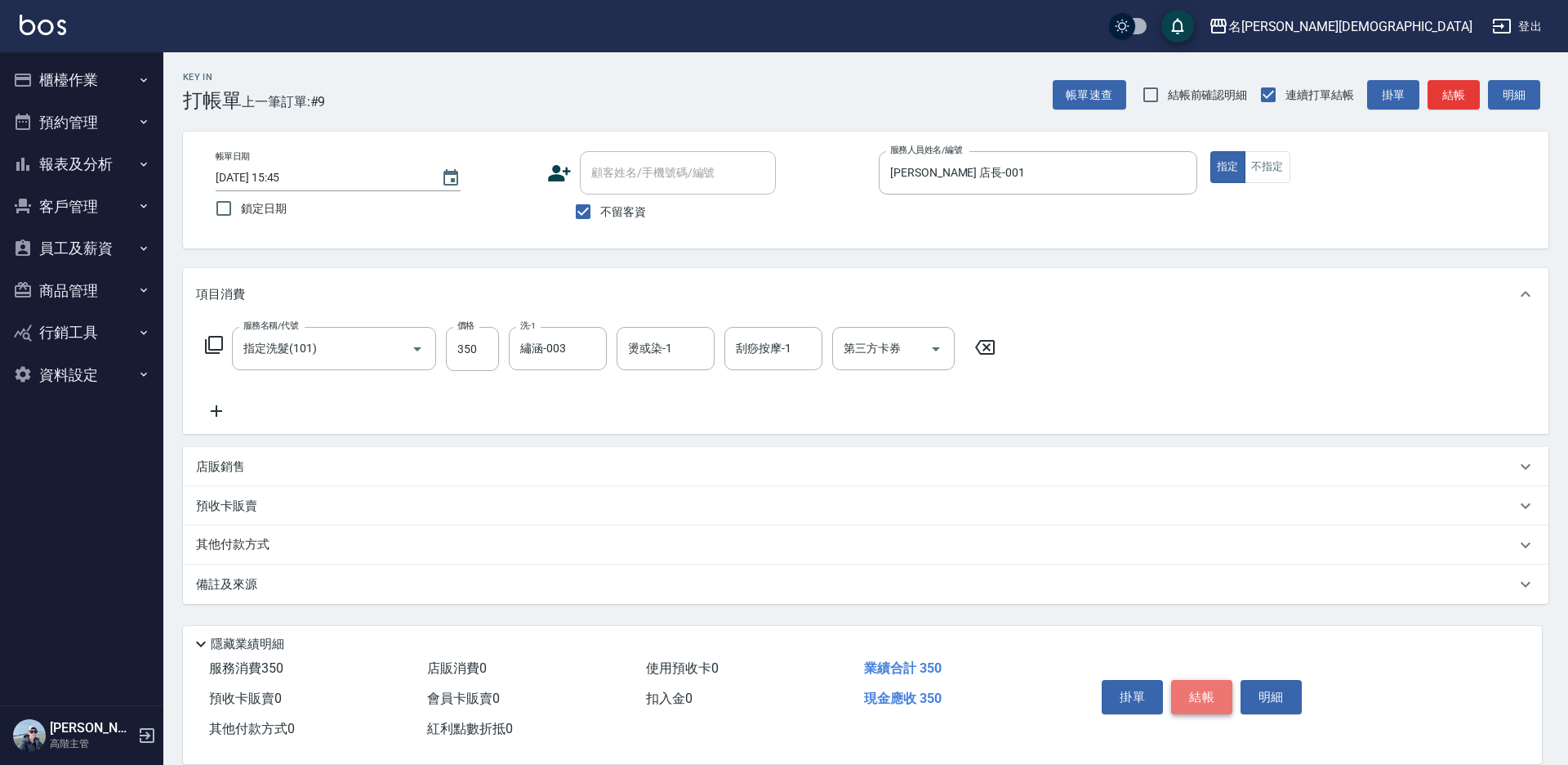
click at [1183, 684] on button "結帳" at bounding box center [1202, 697] width 62 height 35
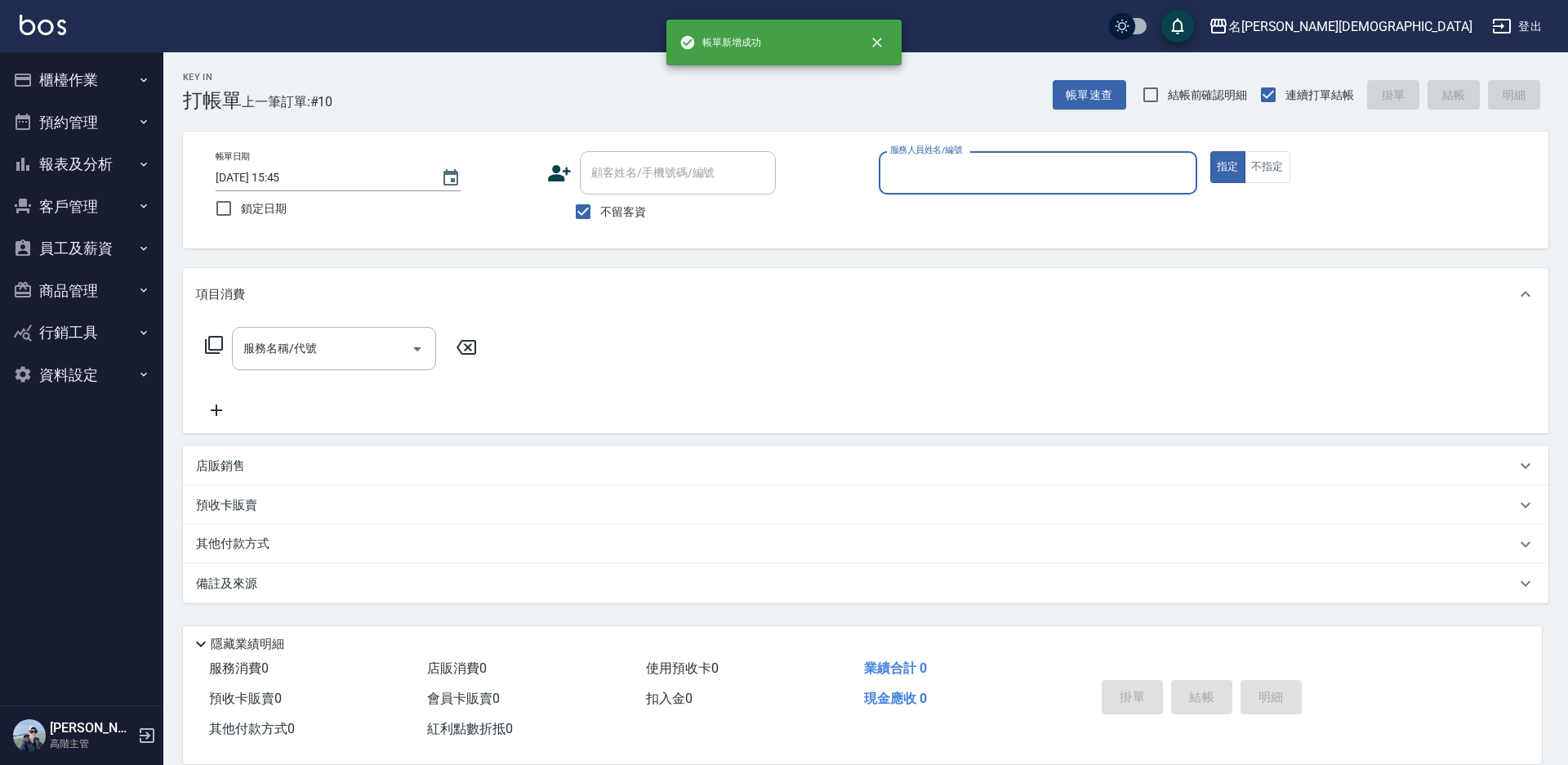
drag, startPoint x: 914, startPoint y: 176, endPoint x: 913, endPoint y: 190, distance: 14.0
click at [914, 180] on input "服務人員姓名/編號" at bounding box center [1038, 173] width 304 height 29
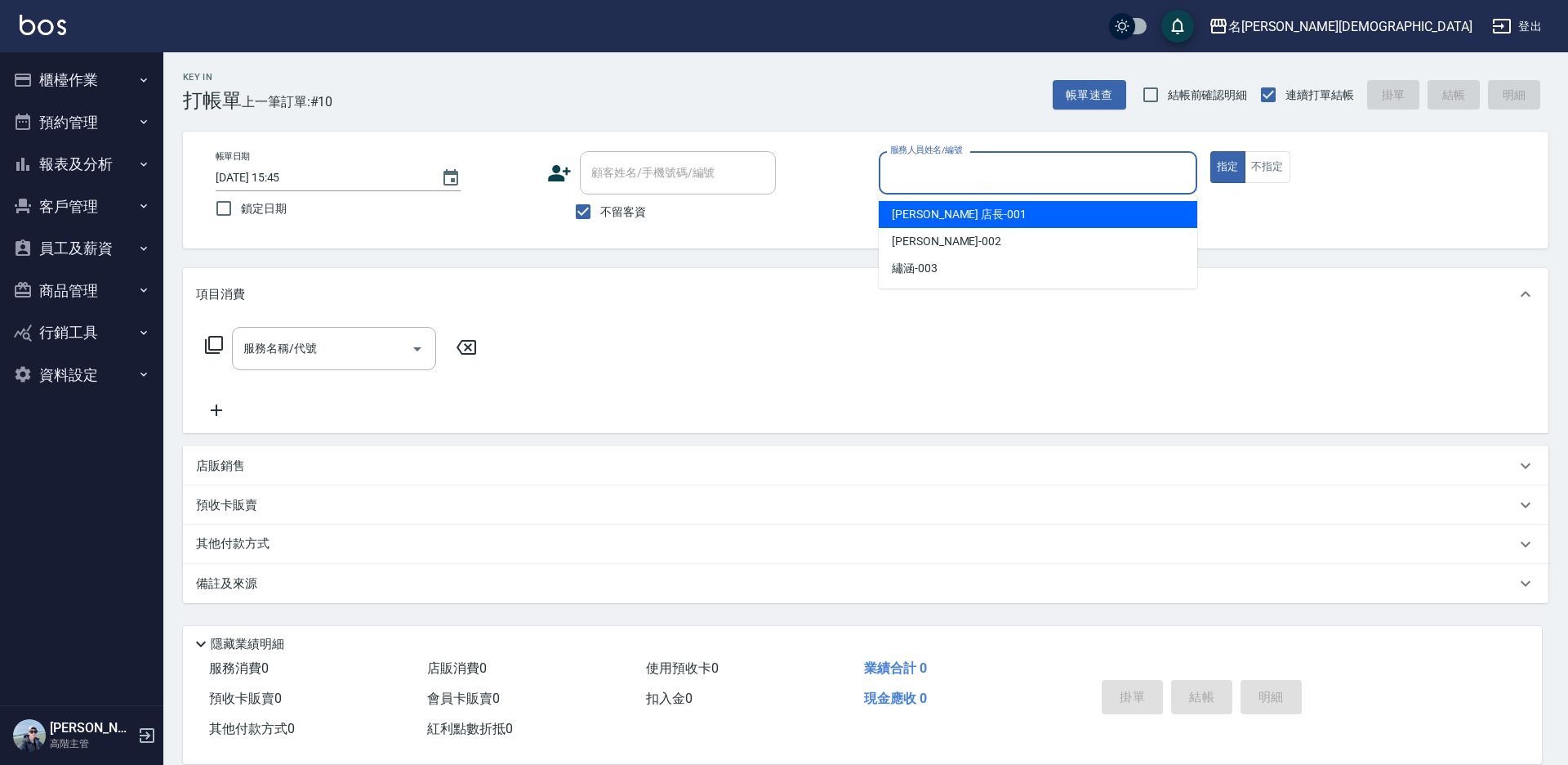
drag, startPoint x: 907, startPoint y: 217, endPoint x: 615, endPoint y: 254, distance: 294.3
click at [906, 217] on span "[PERSON_NAME] 店長 -001" at bounding box center [960, 214] width 135 height 17
type input "[PERSON_NAME] 店長-001"
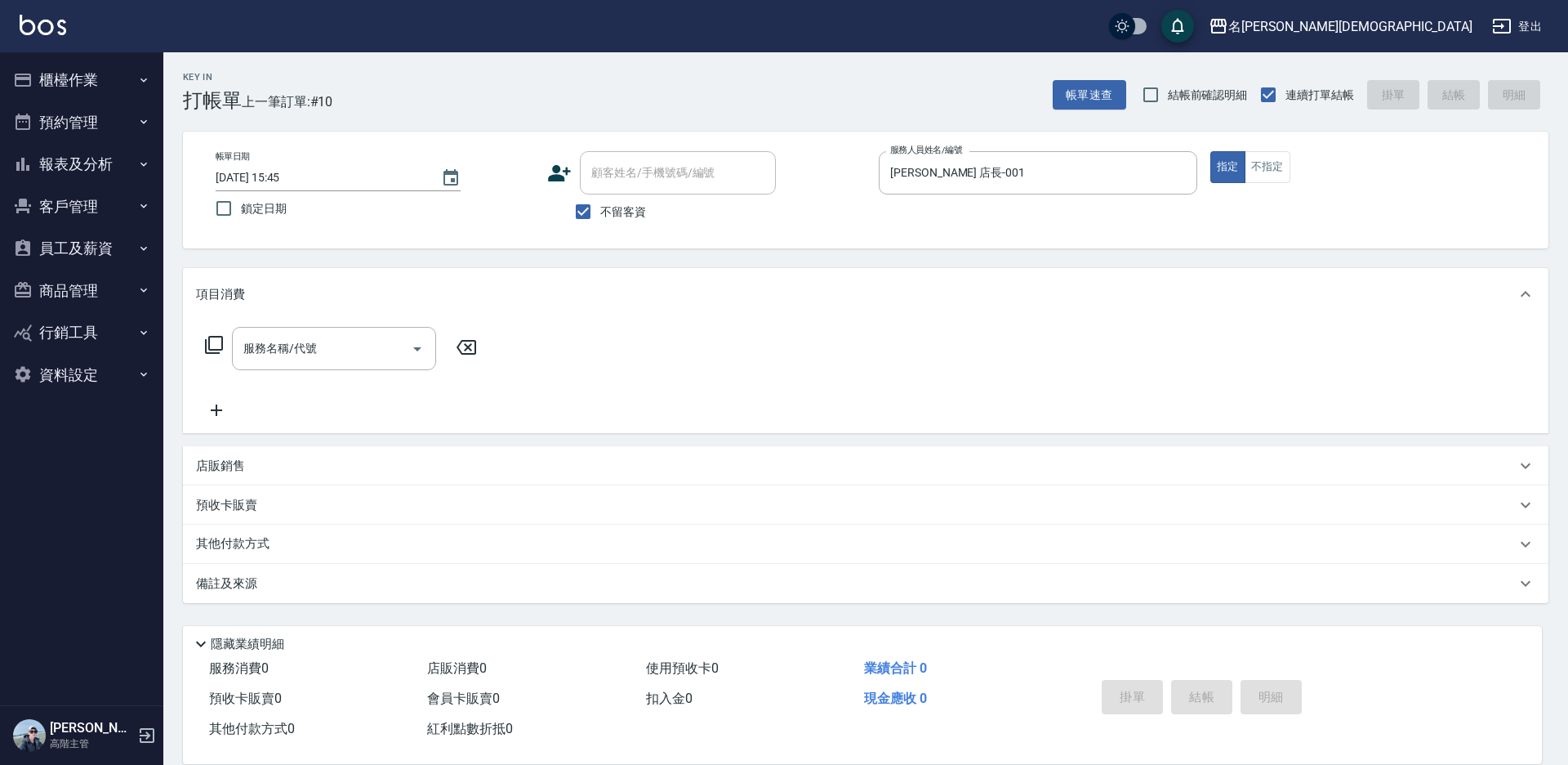
click at [206, 346] on icon at bounding box center [214, 344] width 18 height 18
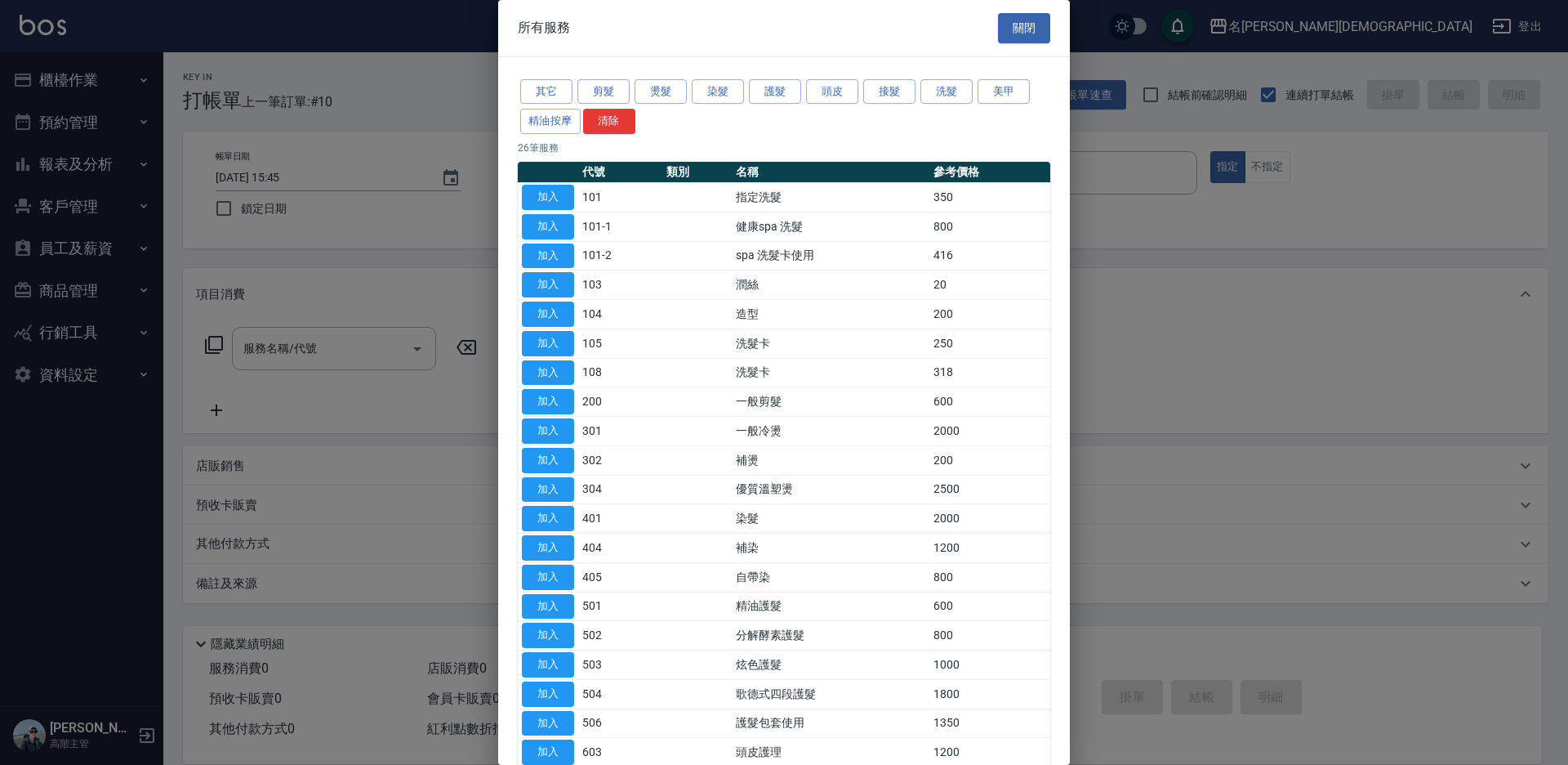
drag, startPoint x: 538, startPoint y: 396, endPoint x: 1219, endPoint y: 654, distance: 728.2
click at [543, 396] on button "加入" at bounding box center [548, 401] width 52 height 25
type input "一般剪髮(200)"
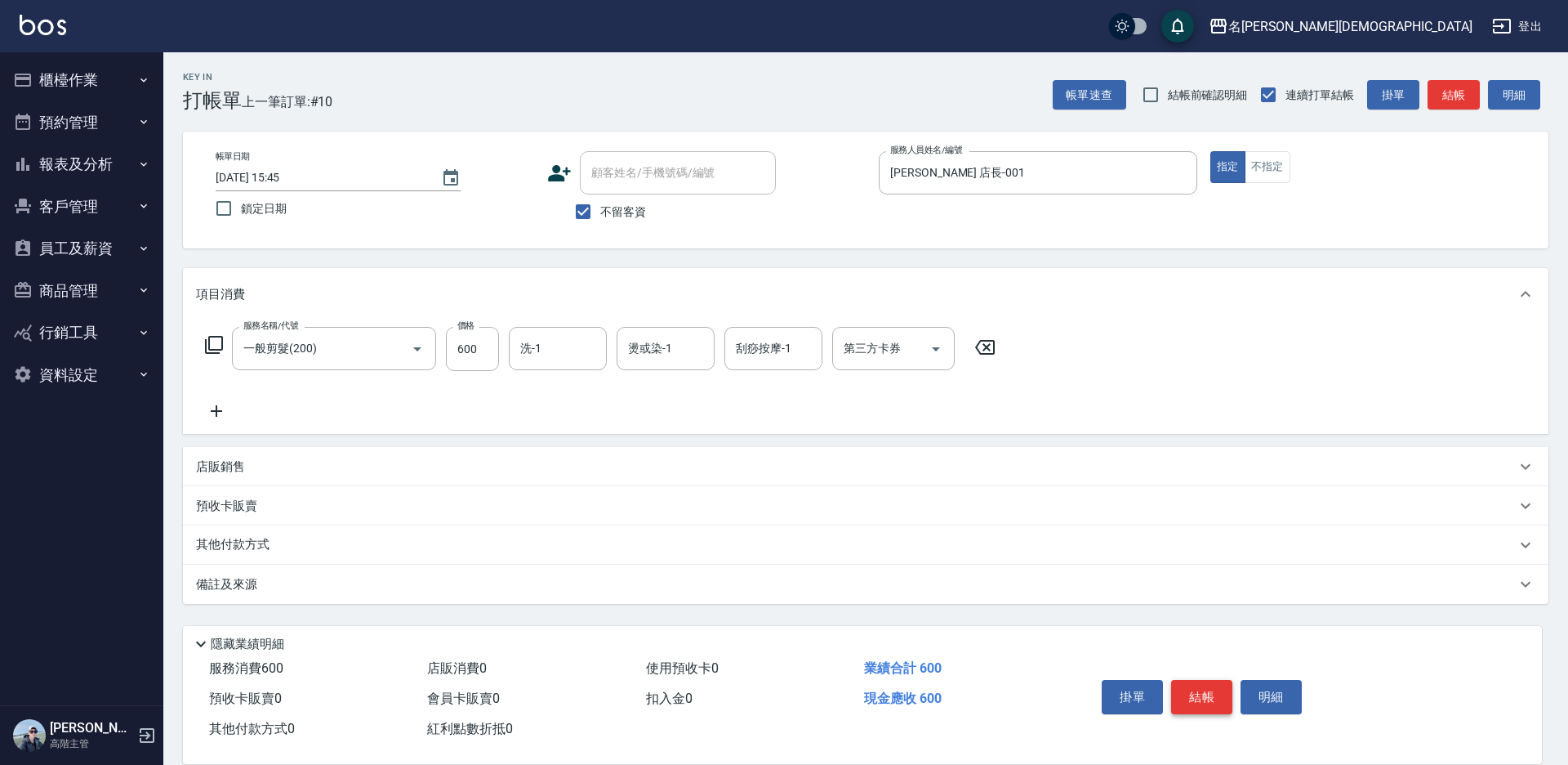
click at [1195, 690] on button "結帳" at bounding box center [1202, 697] width 62 height 35
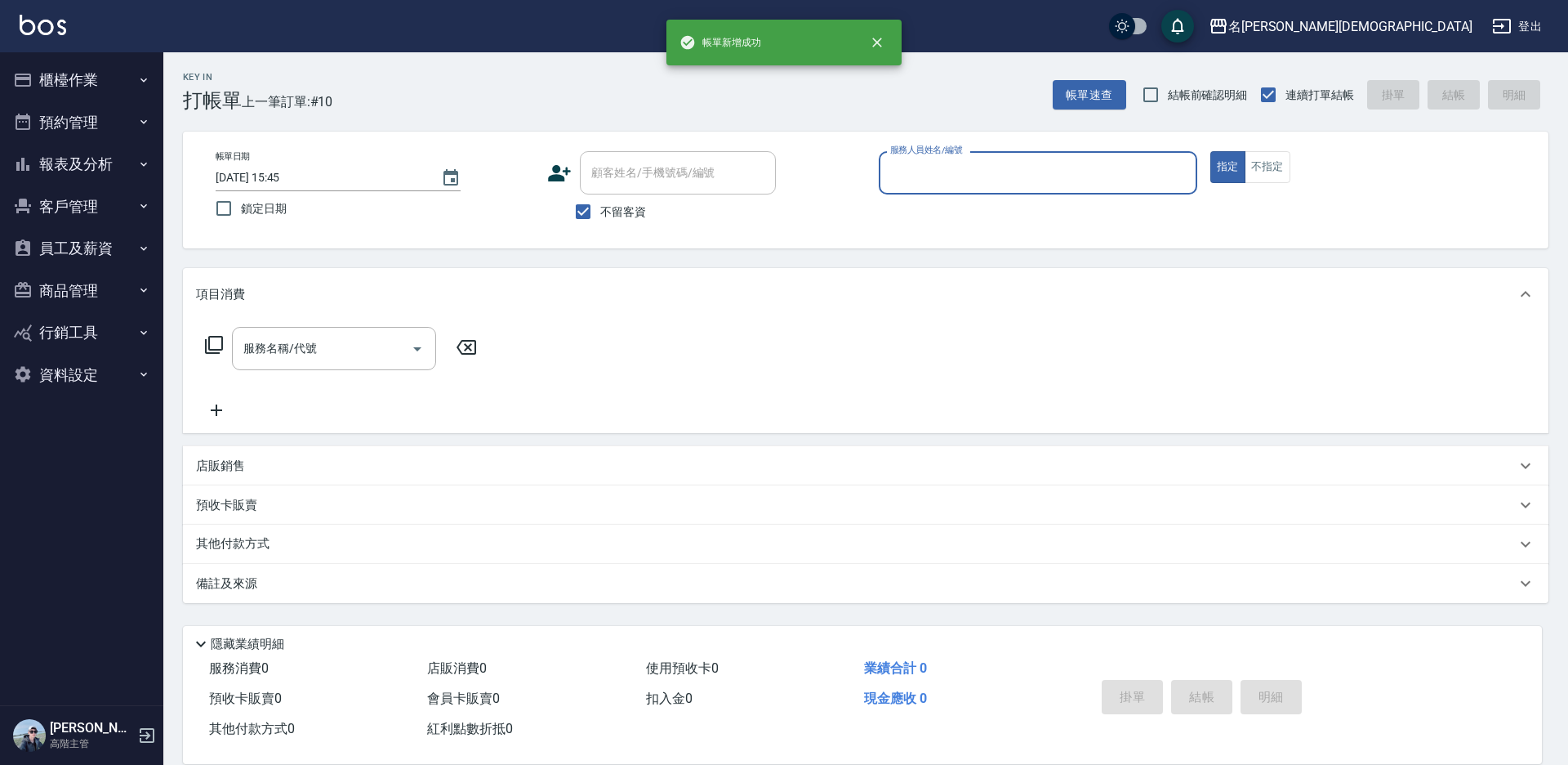
click at [935, 171] on input "服務人員姓名/編號" at bounding box center [1038, 173] width 304 height 29
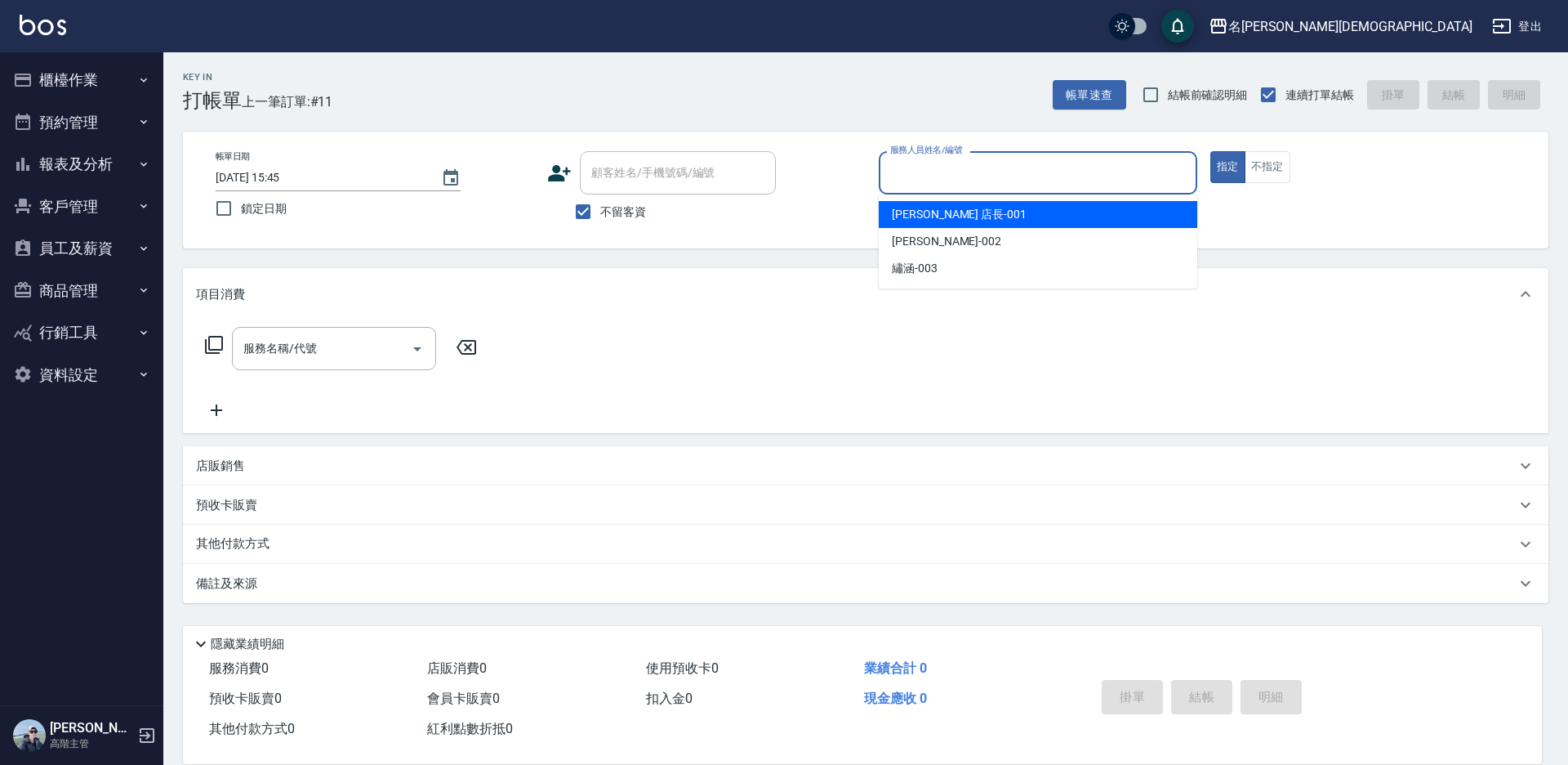
click at [909, 209] on span "[PERSON_NAME] 店長 -001" at bounding box center [960, 214] width 135 height 17
type input "[PERSON_NAME] 店長-001"
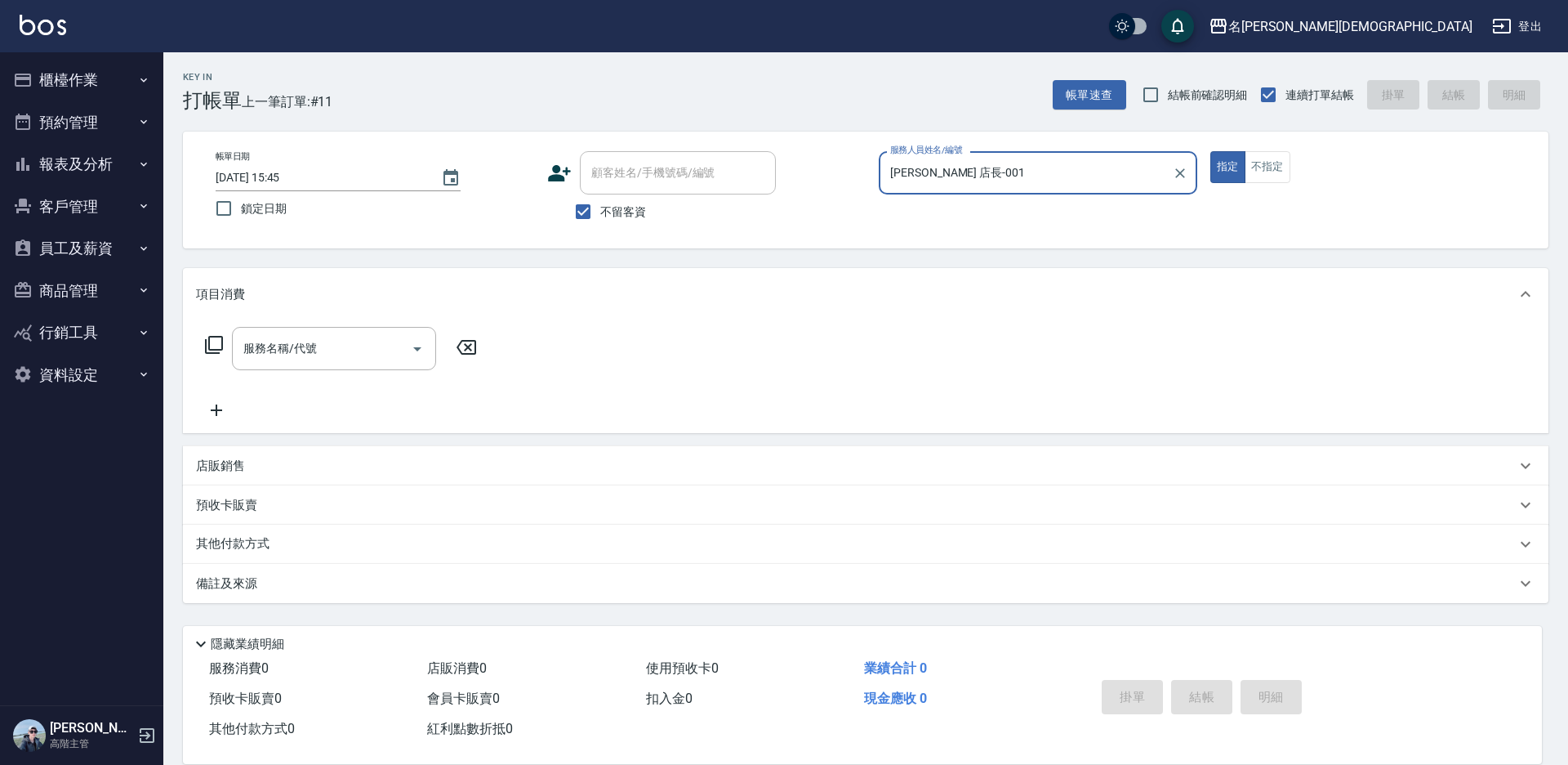
click at [215, 346] on icon at bounding box center [214, 344] width 19 height 19
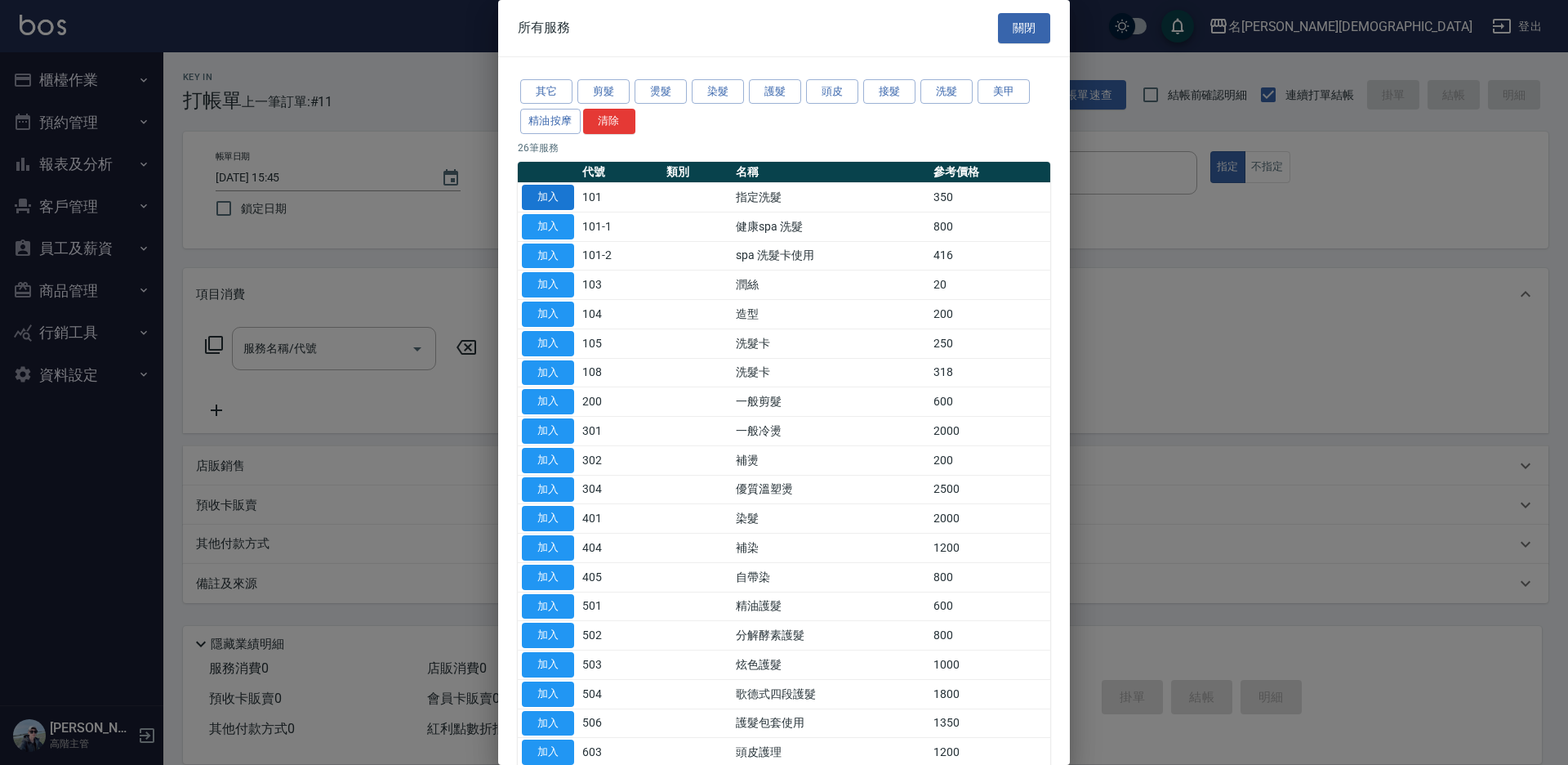
click at [550, 199] on button "加入" at bounding box center [548, 197] width 52 height 25
type input "指定洗髮(101)"
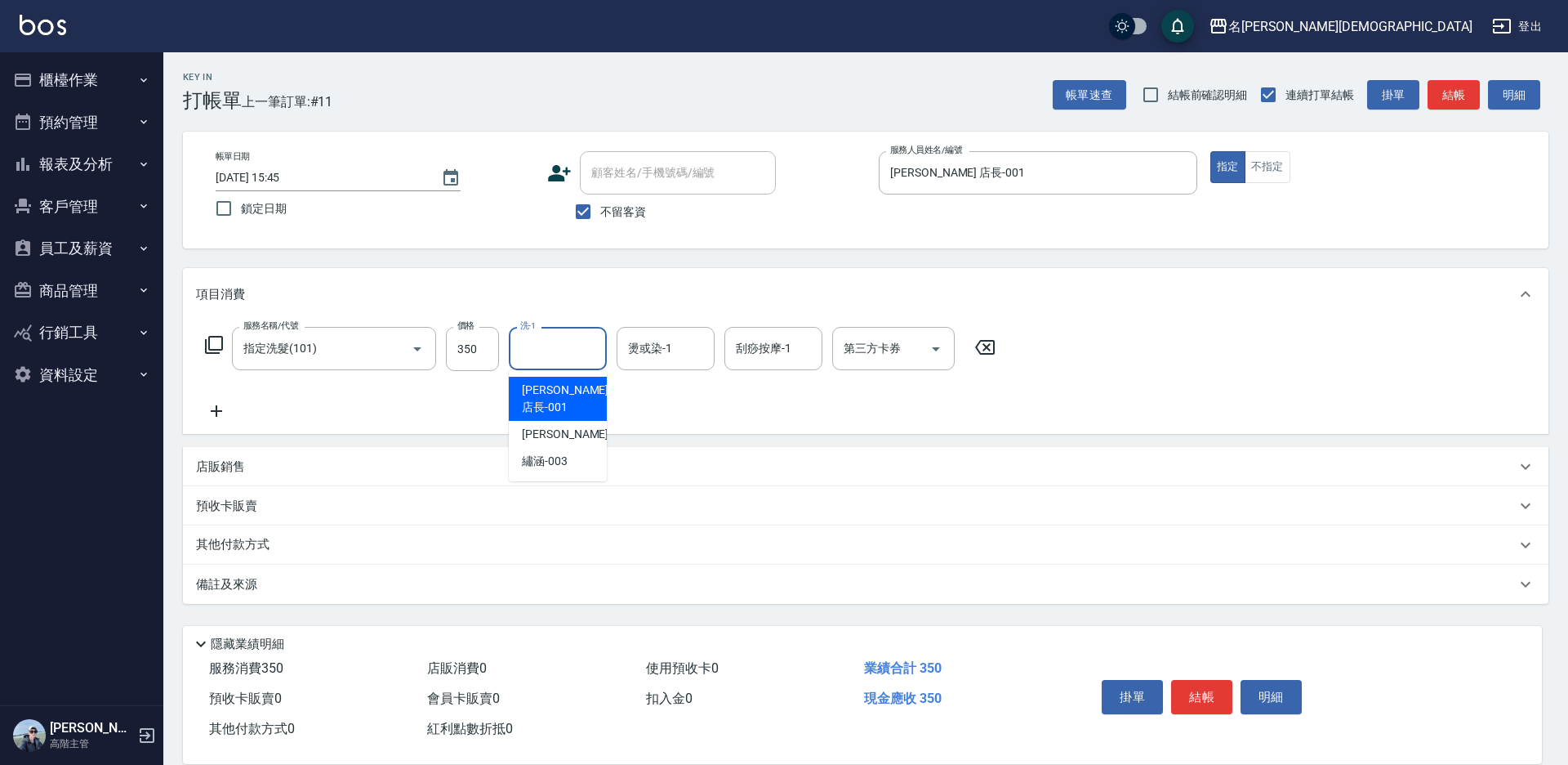
drag, startPoint x: 547, startPoint y: 350, endPoint x: 549, endPoint y: 385, distance: 35.1
click at [547, 350] on input "洗-1" at bounding box center [557, 348] width 83 height 29
drag, startPoint x: 552, startPoint y: 447, endPoint x: 516, endPoint y: 376, distance: 79.6
click at [552, 452] on span "繡涵 -003" at bounding box center [544, 461] width 45 height 17
type input "繡涵-003"
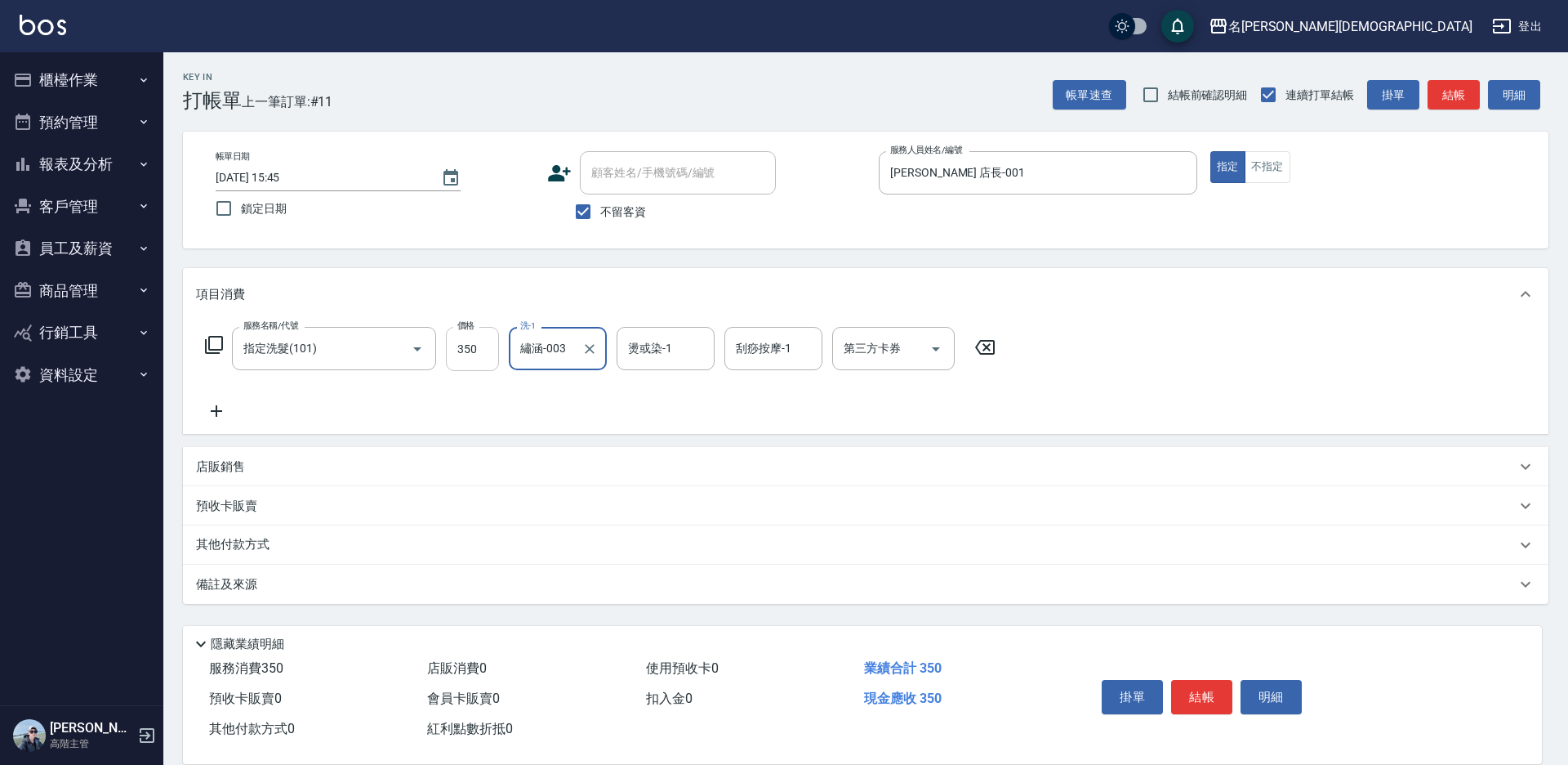
click at [476, 349] on input "350" at bounding box center [472, 349] width 53 height 44
type input "370"
click at [1209, 684] on button "結帳" at bounding box center [1202, 697] width 62 height 35
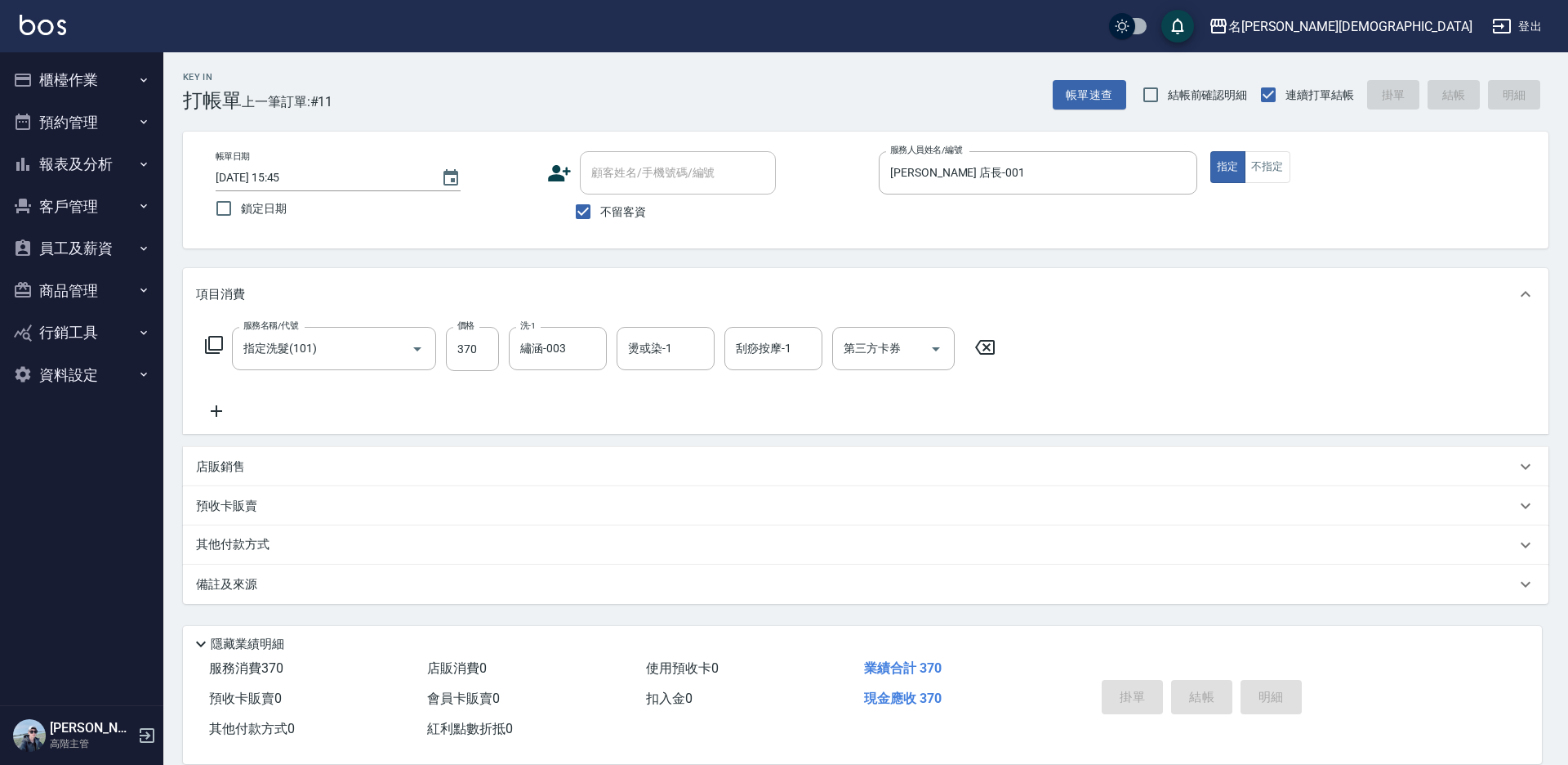
type input "[DATE] 15:46"
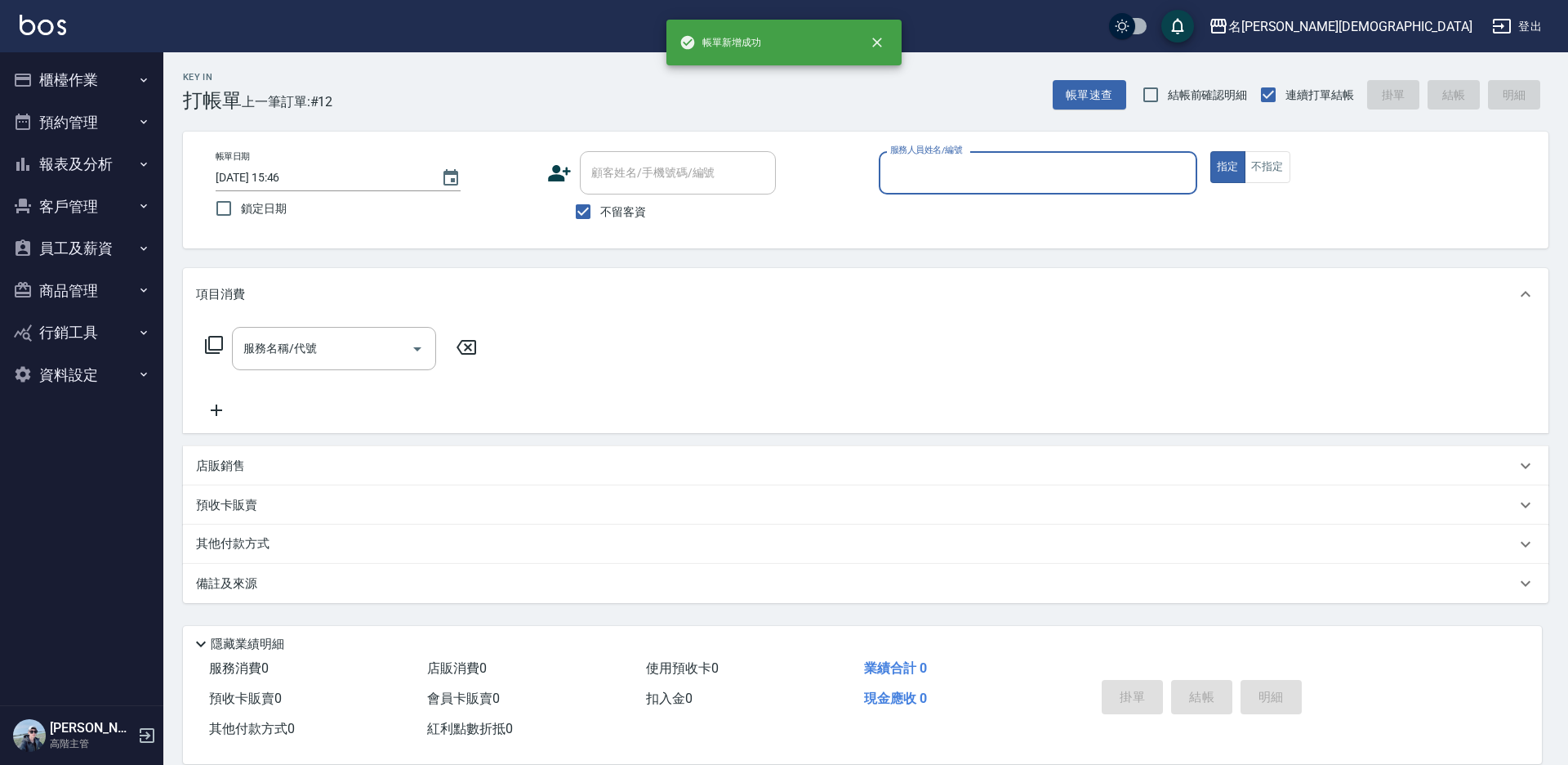
click at [923, 171] on input "服務人員姓名/編號" at bounding box center [1038, 173] width 304 height 29
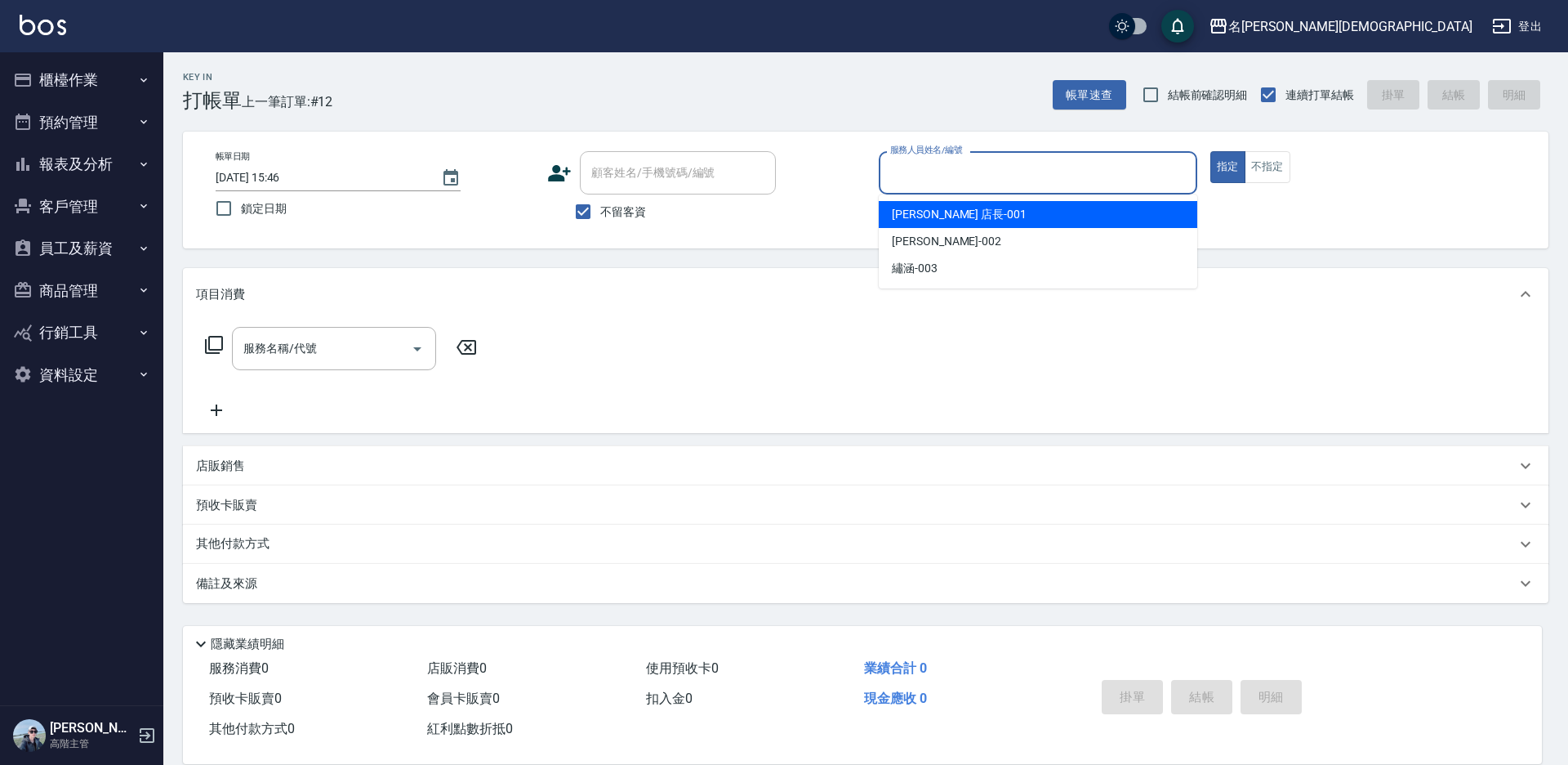
click at [899, 210] on span "[PERSON_NAME] 店長 -001" at bounding box center [960, 214] width 135 height 17
type input "[PERSON_NAME] 店長-001"
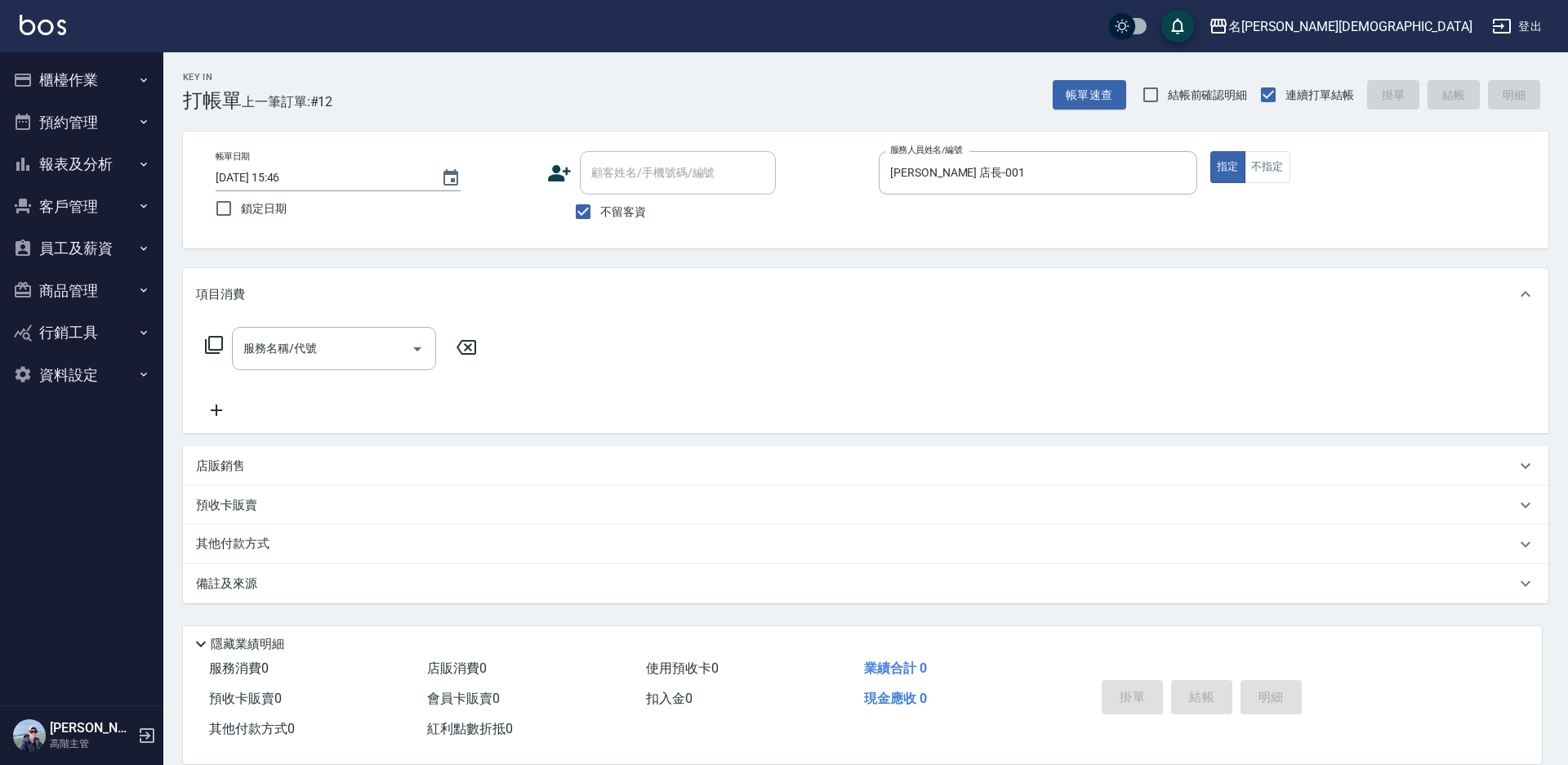
click at [216, 344] on icon at bounding box center [214, 344] width 19 height 19
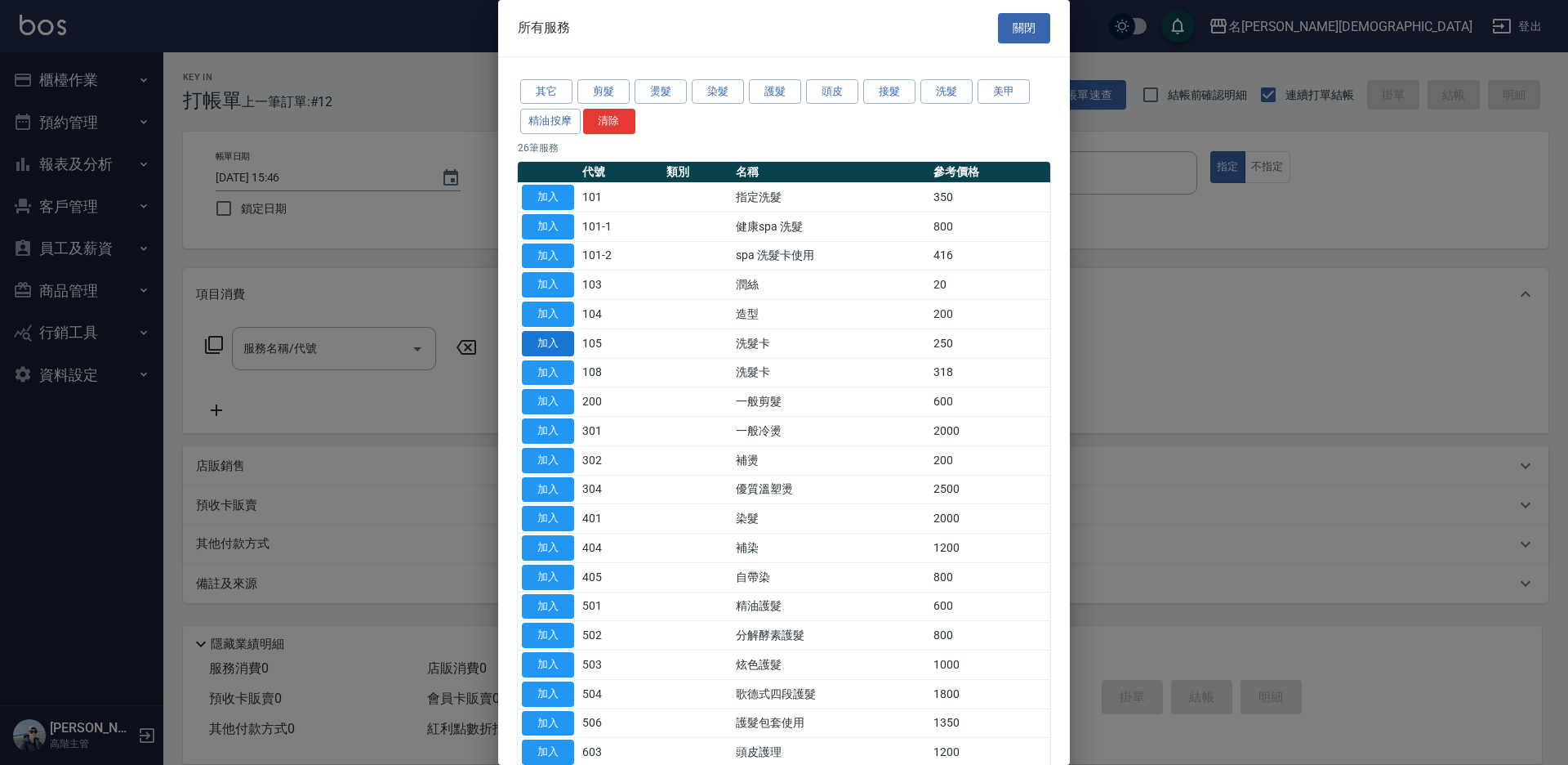
drag, startPoint x: 543, startPoint y: 342, endPoint x: 664, endPoint y: 331, distance: 121.5
click at [544, 342] on button "加入" at bounding box center [548, 343] width 52 height 25
type input "洗髮卡(105)"
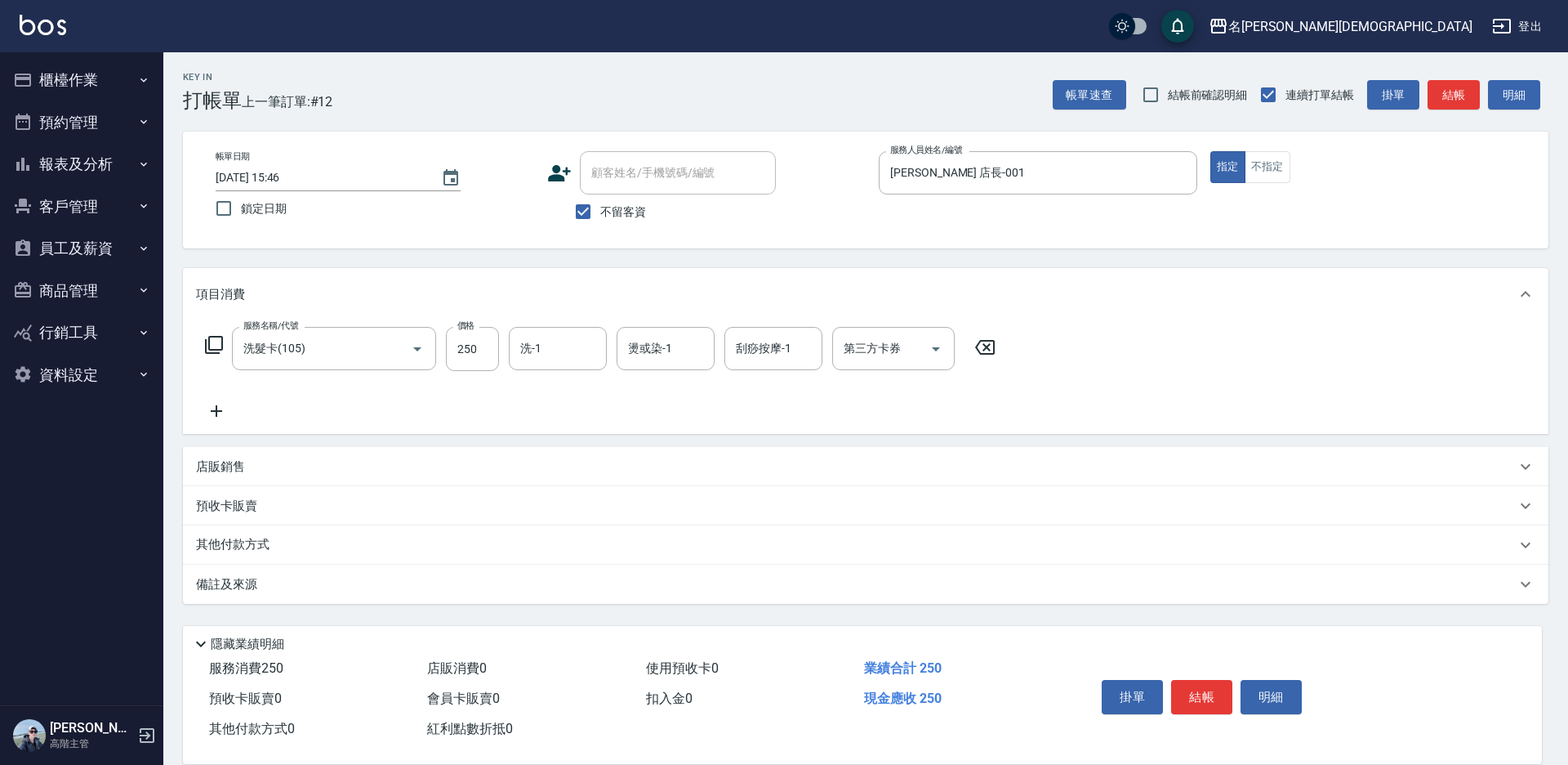
click at [872, 342] on div "第三方卡券 第三方卡券" at bounding box center [893, 348] width 122 height 43
drag, startPoint x: 875, startPoint y: 419, endPoint x: 707, endPoint y: 396, distance: 169.6
click at [876, 419] on span "舊有卡券" at bounding box center [893, 417] width 122 height 27
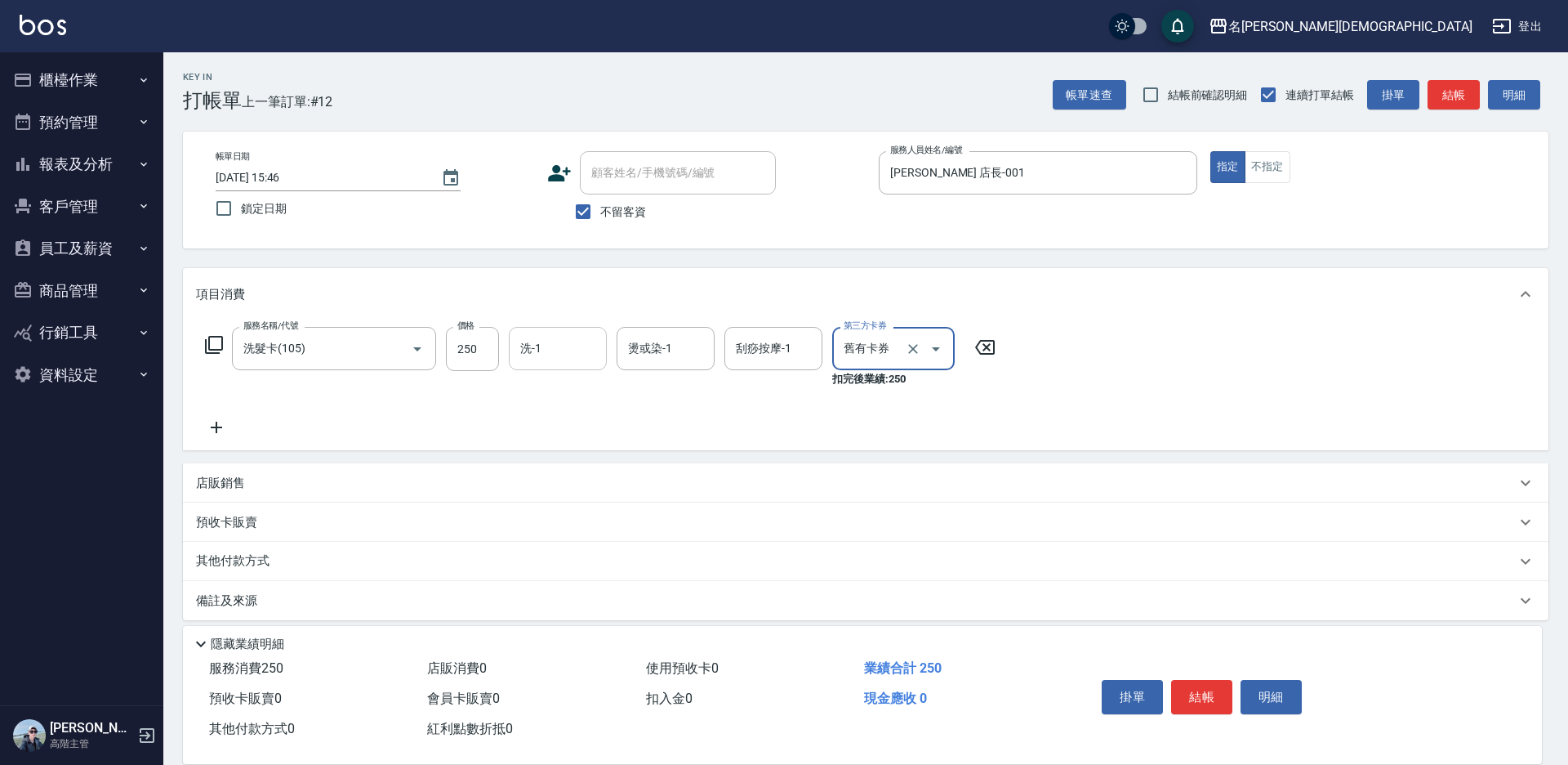
type input "舊有卡券"
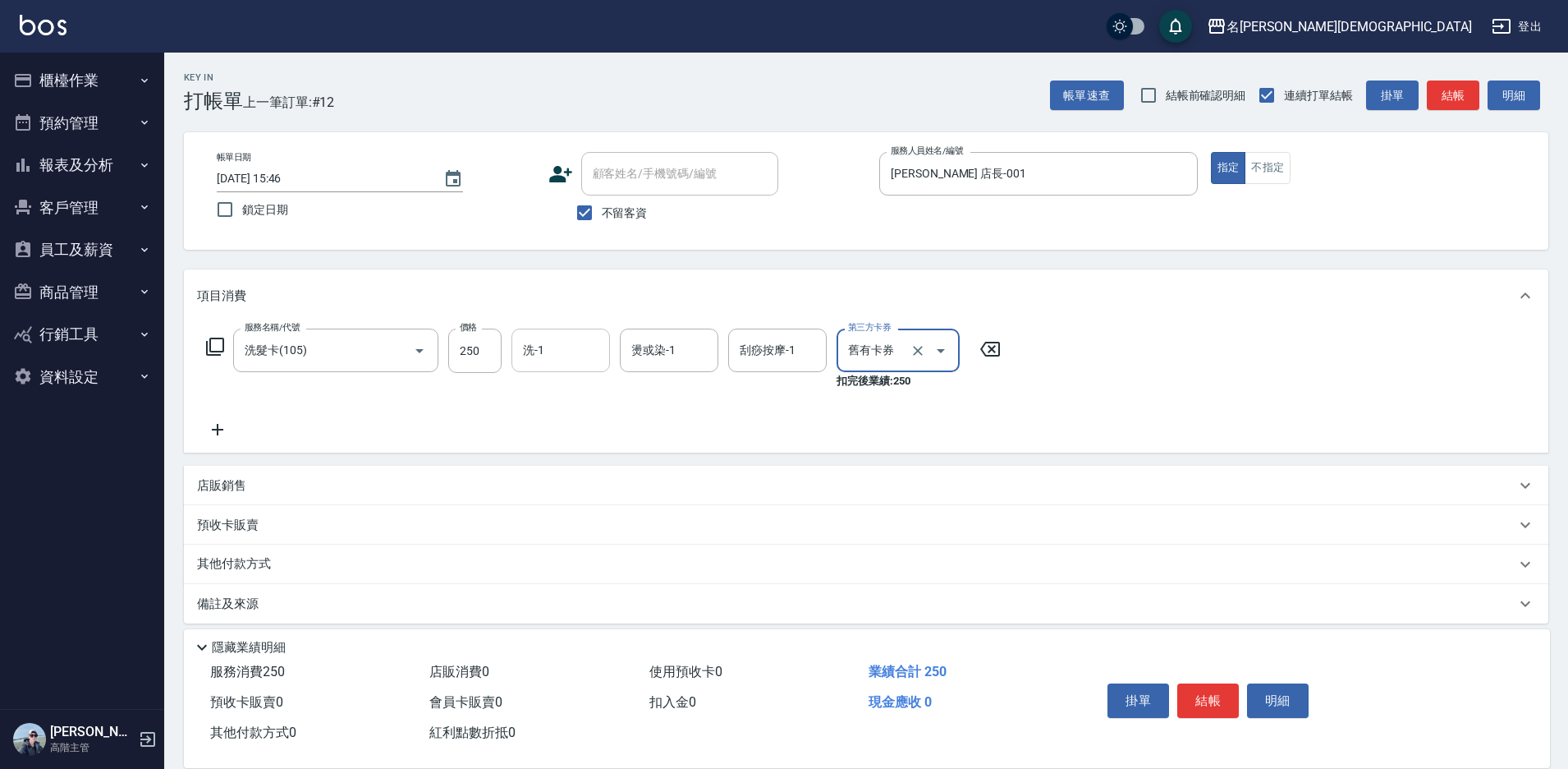
click at [553, 360] on input "洗-1" at bounding box center [560, 350] width 83 height 29
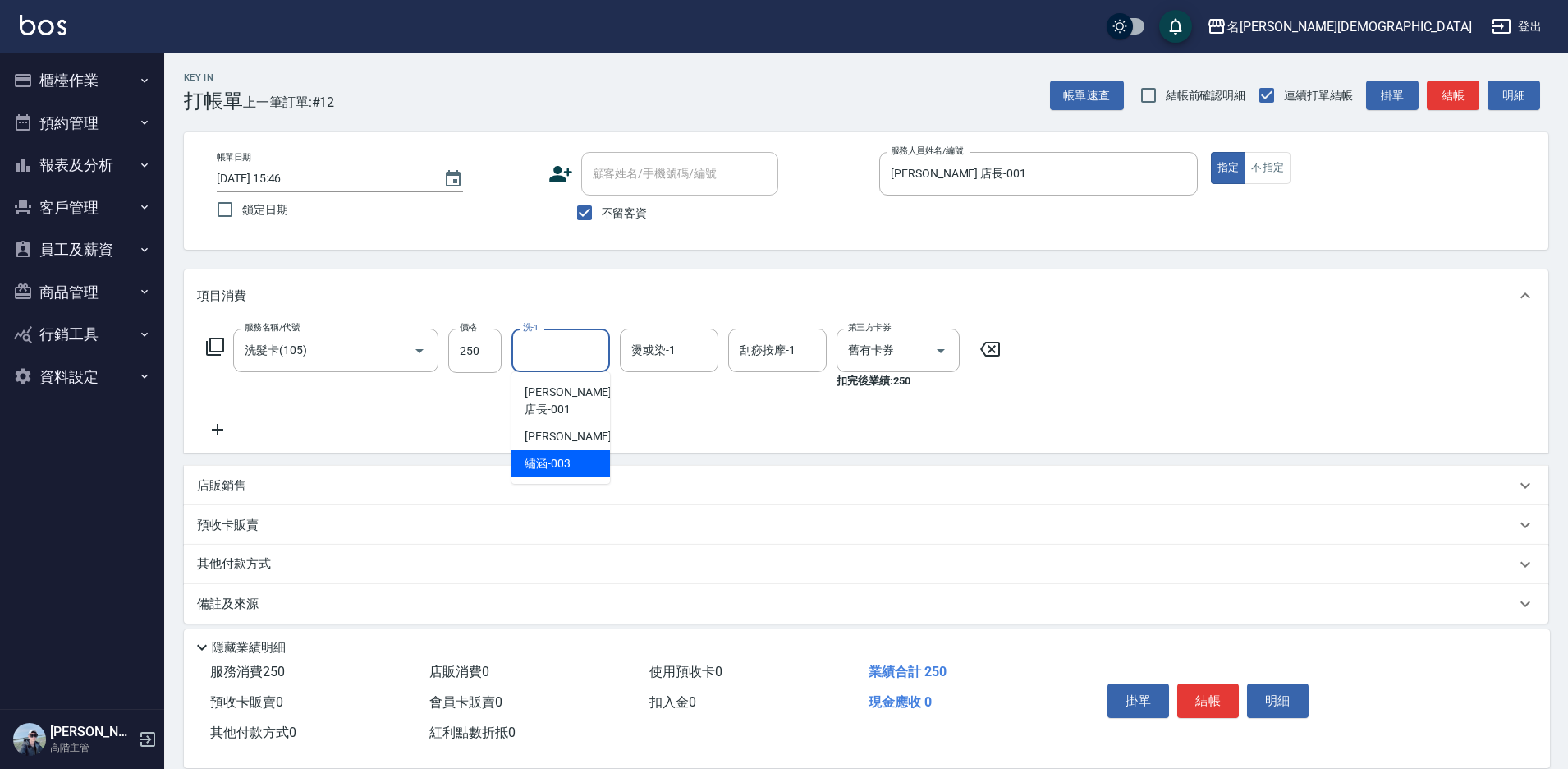
click at [571, 456] on div "繡涵 -003" at bounding box center [561, 464] width 99 height 27
type input "繡涵-003"
drag, startPoint x: 1200, startPoint y: 694, endPoint x: 1161, endPoint y: 629, distance: 75.8
click at [1201, 694] on button "結帳" at bounding box center [1208, 701] width 62 height 35
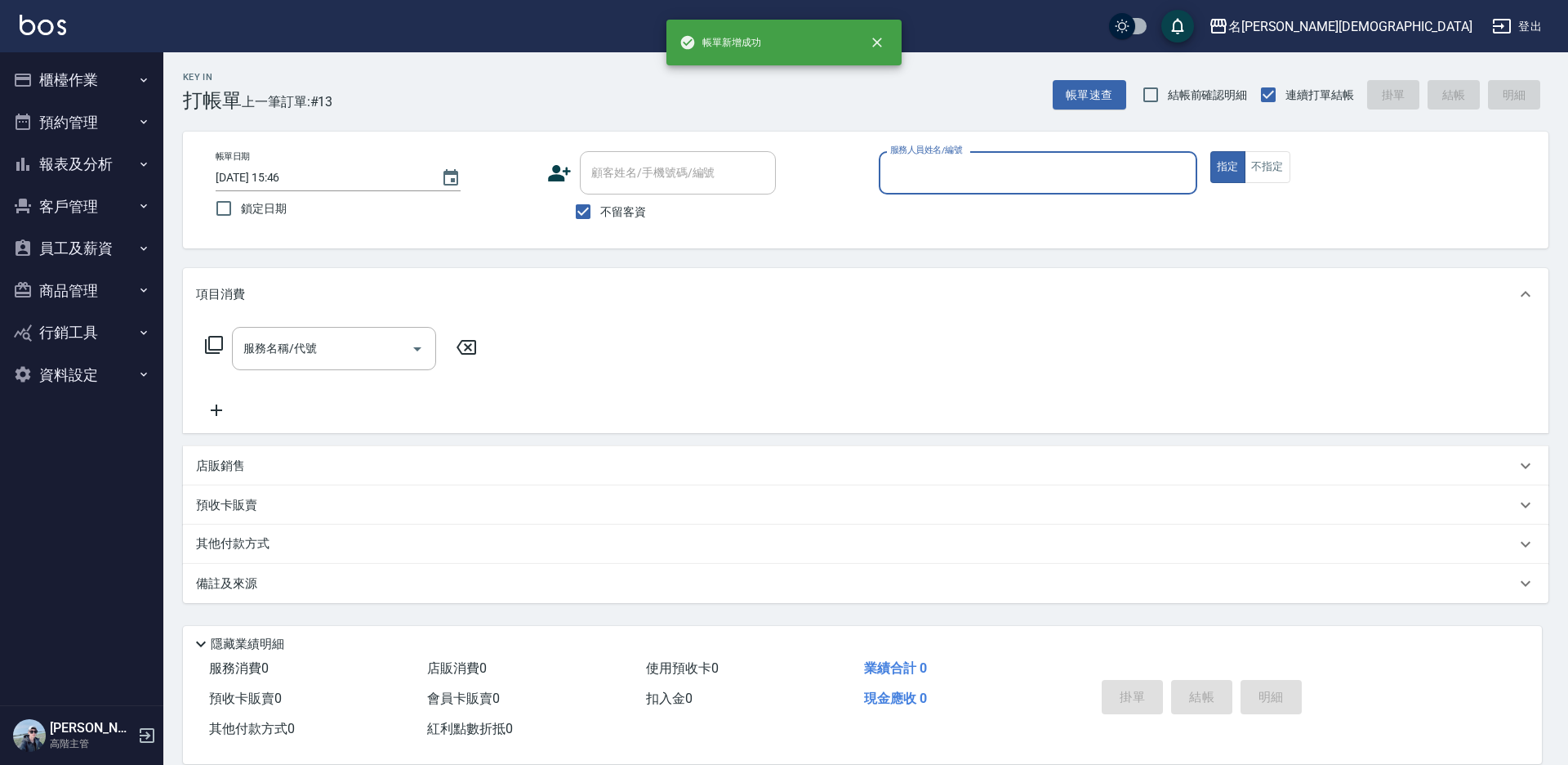
click at [955, 173] on input "服務人員姓名/編號" at bounding box center [1038, 173] width 304 height 29
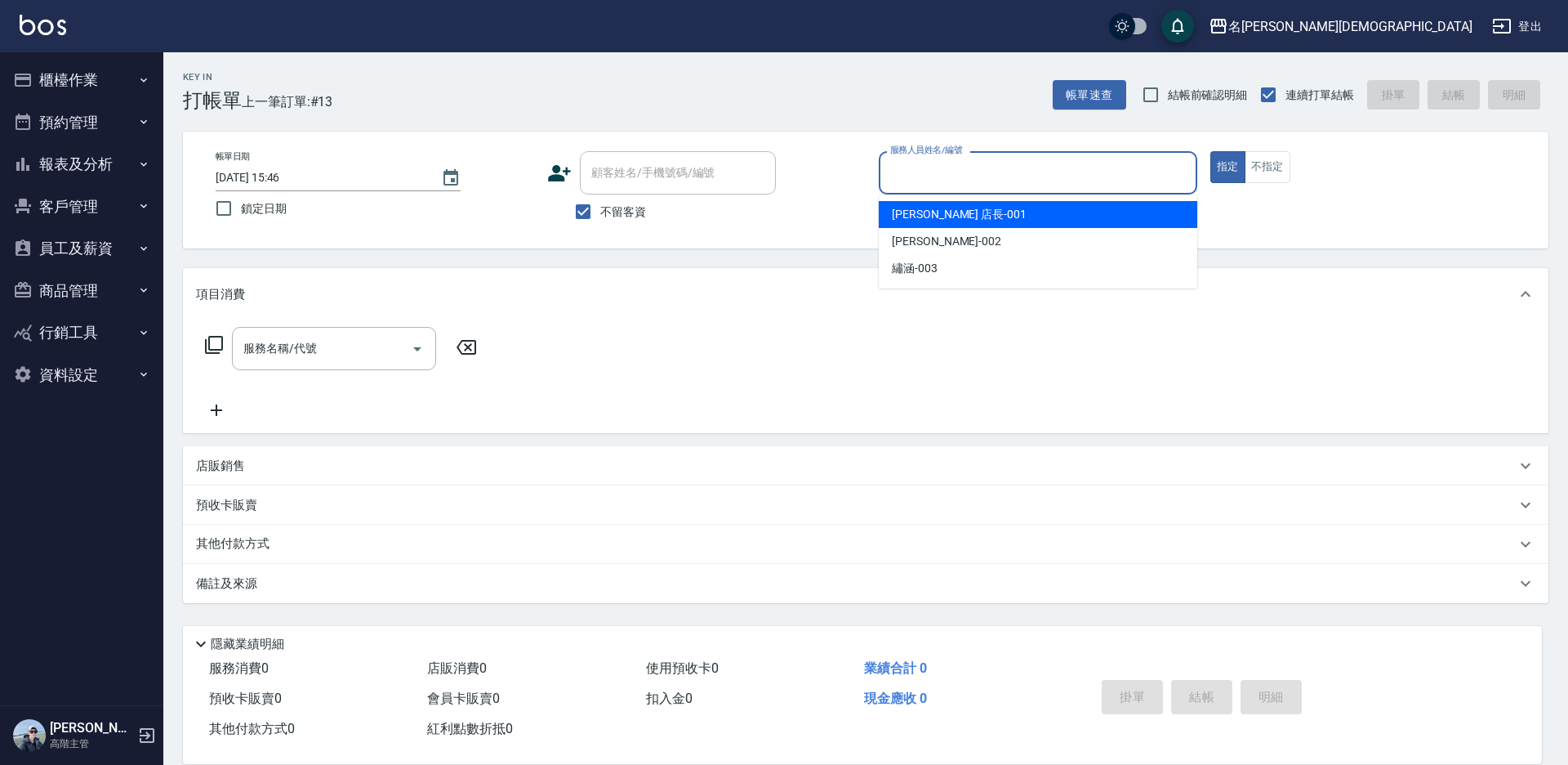
drag, startPoint x: 891, startPoint y: 212, endPoint x: 798, endPoint y: 233, distance: 95.3
click at [888, 216] on div "[PERSON_NAME] 店長 -001" at bounding box center [1038, 214] width 318 height 27
type input "[PERSON_NAME] 店長-001"
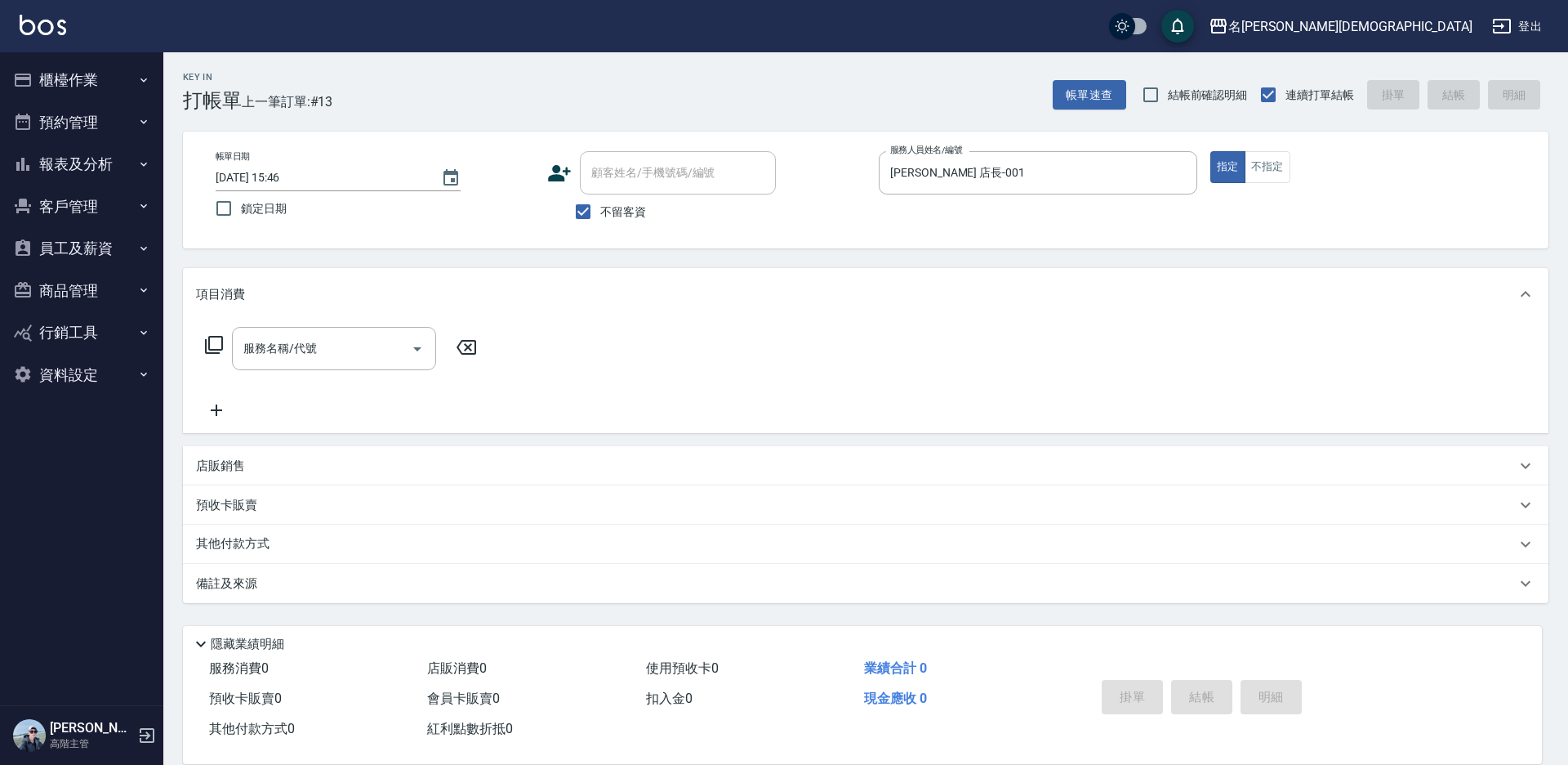
click at [205, 342] on icon at bounding box center [214, 344] width 18 height 18
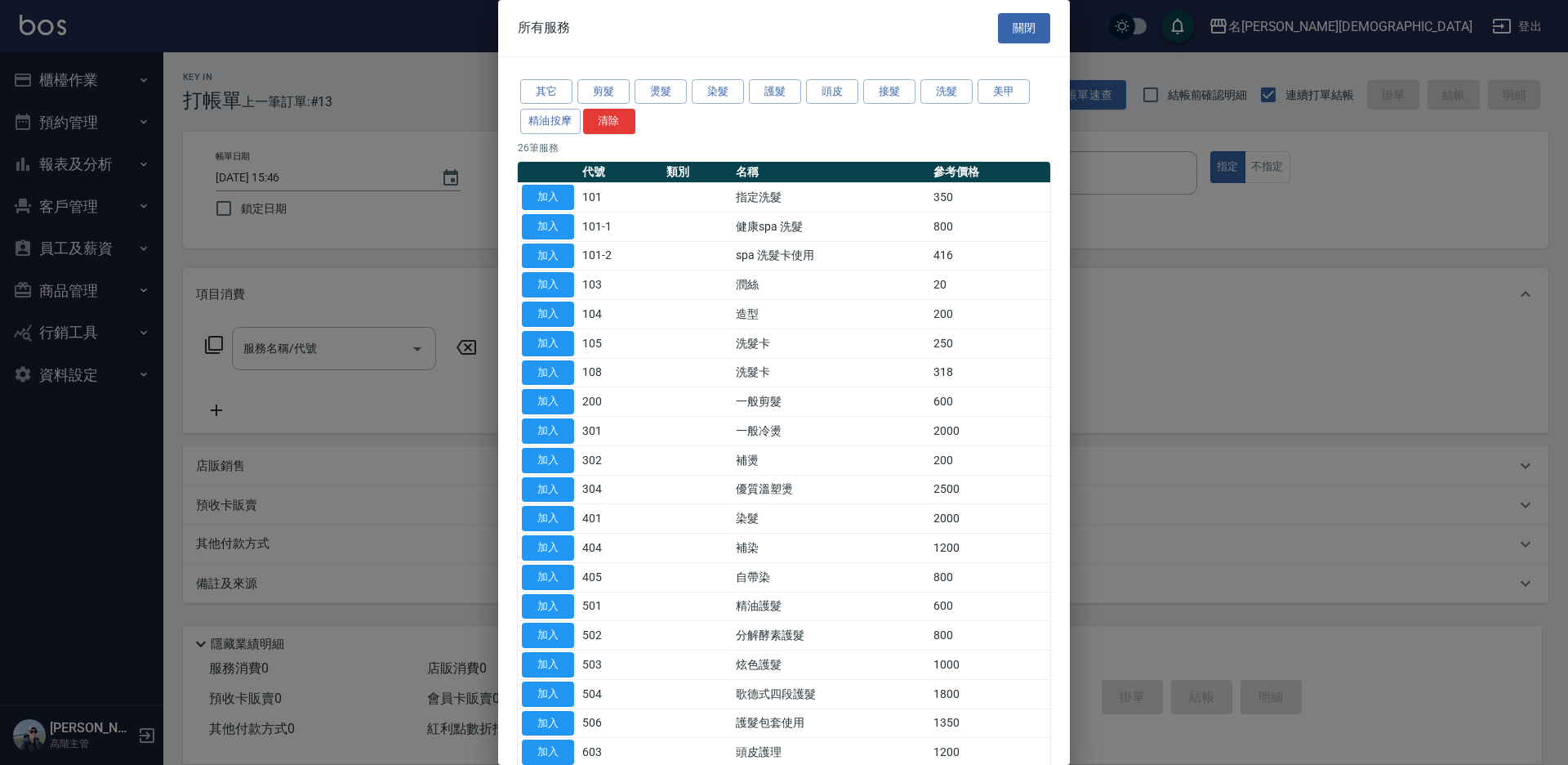
drag, startPoint x: 537, startPoint y: 369, endPoint x: 559, endPoint y: 356, distance: 25.6
click at [538, 369] on button "加入" at bounding box center [548, 372] width 52 height 25
type input "洗髮卡(108)"
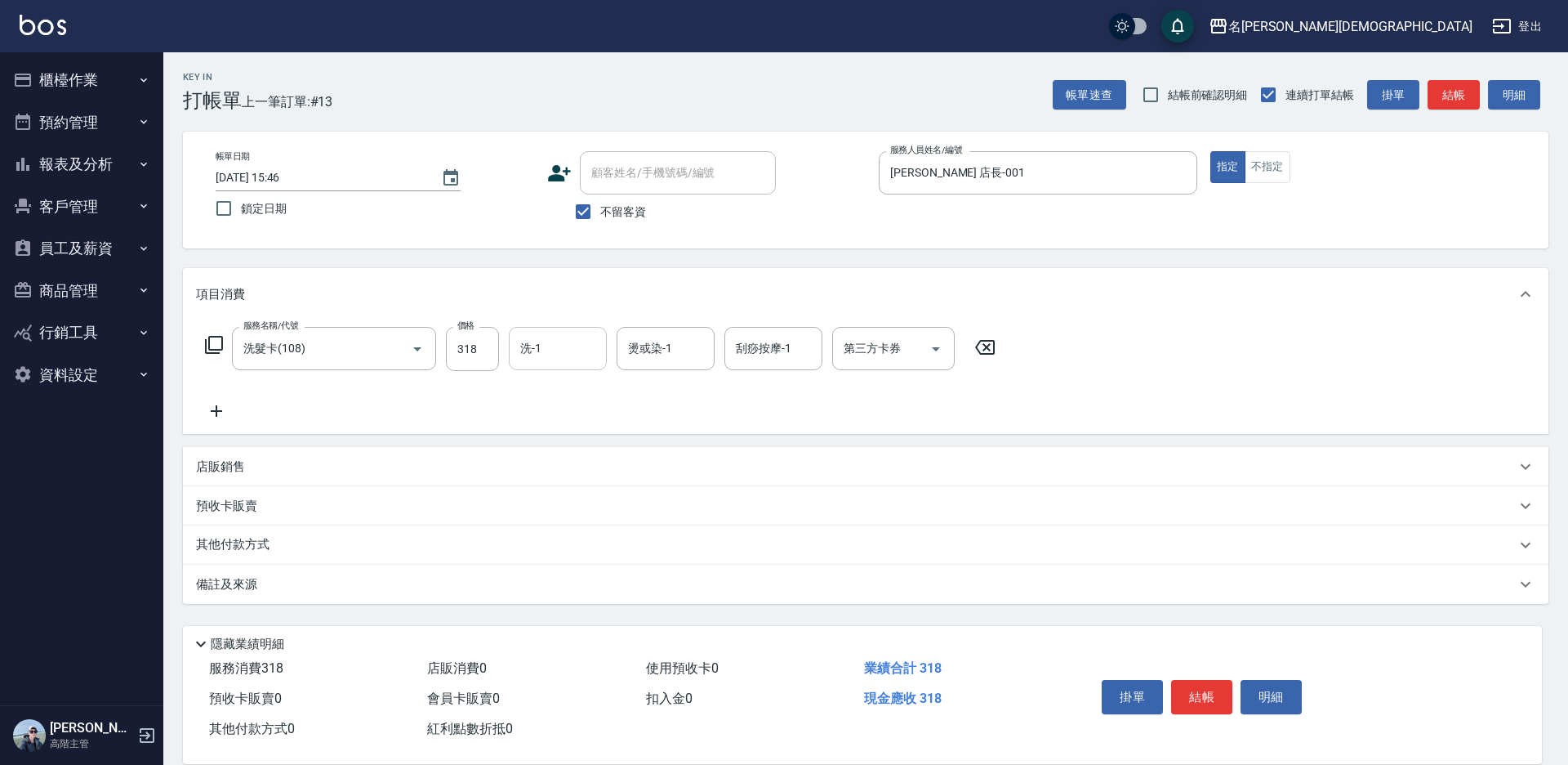
drag, startPoint x: 559, startPoint y: 353, endPoint x: 552, endPoint y: 368, distance: 16.6
click at [554, 350] on input "洗-1" at bounding box center [557, 348] width 83 height 29
drag, startPoint x: 575, startPoint y: 440, endPoint x: 715, endPoint y: 410, distance: 143.2
click at [582, 448] on div "繡涵 -003" at bounding box center [558, 461] width 98 height 27
type input "繡涵-003"
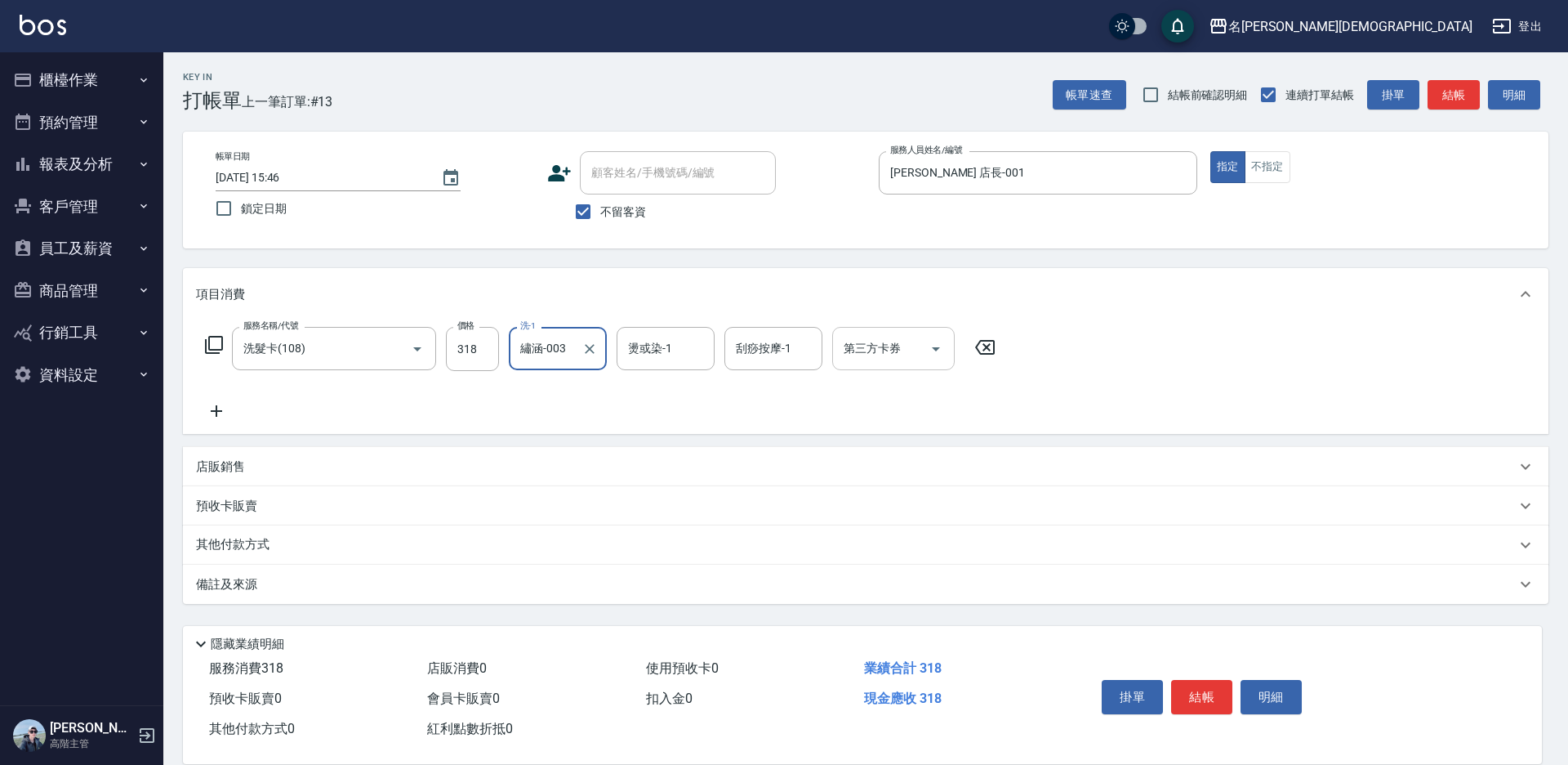
click at [868, 357] on input "第三方卡券" at bounding box center [881, 348] width 83 height 29
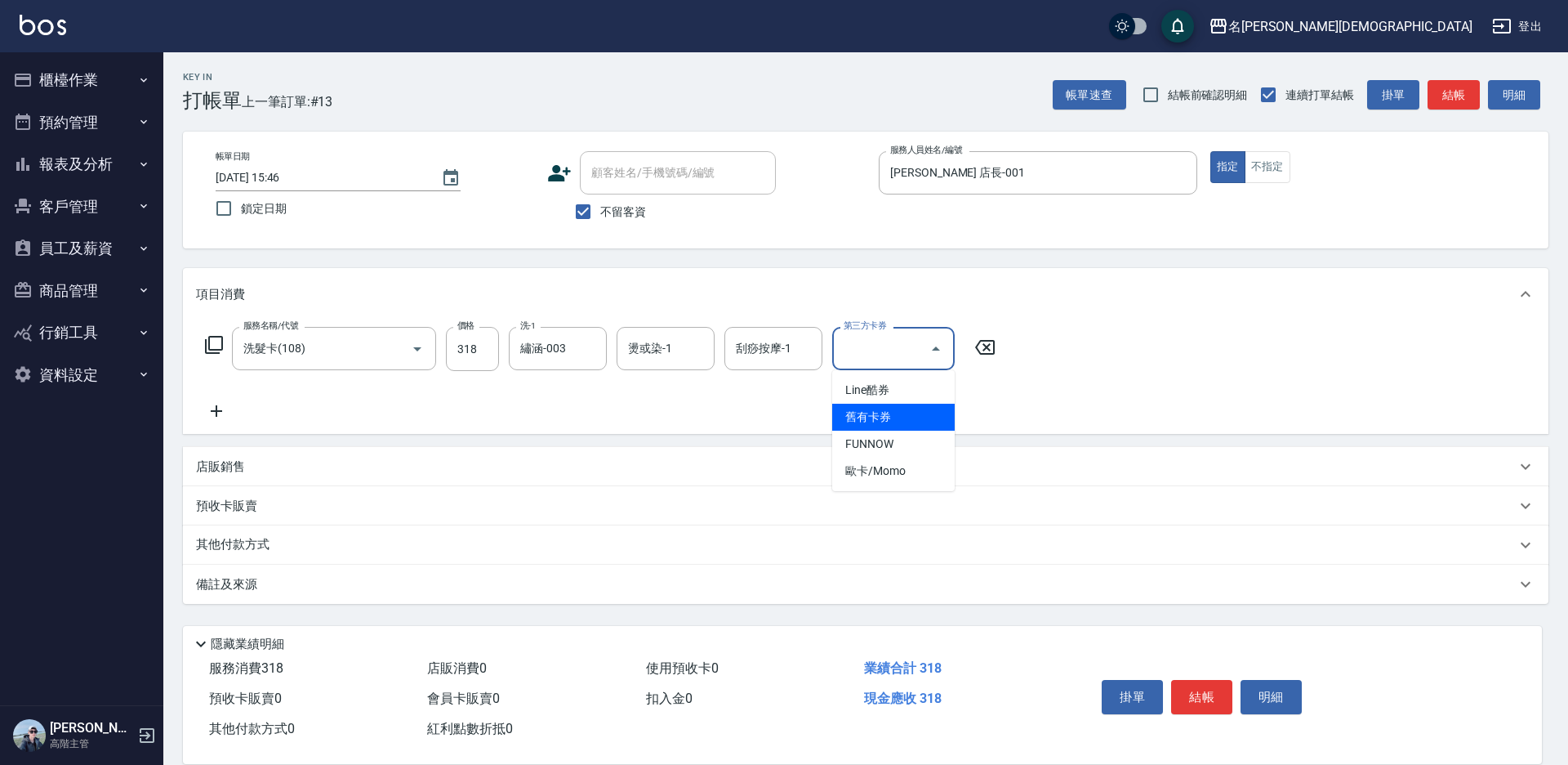
drag, startPoint x: 877, startPoint y: 409, endPoint x: 986, endPoint y: 453, distance: 117.5
click at [880, 409] on span "舊有卡券" at bounding box center [893, 417] width 122 height 27
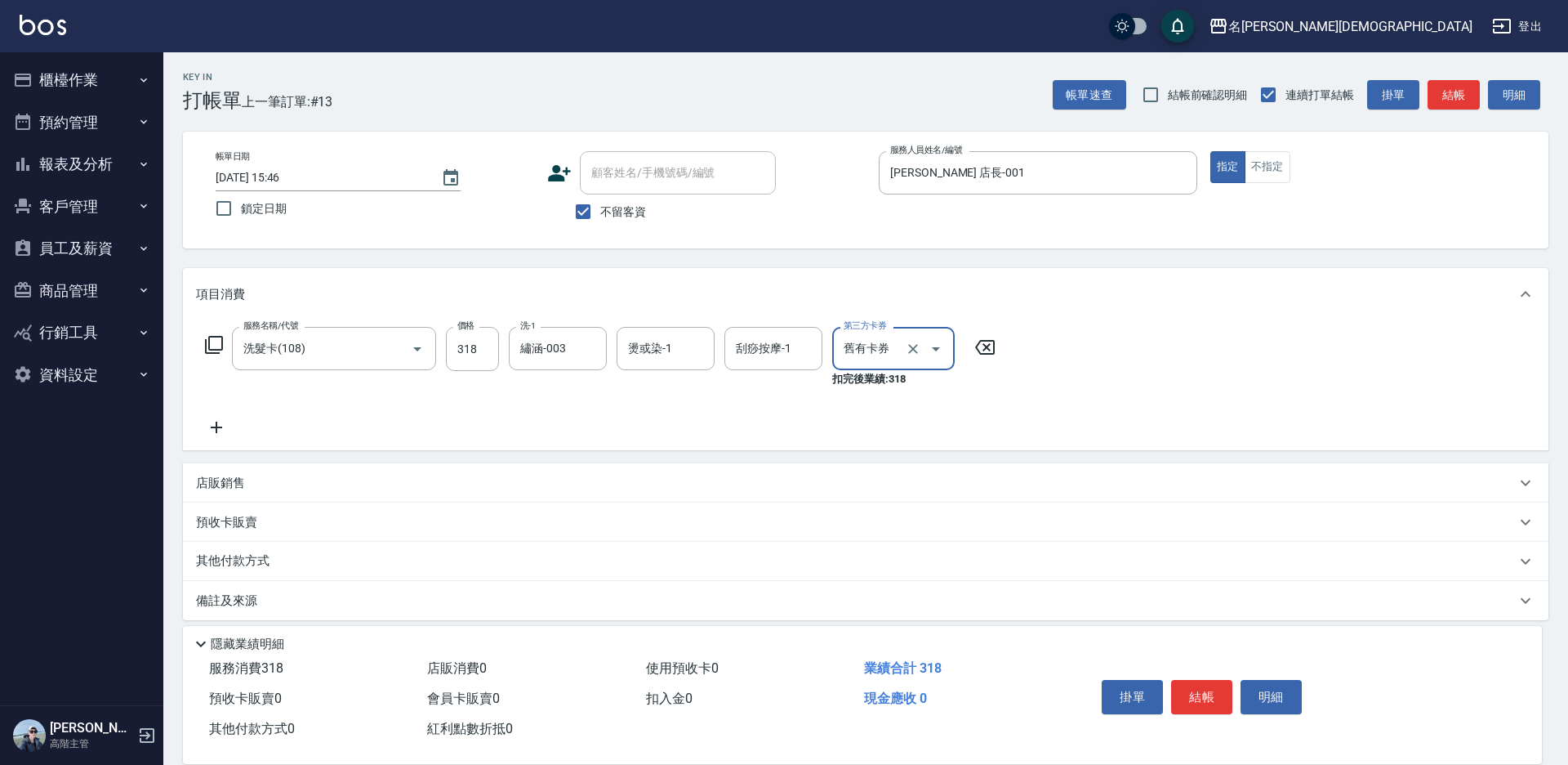
type input "舊有卡券"
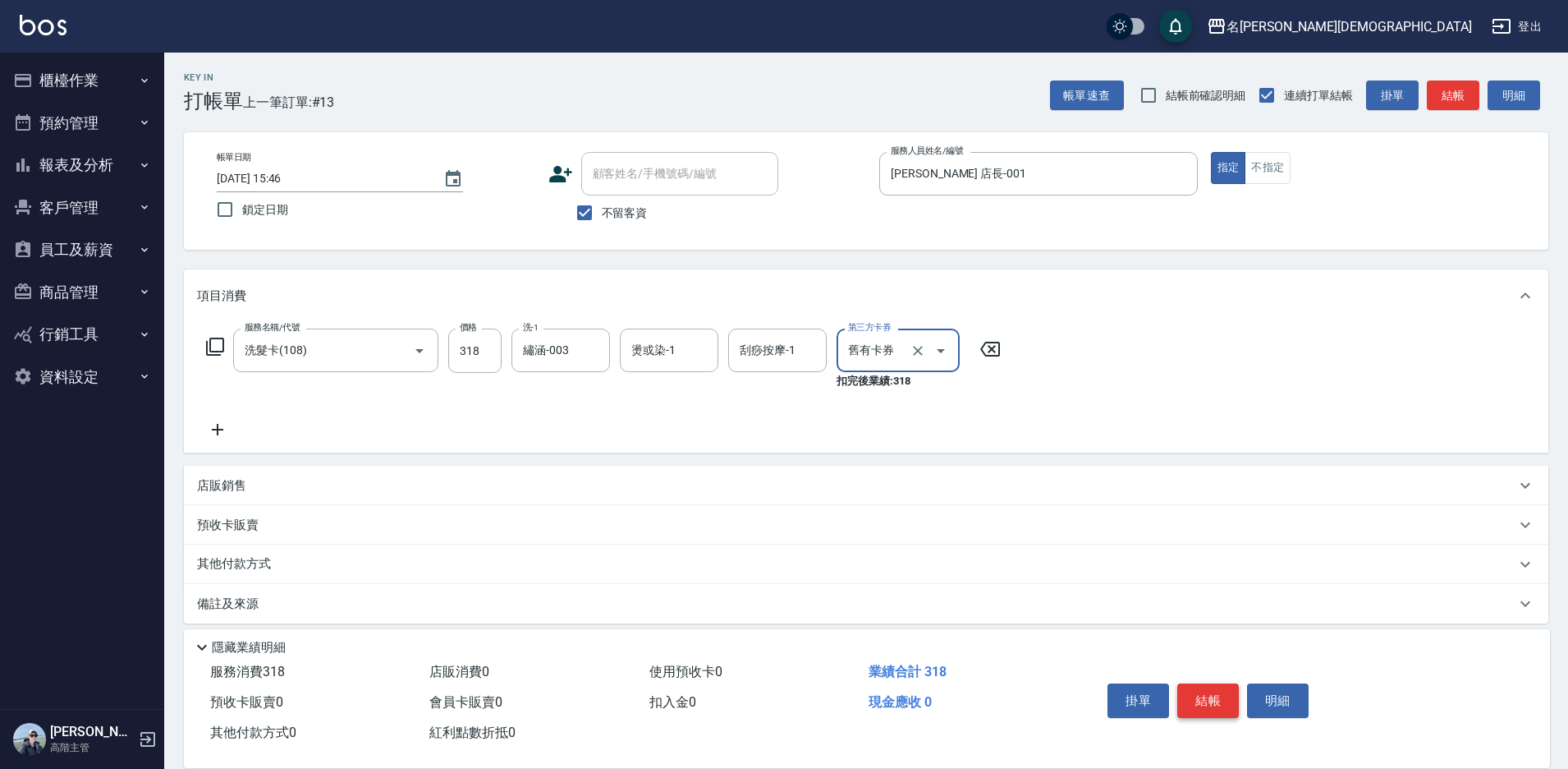
click at [1201, 693] on button "結帳" at bounding box center [1208, 701] width 62 height 35
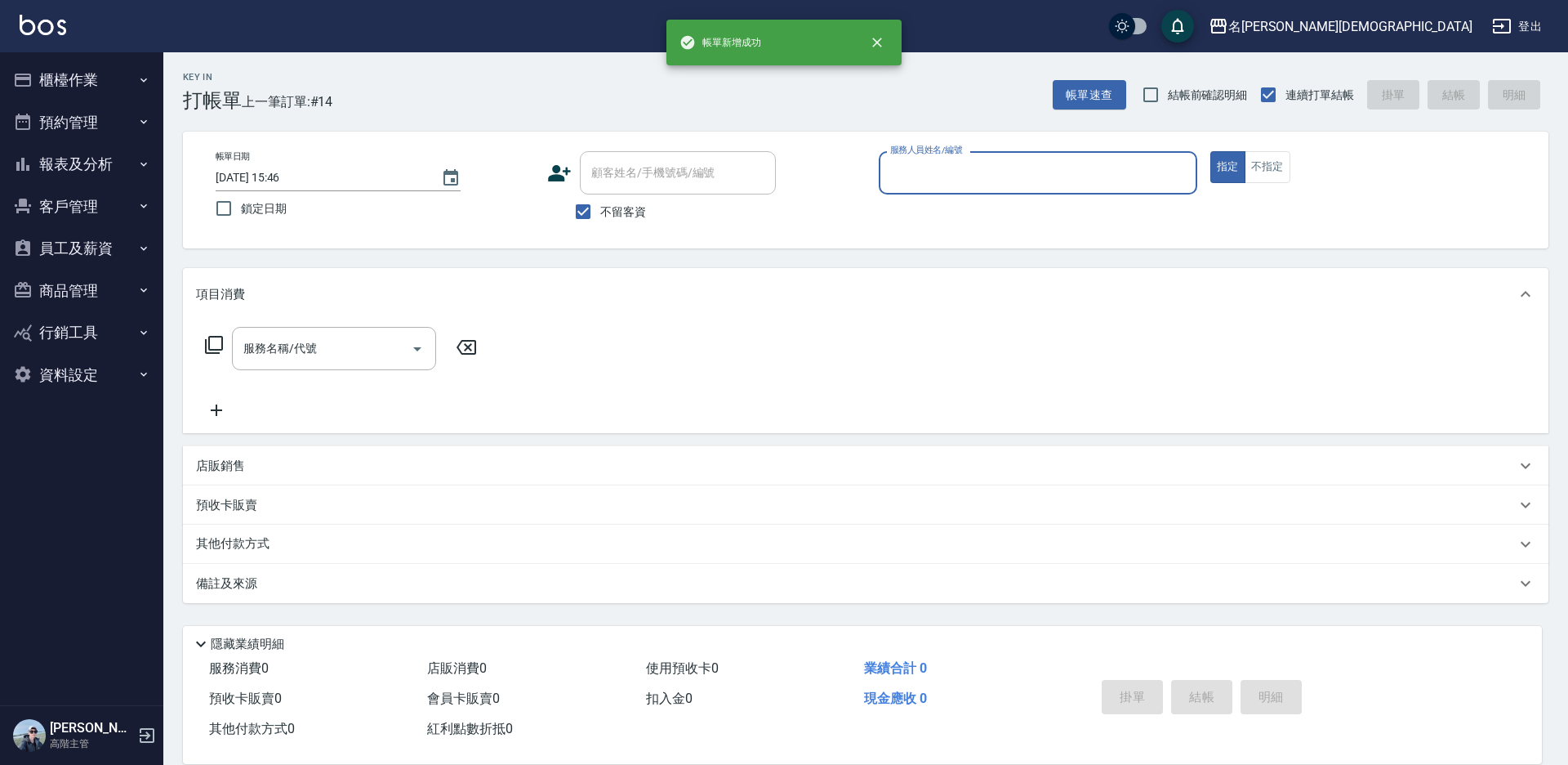
click at [89, 70] on button "櫃檯作業" at bounding box center [82, 80] width 150 height 42
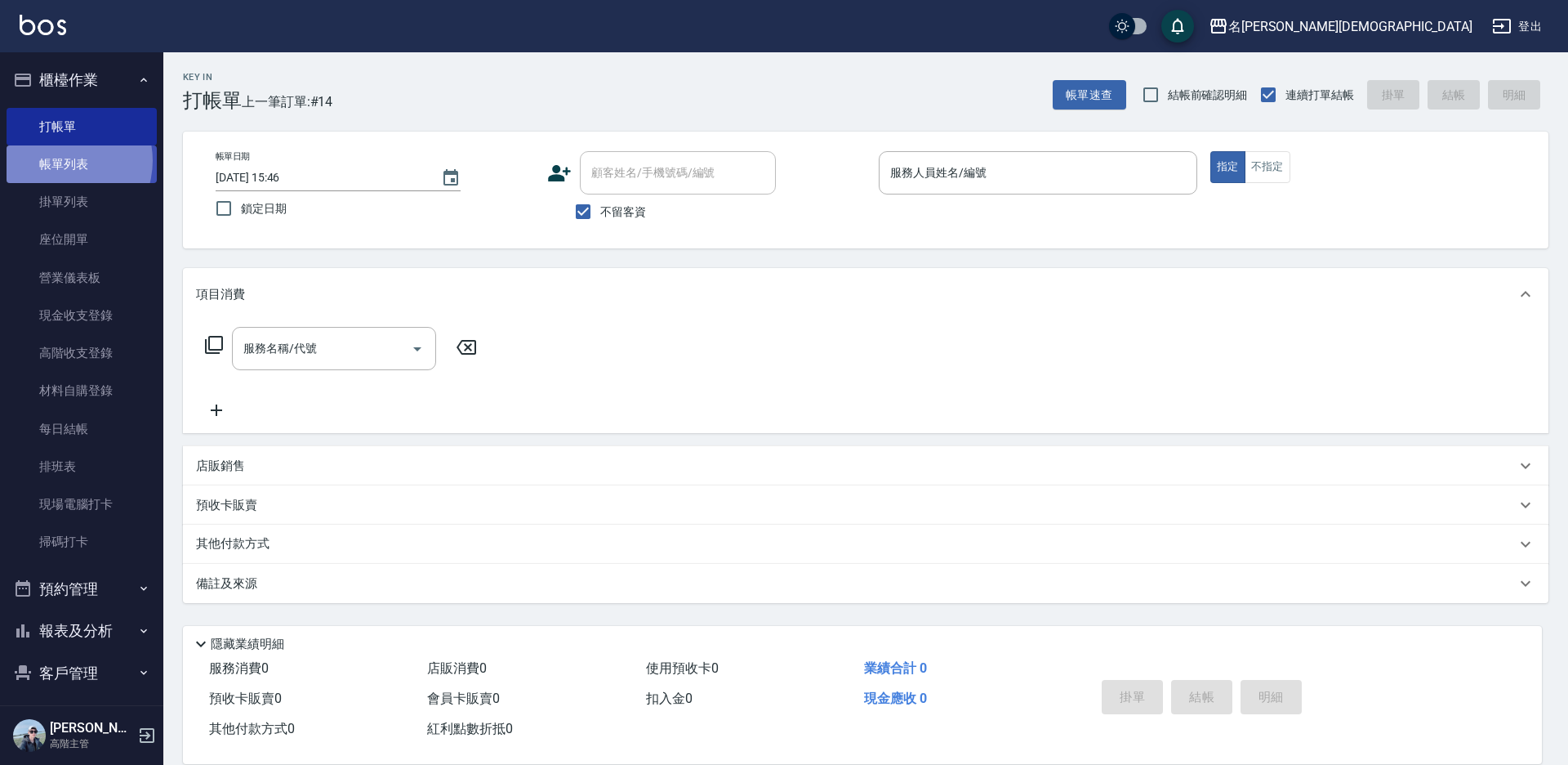
drag, startPoint x: 62, startPoint y: 161, endPoint x: 70, endPoint y: 159, distance: 8.2
click at [63, 161] on link "帳單列表" at bounding box center [82, 164] width 150 height 38
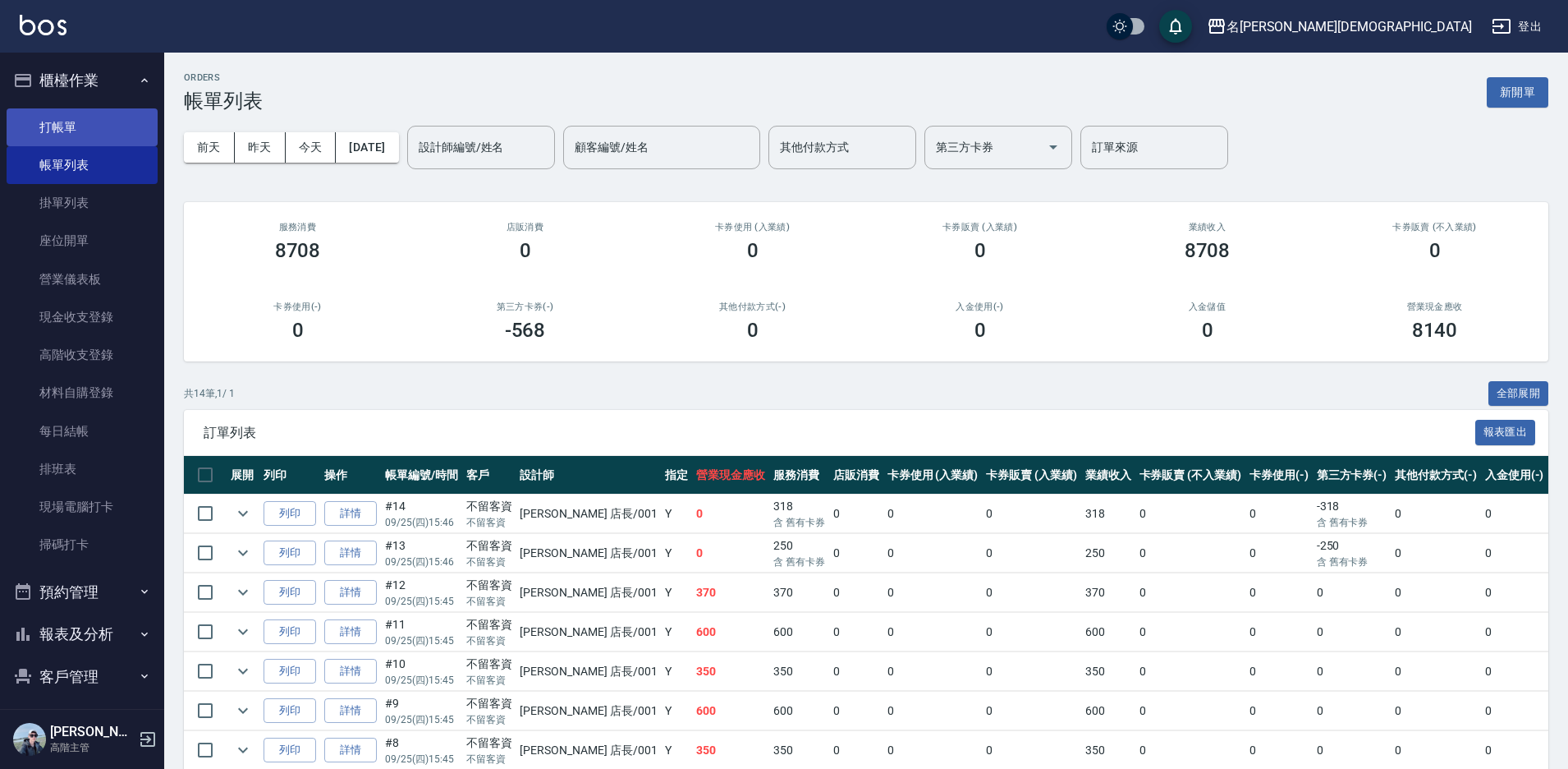
click at [71, 121] on link "打帳單" at bounding box center [82, 127] width 151 height 38
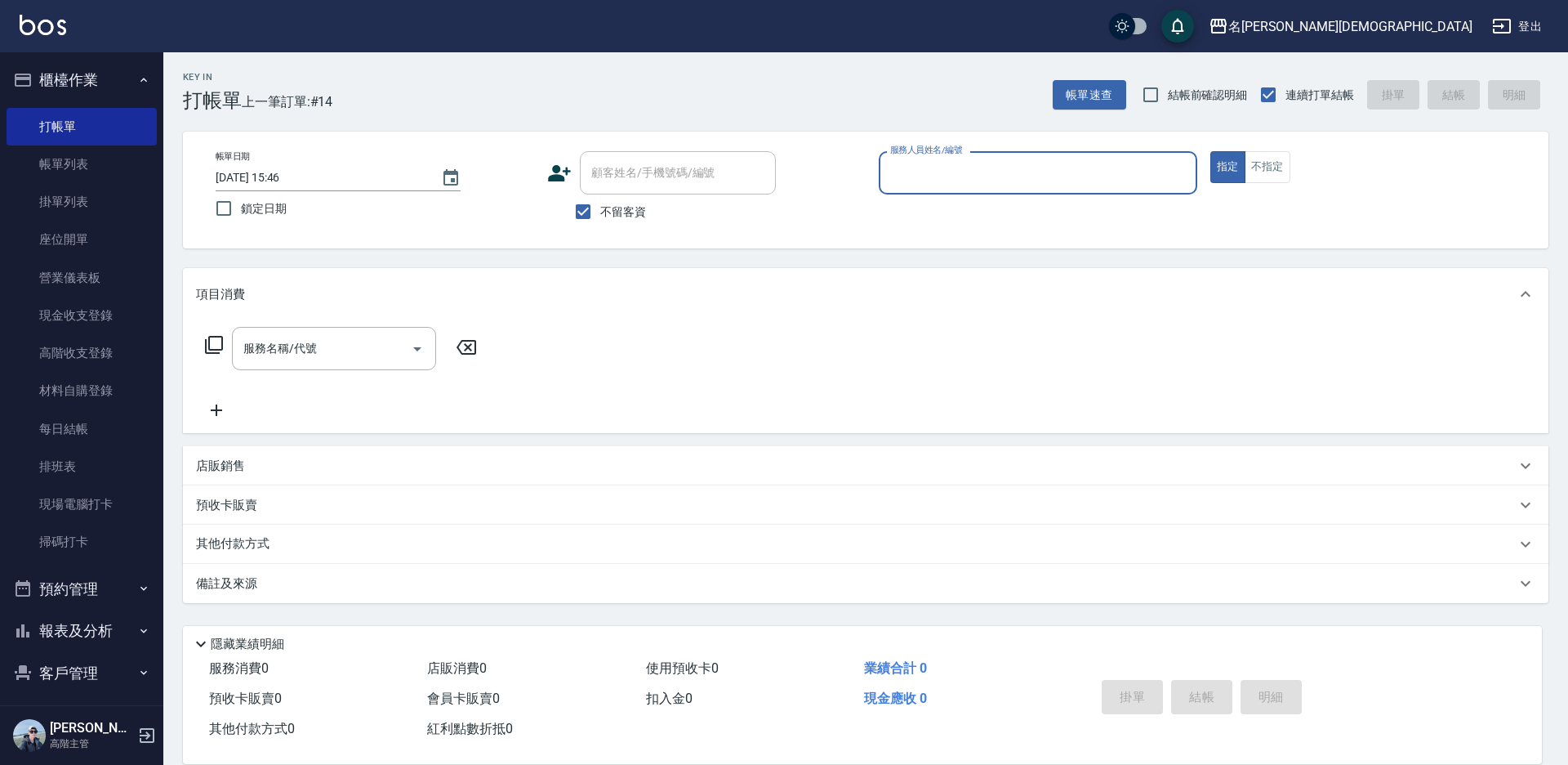
click at [911, 176] on input "服務人員姓名/編號" at bounding box center [1038, 173] width 304 height 29
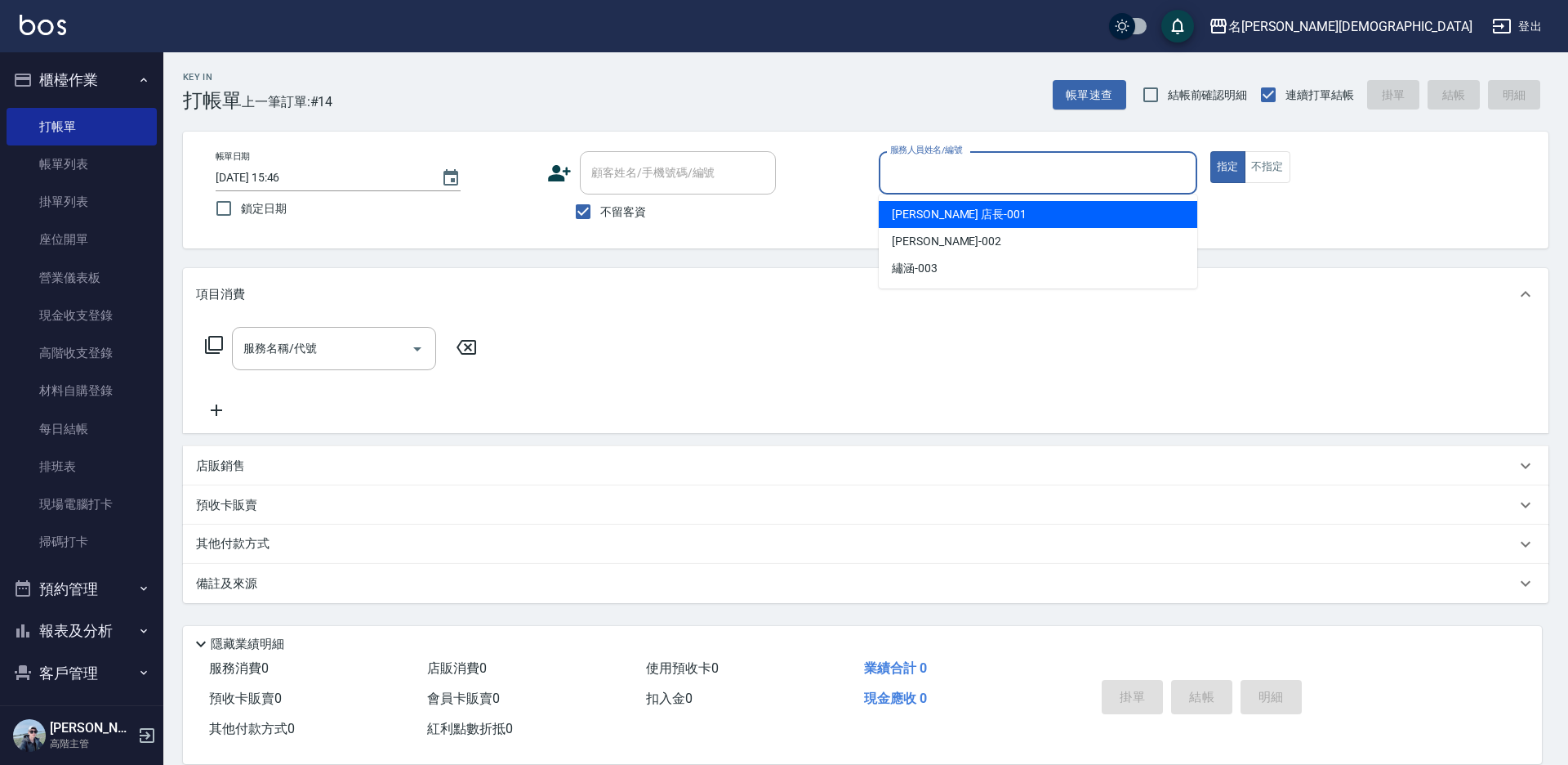
click at [914, 205] on div "[PERSON_NAME] 店長 -001" at bounding box center [1038, 214] width 318 height 27
type input "[PERSON_NAME] 店長-001"
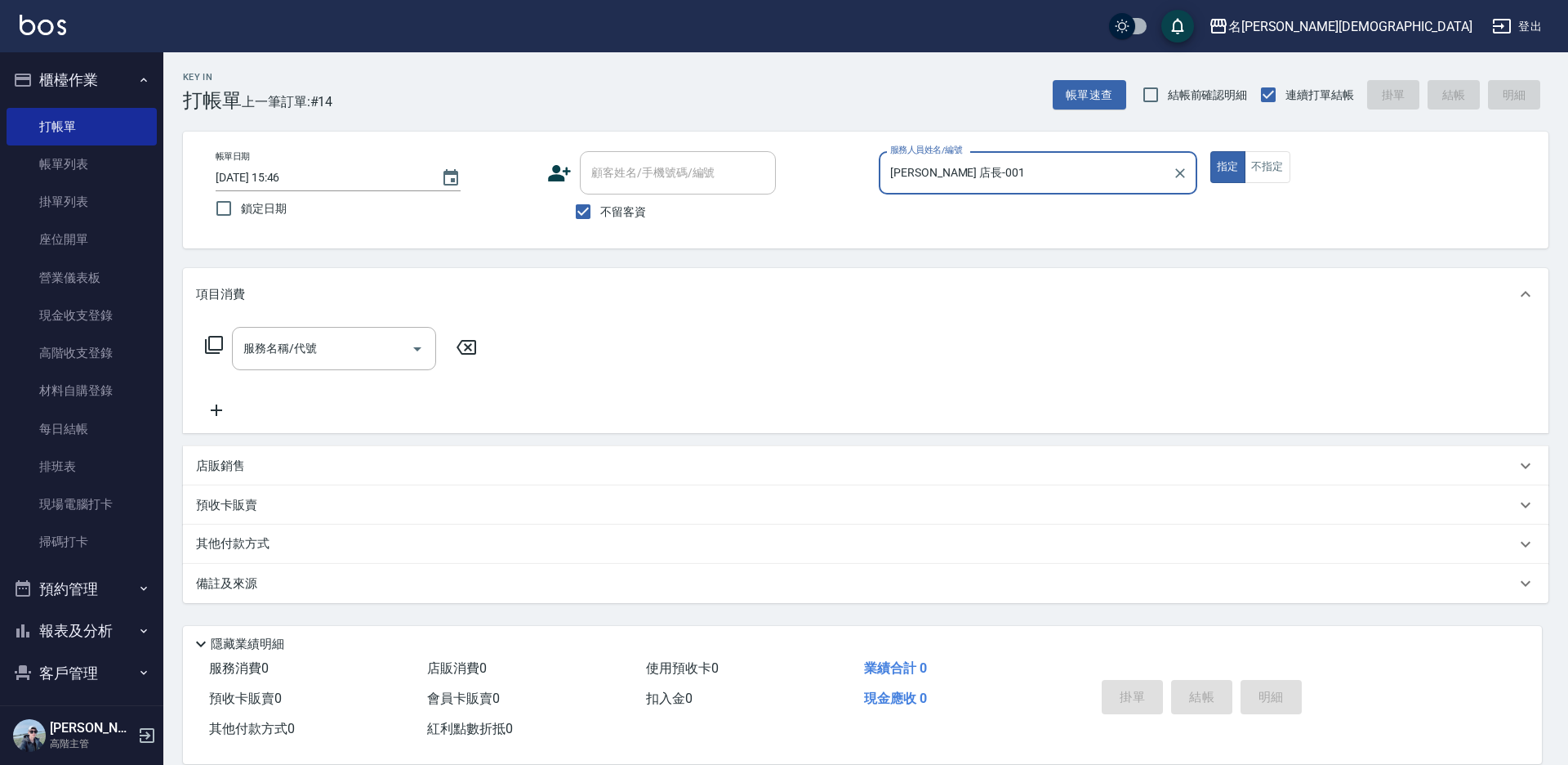
click at [211, 342] on icon at bounding box center [214, 344] width 19 height 19
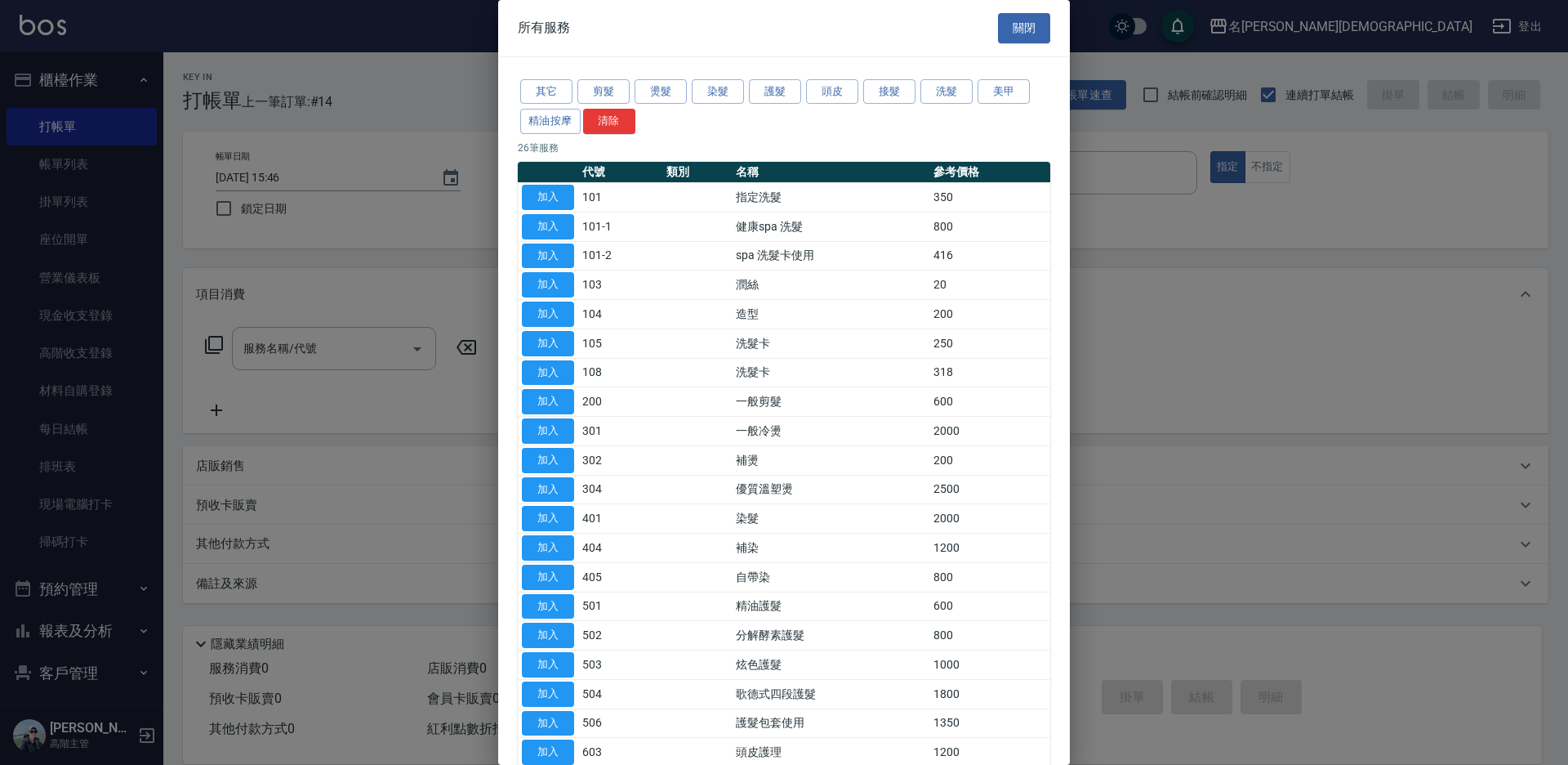
click at [547, 407] on button "加入" at bounding box center [548, 401] width 52 height 25
type input "一般剪髮(200)"
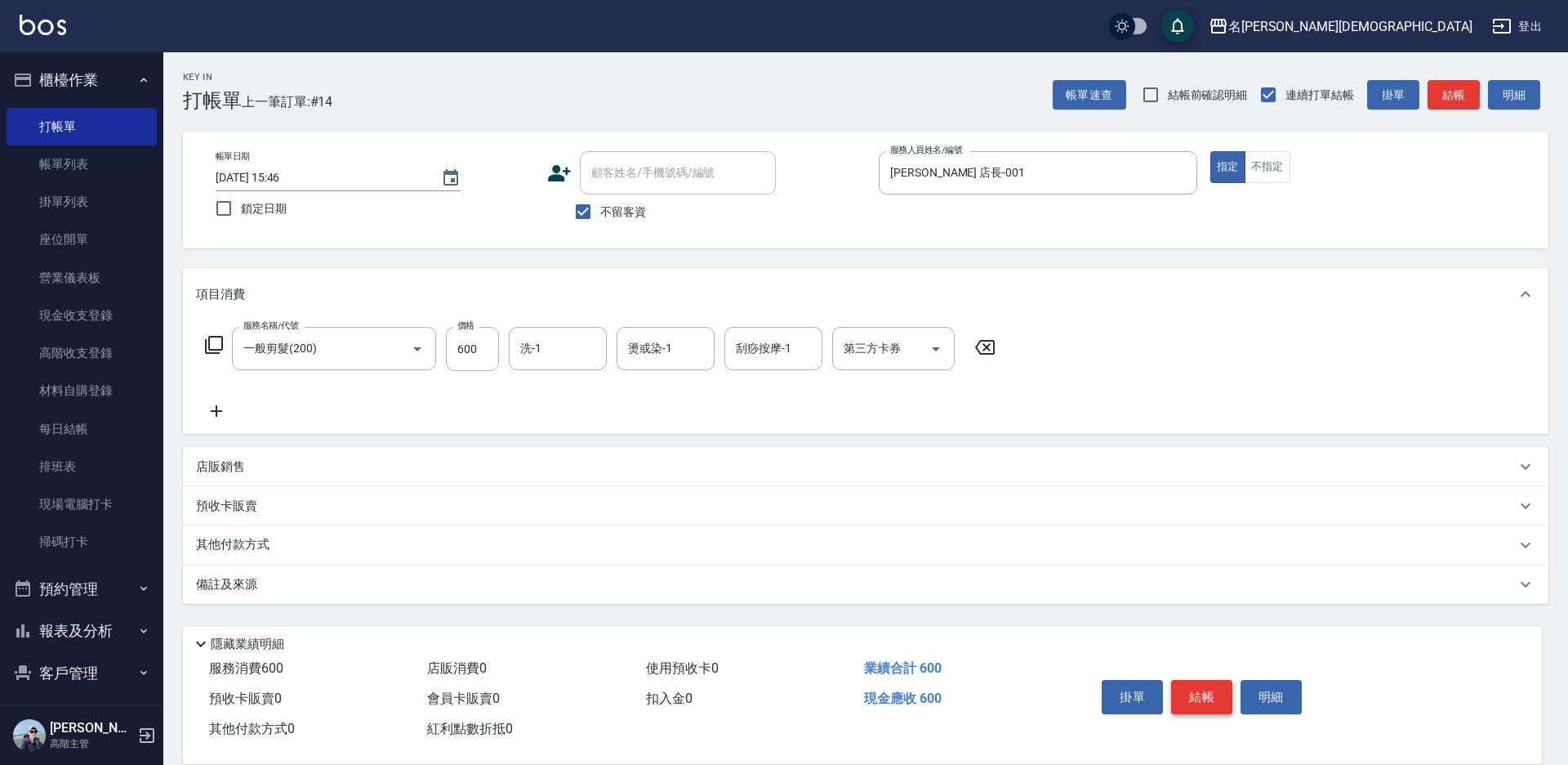
click at [1208, 697] on button "結帳" at bounding box center [1202, 697] width 62 height 35
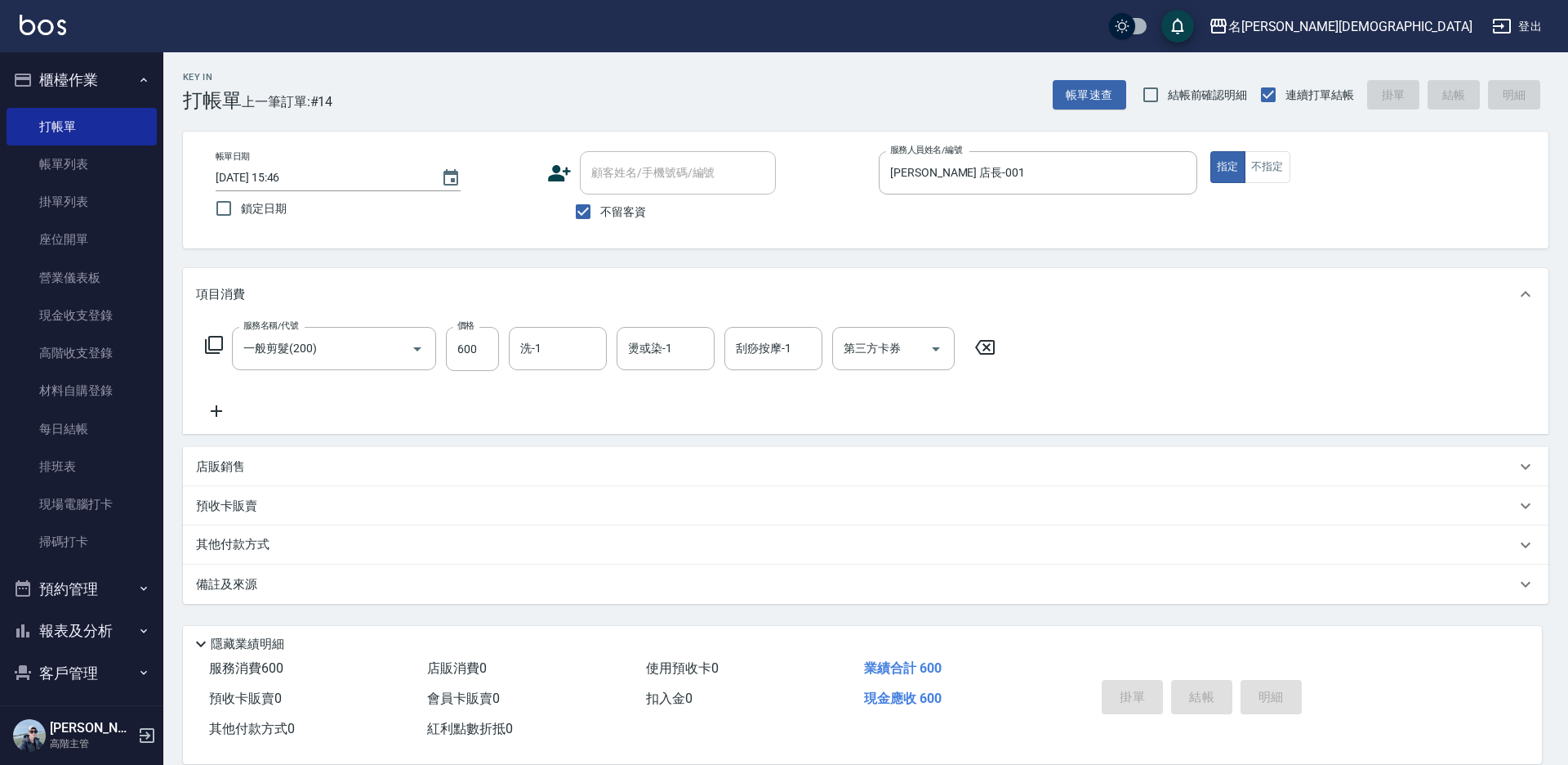
type input "[DATE] 15:49"
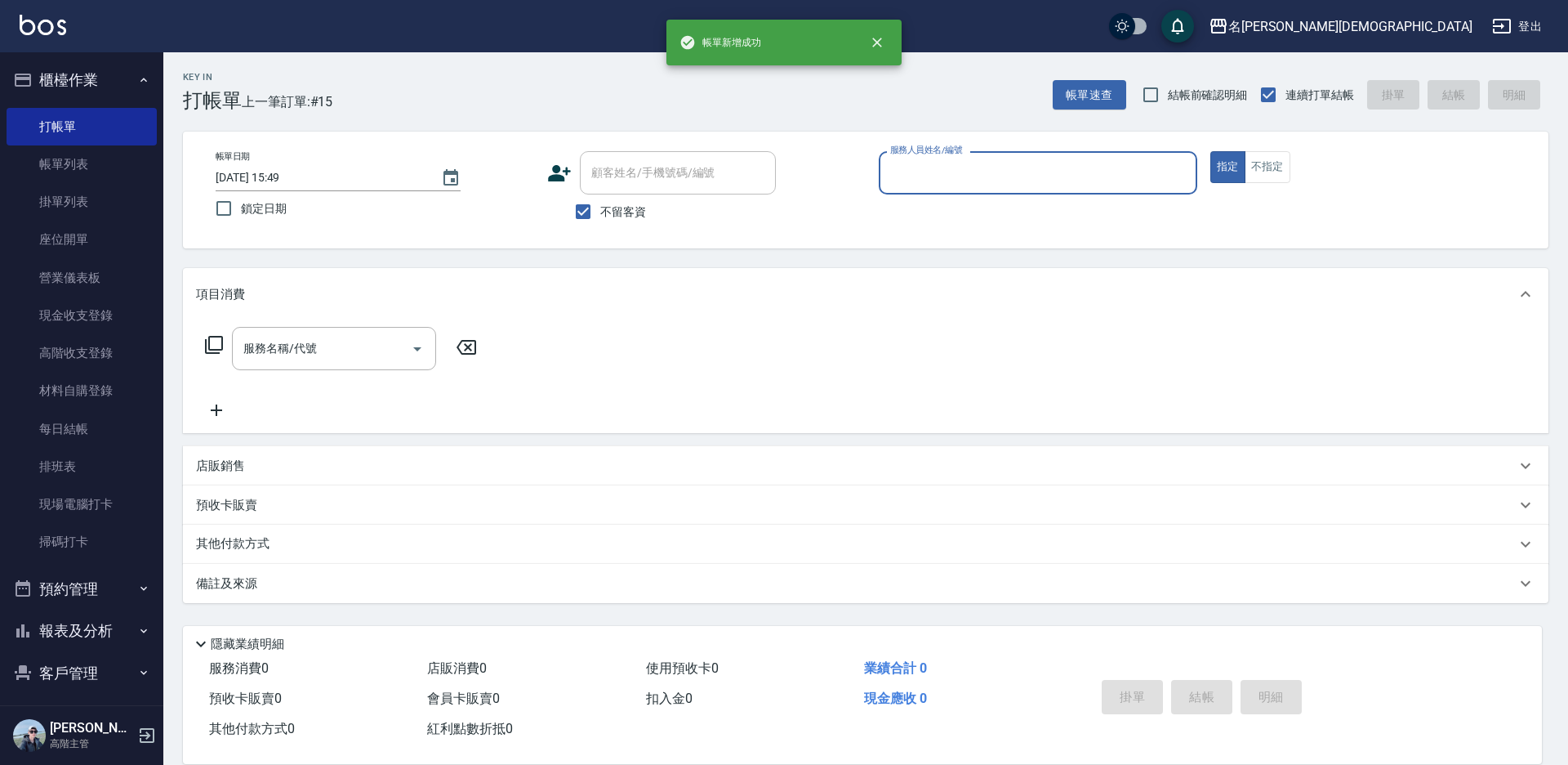
click at [925, 168] on input "服務人員姓名/編號" at bounding box center [1038, 173] width 304 height 29
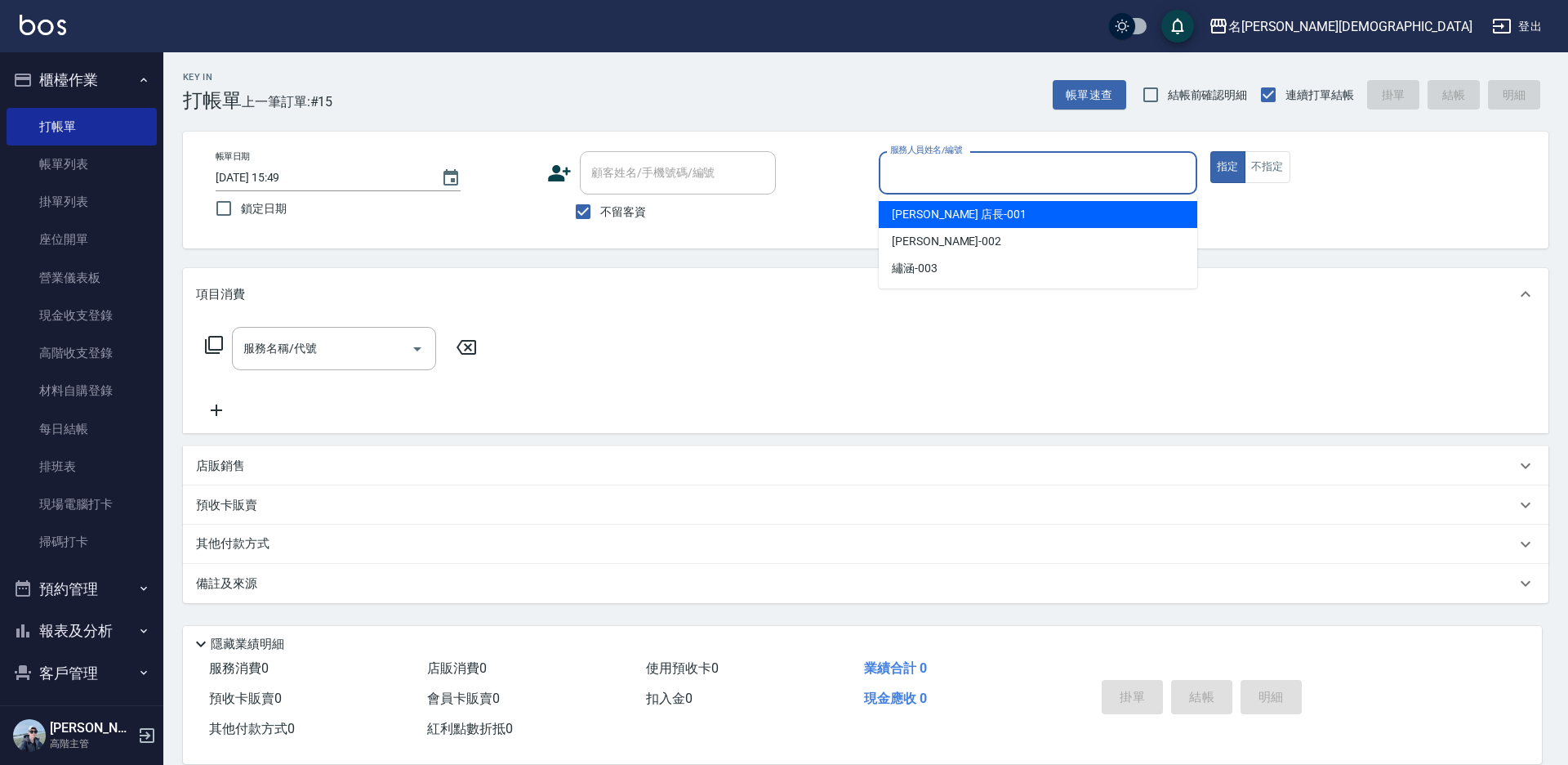
drag, startPoint x: 914, startPoint y: 213, endPoint x: 754, endPoint y: 213, distance: 160.0
click at [911, 213] on span "[PERSON_NAME] 店長 -001" at bounding box center [960, 214] width 135 height 17
type input "[PERSON_NAME] 店長-001"
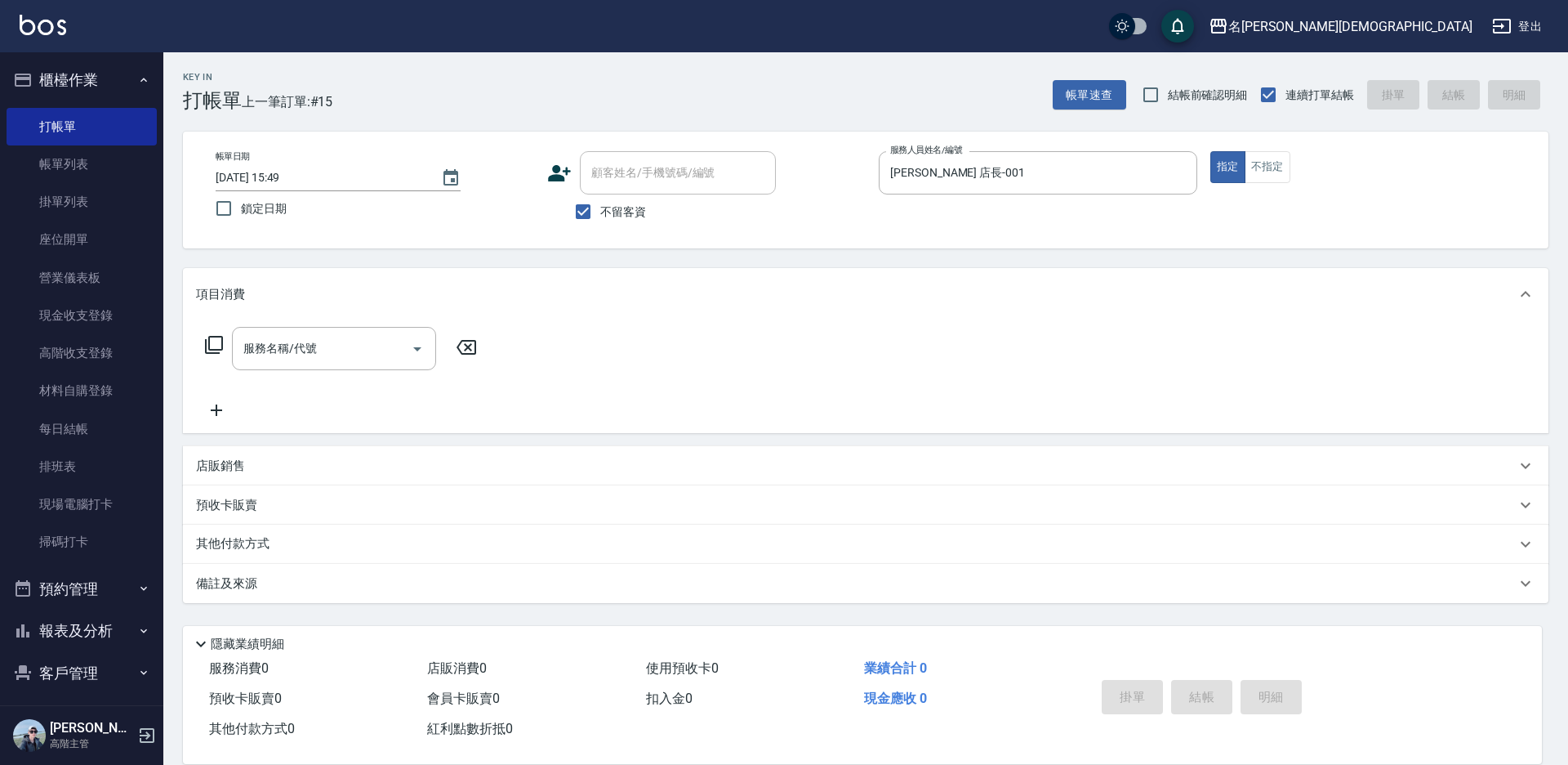
click at [210, 344] on icon at bounding box center [214, 344] width 19 height 19
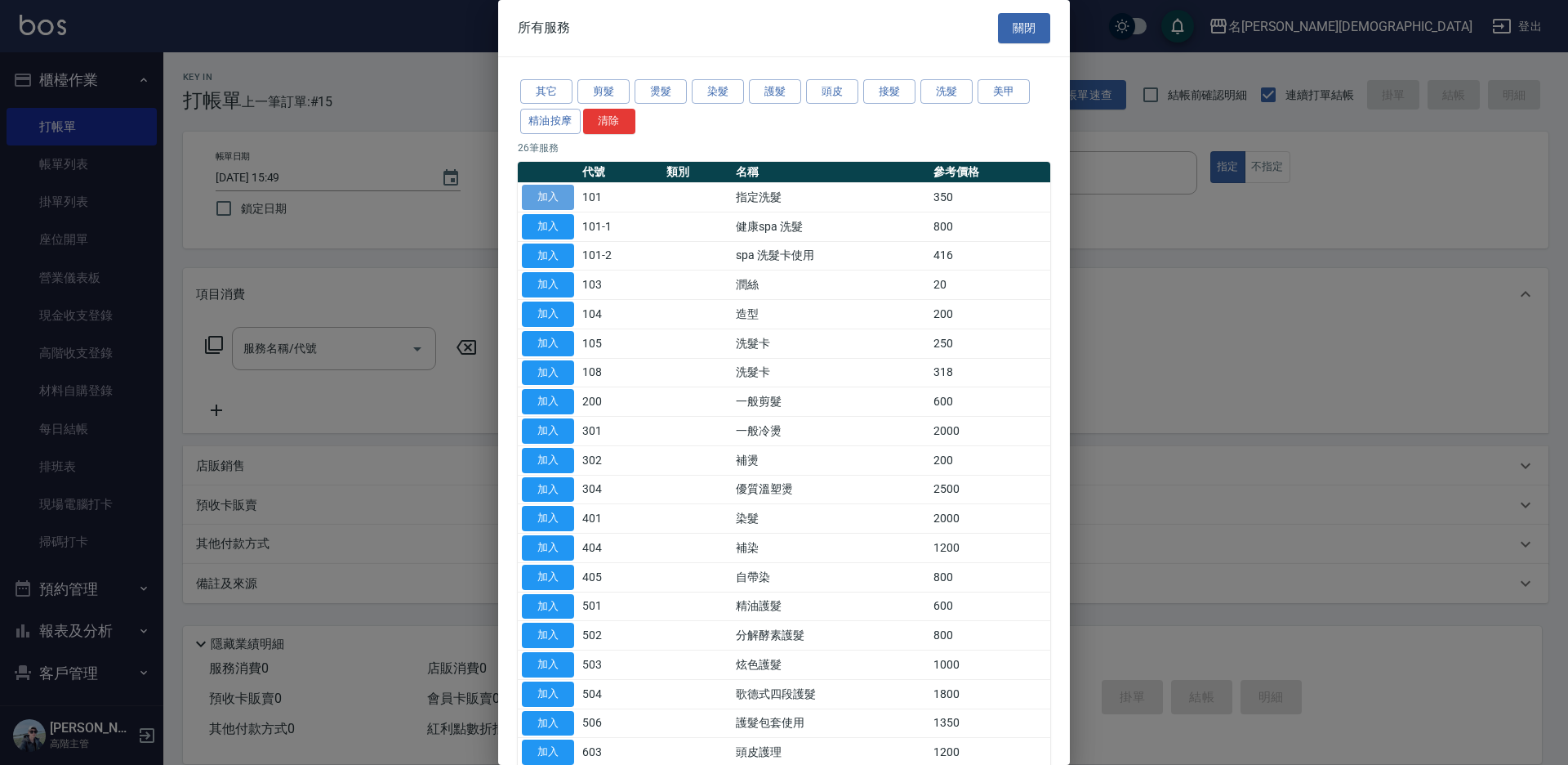
click at [560, 195] on button "加入" at bounding box center [548, 197] width 52 height 25
type input "指定洗髮(101)"
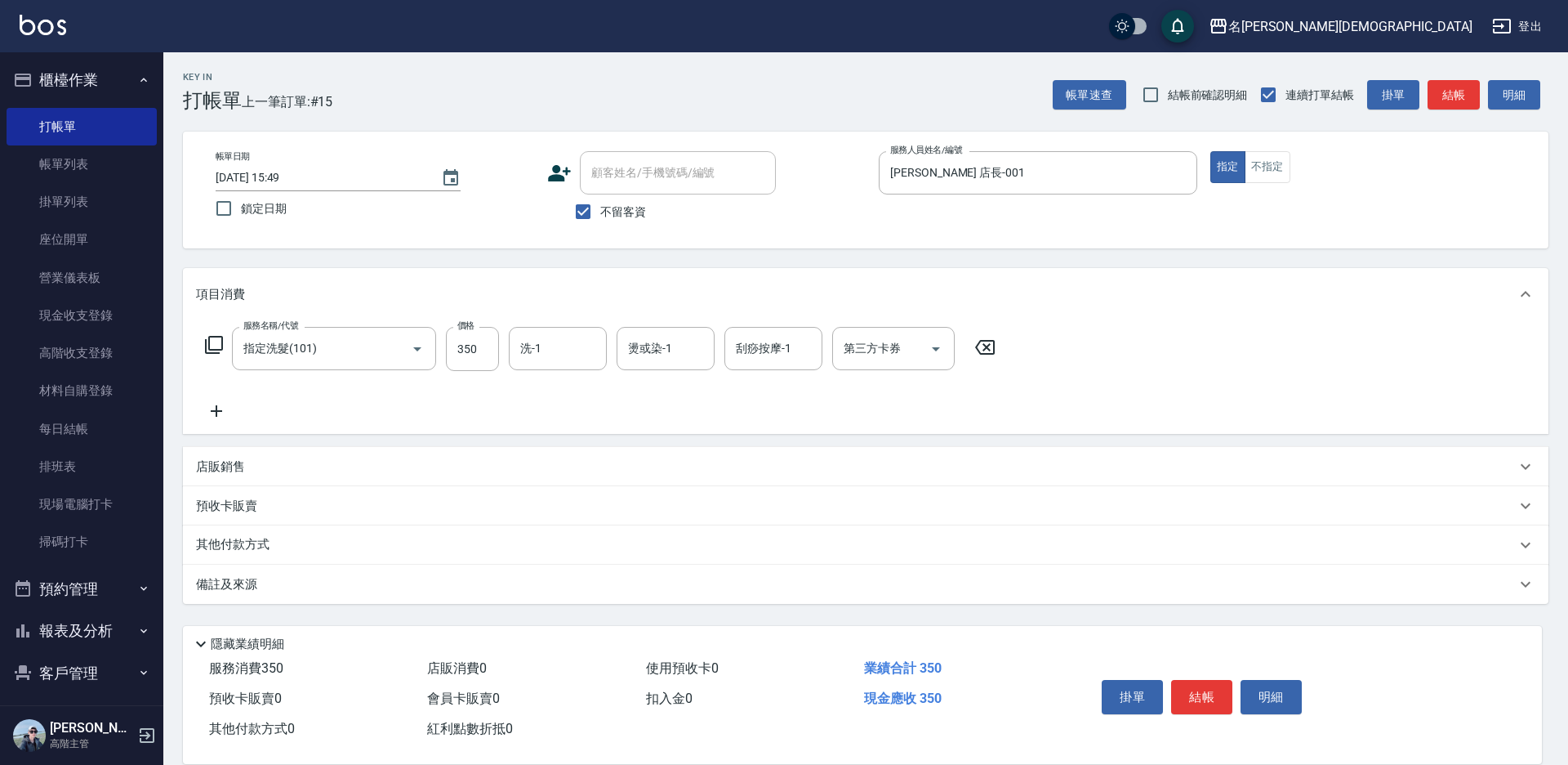
click at [216, 340] on icon at bounding box center [214, 344] width 19 height 19
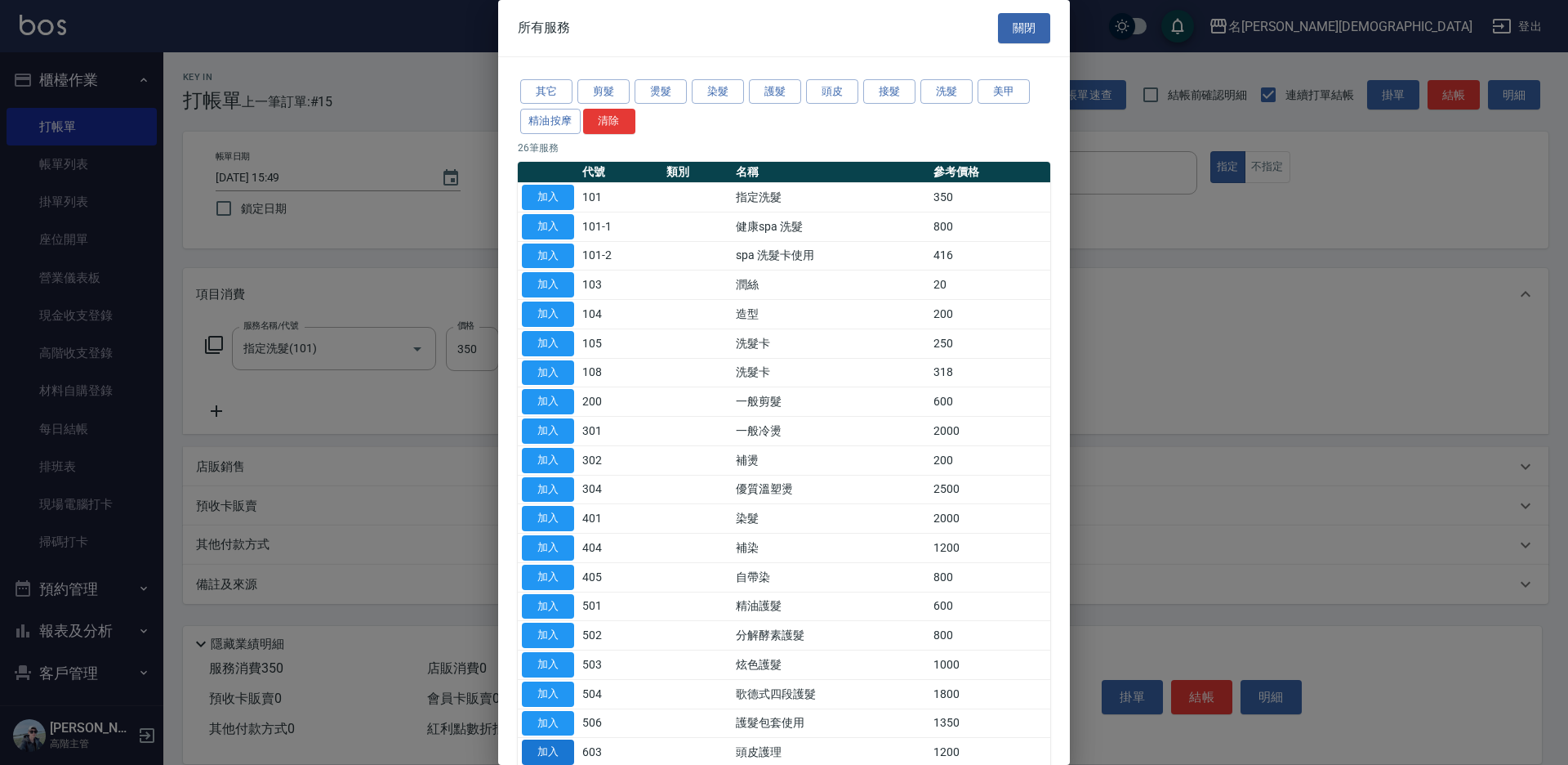
drag, startPoint x: 548, startPoint y: 747, endPoint x: 502, endPoint y: 420, distance: 330.2
click at [548, 744] on button "加入" at bounding box center [548, 751] width 52 height 25
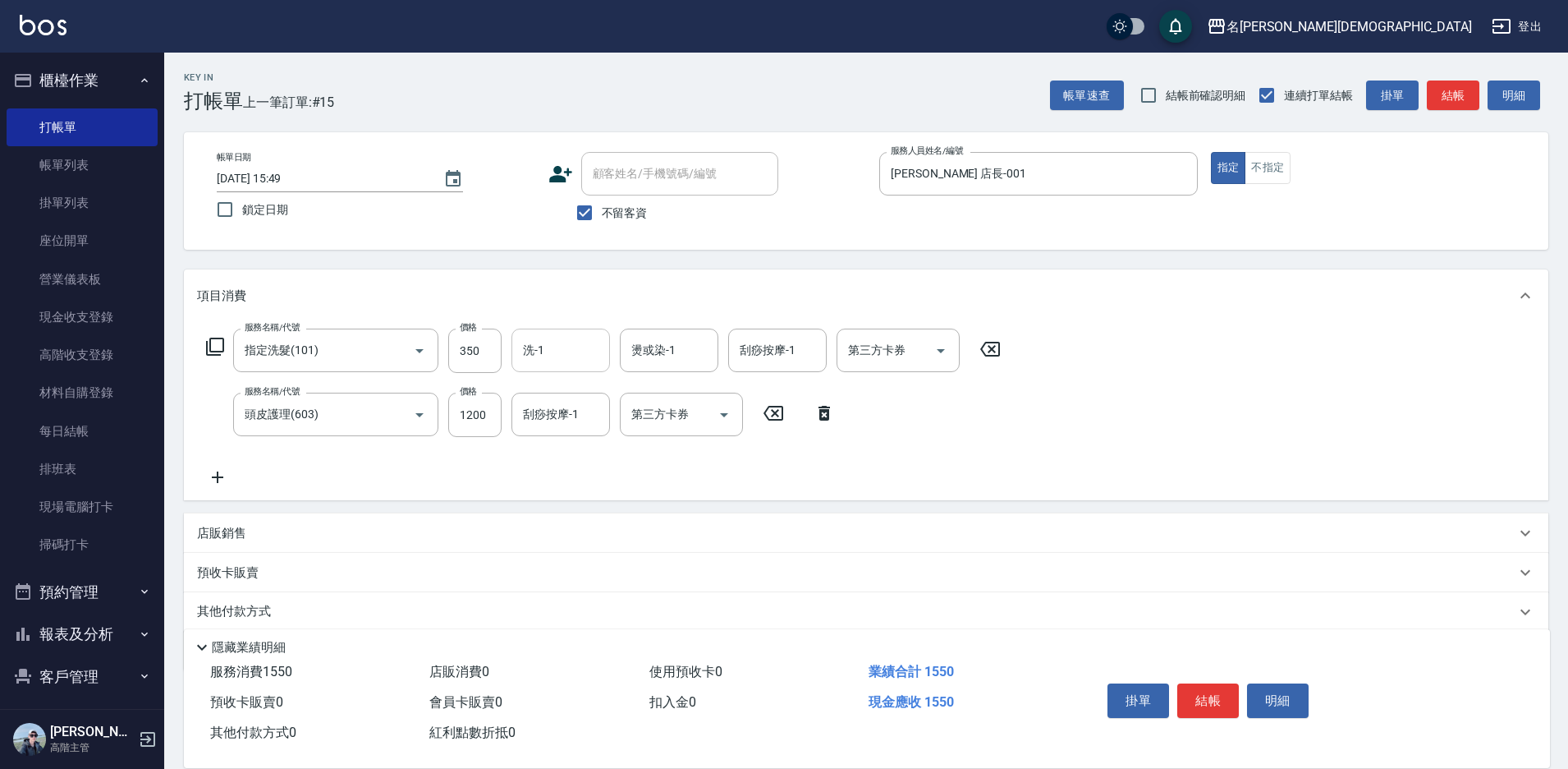
click at [539, 346] on div "洗-1 洗-1" at bounding box center [561, 350] width 99 height 44
click at [565, 455] on span "繡涵 -003" at bounding box center [547, 464] width 46 height 17
type input "繡涵-003"
click at [551, 421] on div "刮痧按摩-1 刮痧按摩-1" at bounding box center [561, 414] width 99 height 44
drag, startPoint x: 560, startPoint y: 521, endPoint x: 609, endPoint y: 518, distance: 49.1
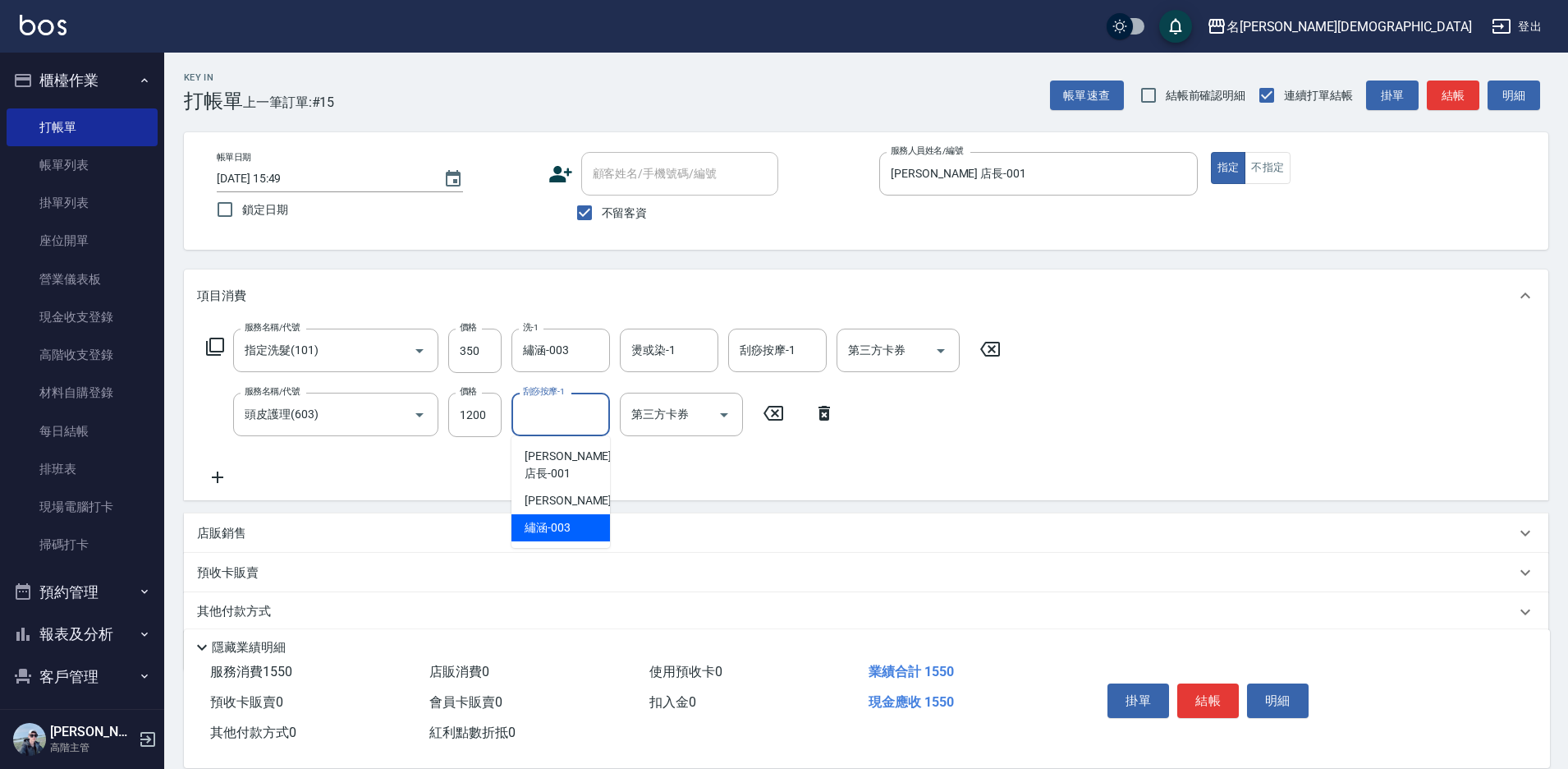
click at [561, 519] on div "繡涵 -003" at bounding box center [561, 528] width 99 height 27
type input "繡涵-003"
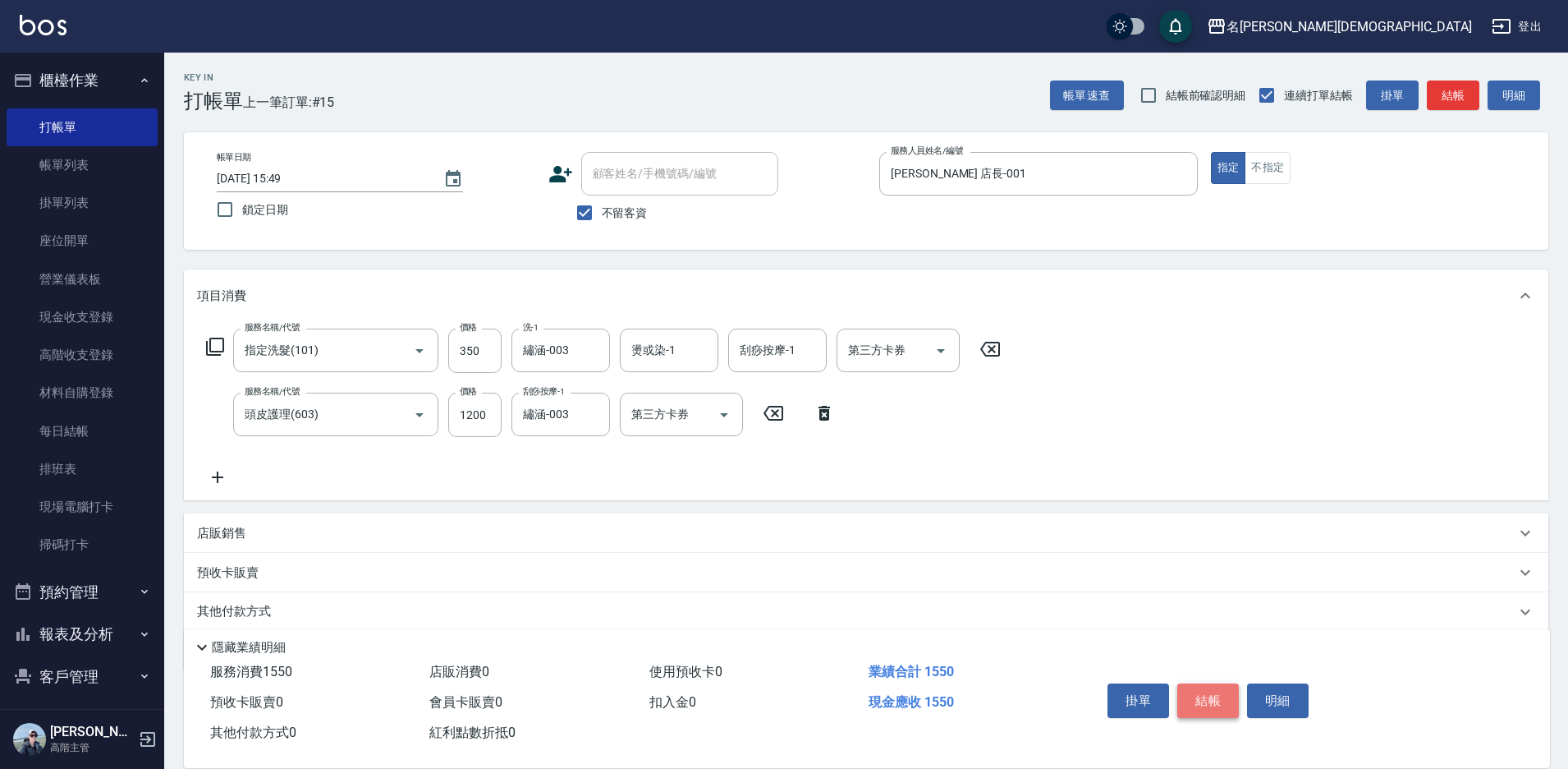
click at [1200, 687] on button "結帳" at bounding box center [1208, 701] width 62 height 35
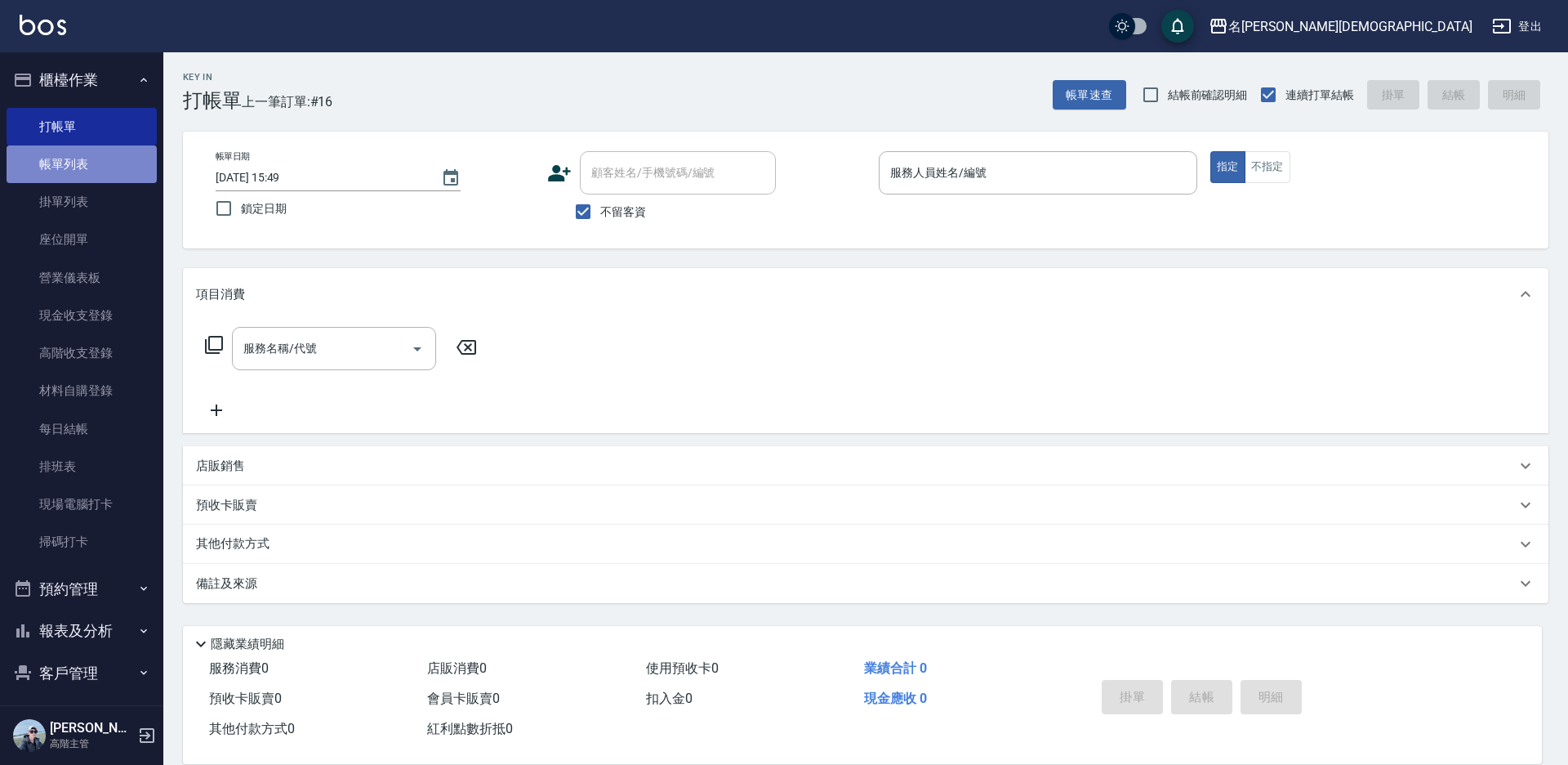
click at [113, 165] on link "帳單列表" at bounding box center [82, 164] width 150 height 38
